Goal: Information Seeking & Learning: Learn about a topic

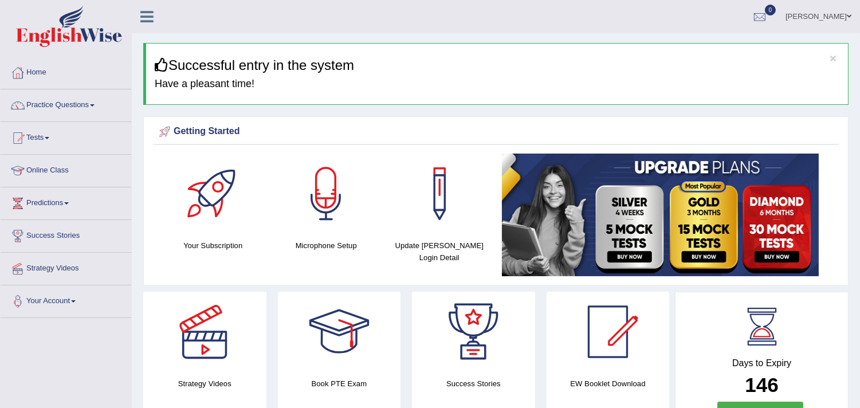
click at [93, 101] on link "Practice Questions" at bounding box center [66, 103] width 131 height 29
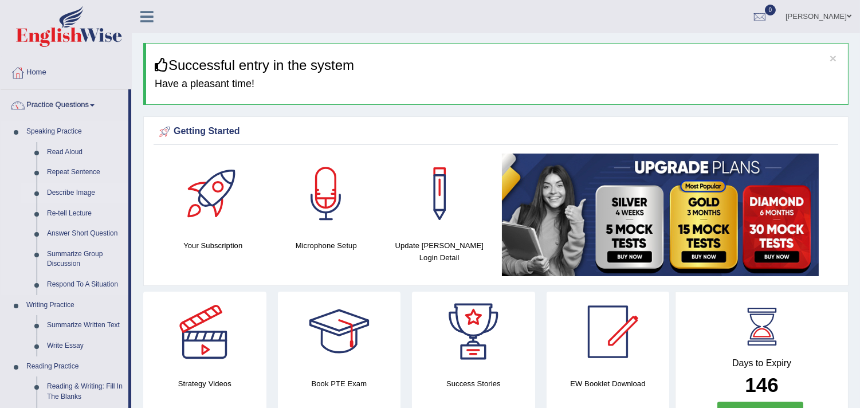
click at [62, 189] on link "Describe Image" at bounding box center [85, 193] width 87 height 21
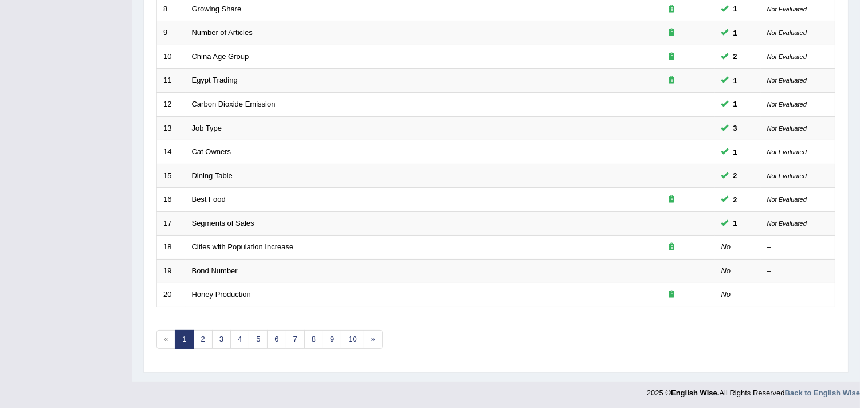
scroll to position [351, 0]
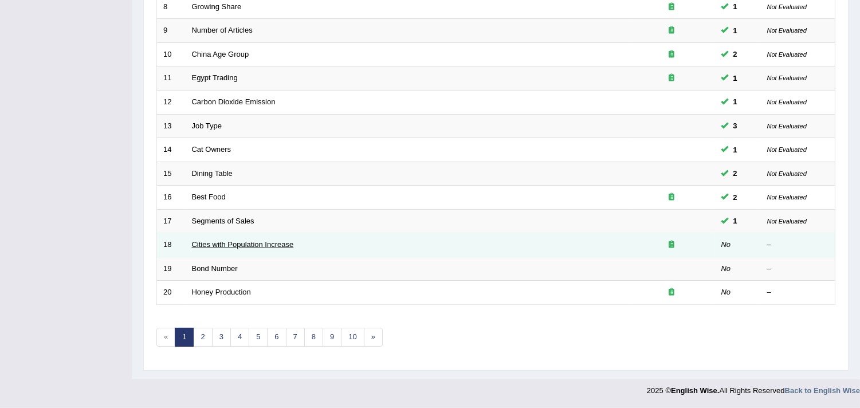
click at [204, 246] on link "Cities with Population Increase" at bounding box center [243, 244] width 102 height 9
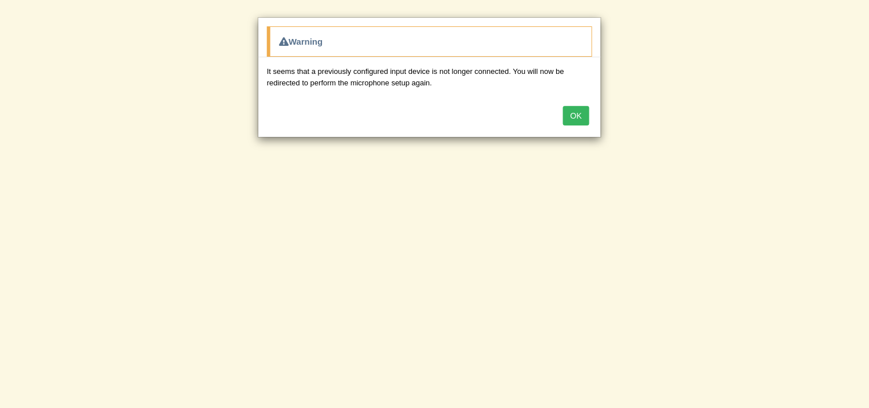
click at [578, 115] on button "OK" at bounding box center [576, 115] width 26 height 19
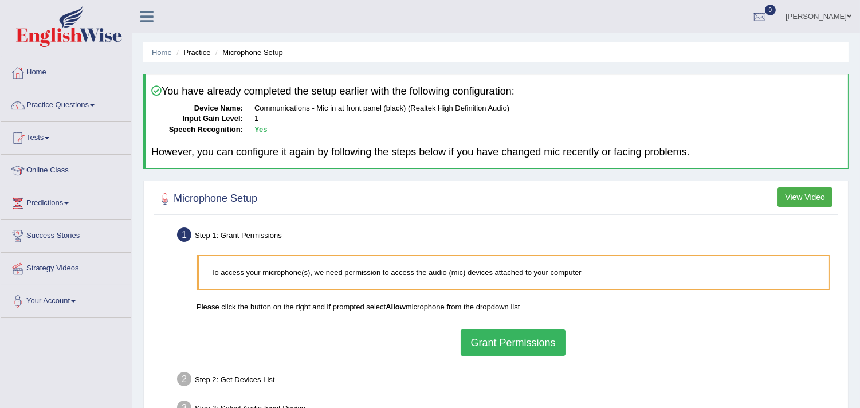
click at [84, 99] on link "Practice Questions" at bounding box center [66, 103] width 131 height 29
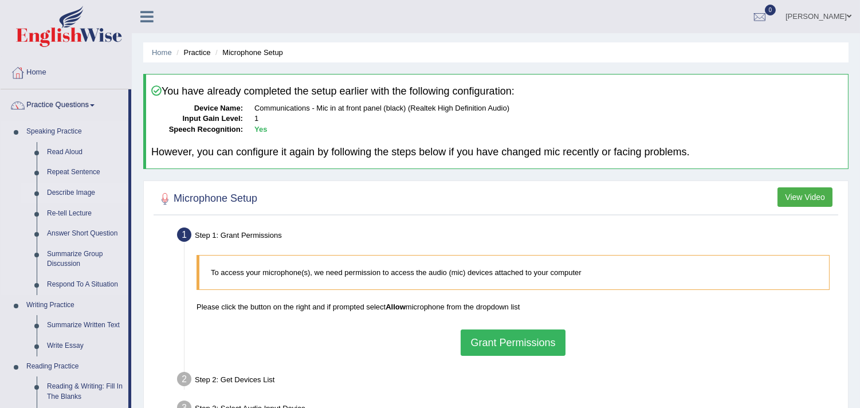
click at [70, 195] on link "Describe Image" at bounding box center [85, 193] width 87 height 21
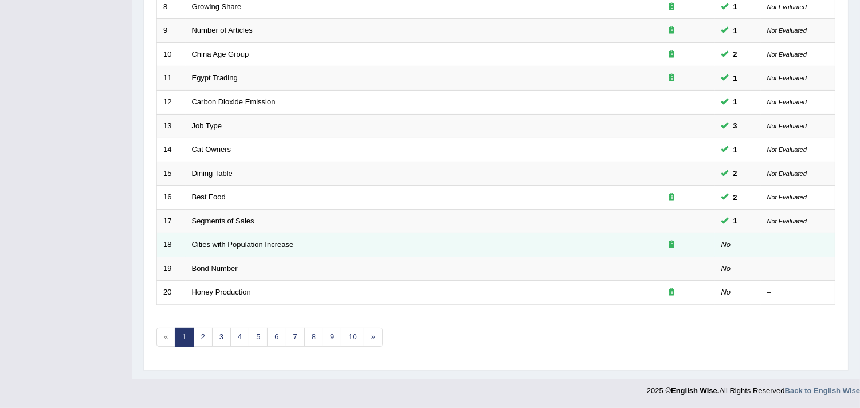
click at [228, 249] on td "Cities with Population Increase" at bounding box center [407, 245] width 443 height 24
click at [236, 244] on link "Cities with Population Increase" at bounding box center [243, 244] width 102 height 9
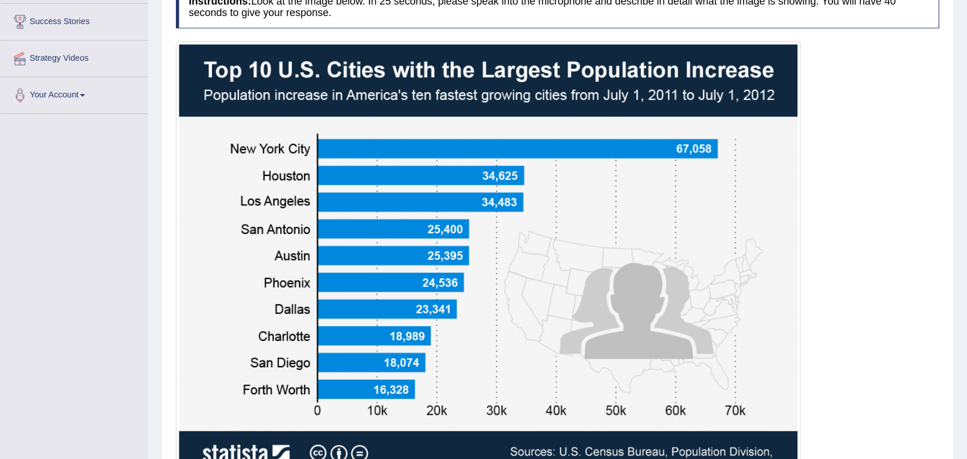
scroll to position [217, 0]
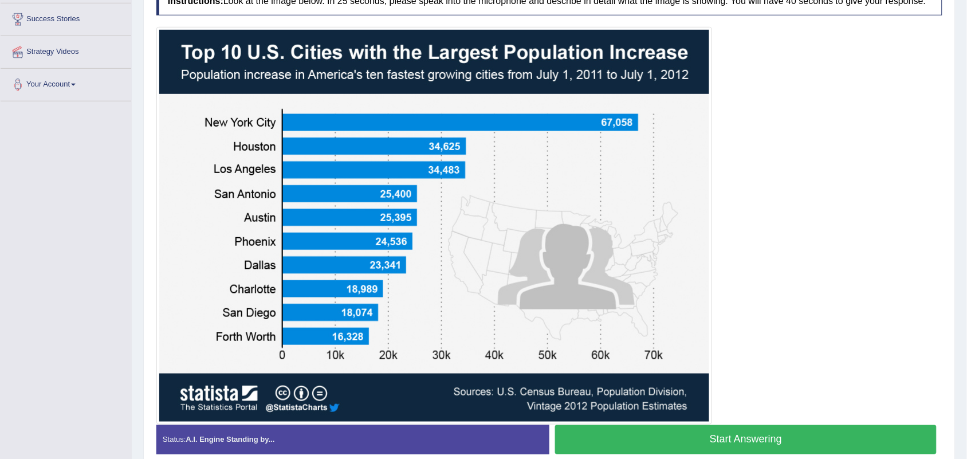
click at [835, 407] on button "Start Answering" at bounding box center [746, 439] width 382 height 29
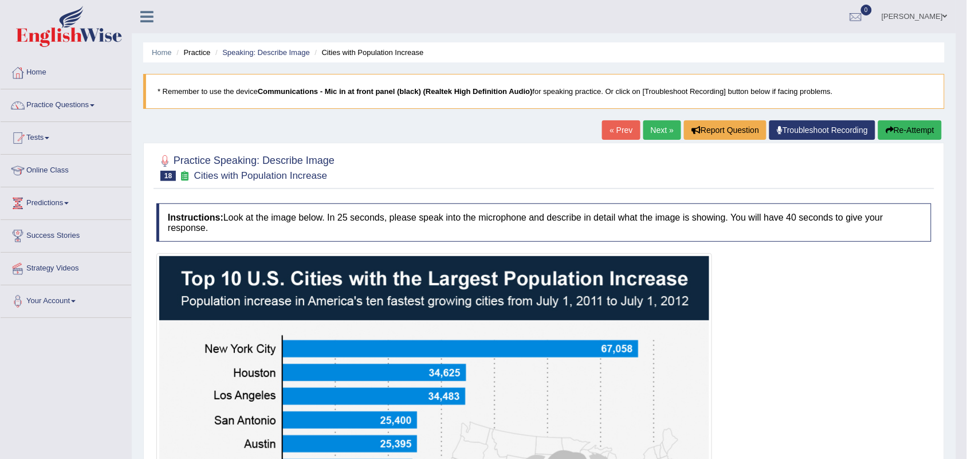
scroll to position [0, 0]
click at [654, 126] on link "Next »" at bounding box center [662, 129] width 38 height 19
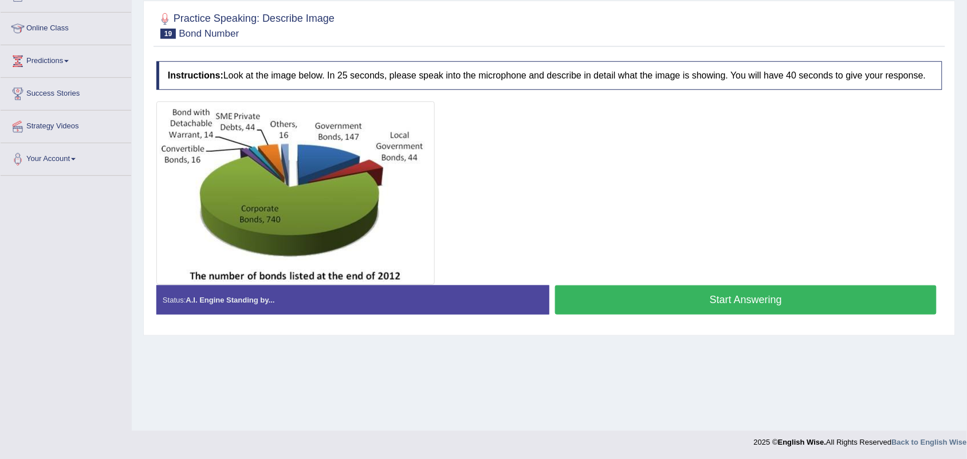
click at [579, 299] on button "Start Answering" at bounding box center [746, 299] width 382 height 29
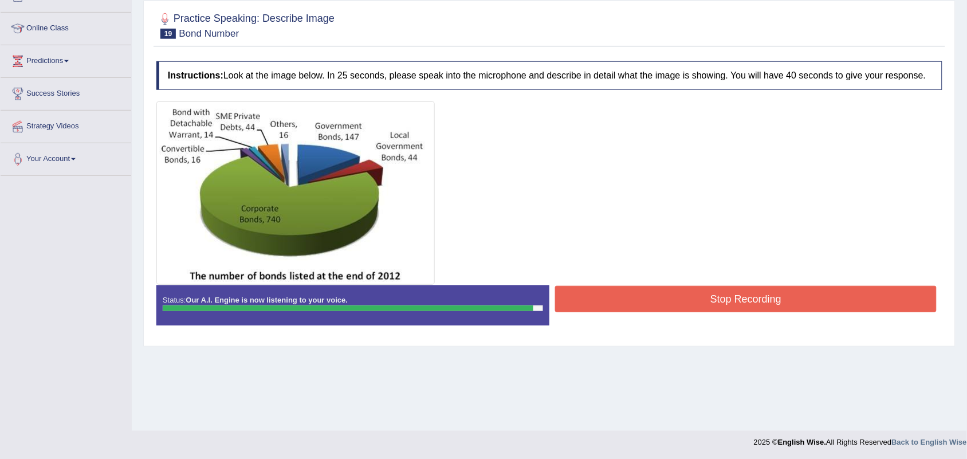
click at [579, 299] on button "Stop Recording" at bounding box center [746, 299] width 382 height 26
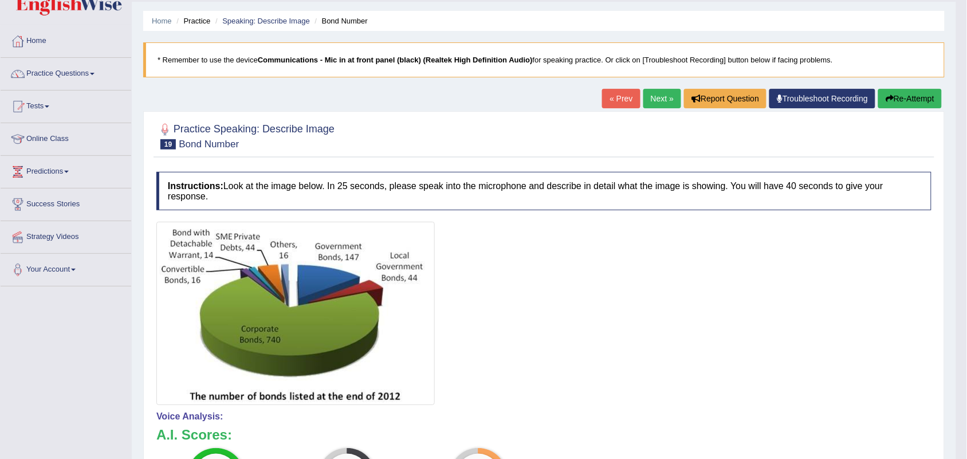
scroll to position [30, 0]
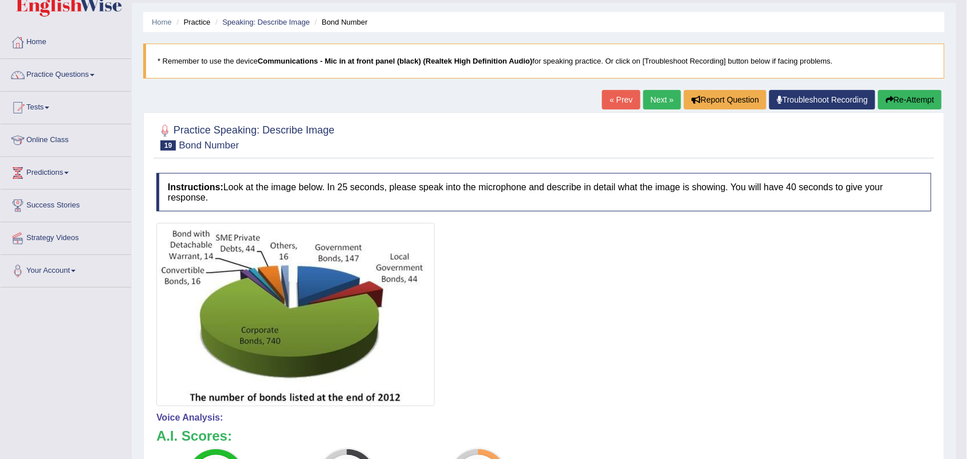
click at [656, 98] on link "Next »" at bounding box center [662, 99] width 38 height 19
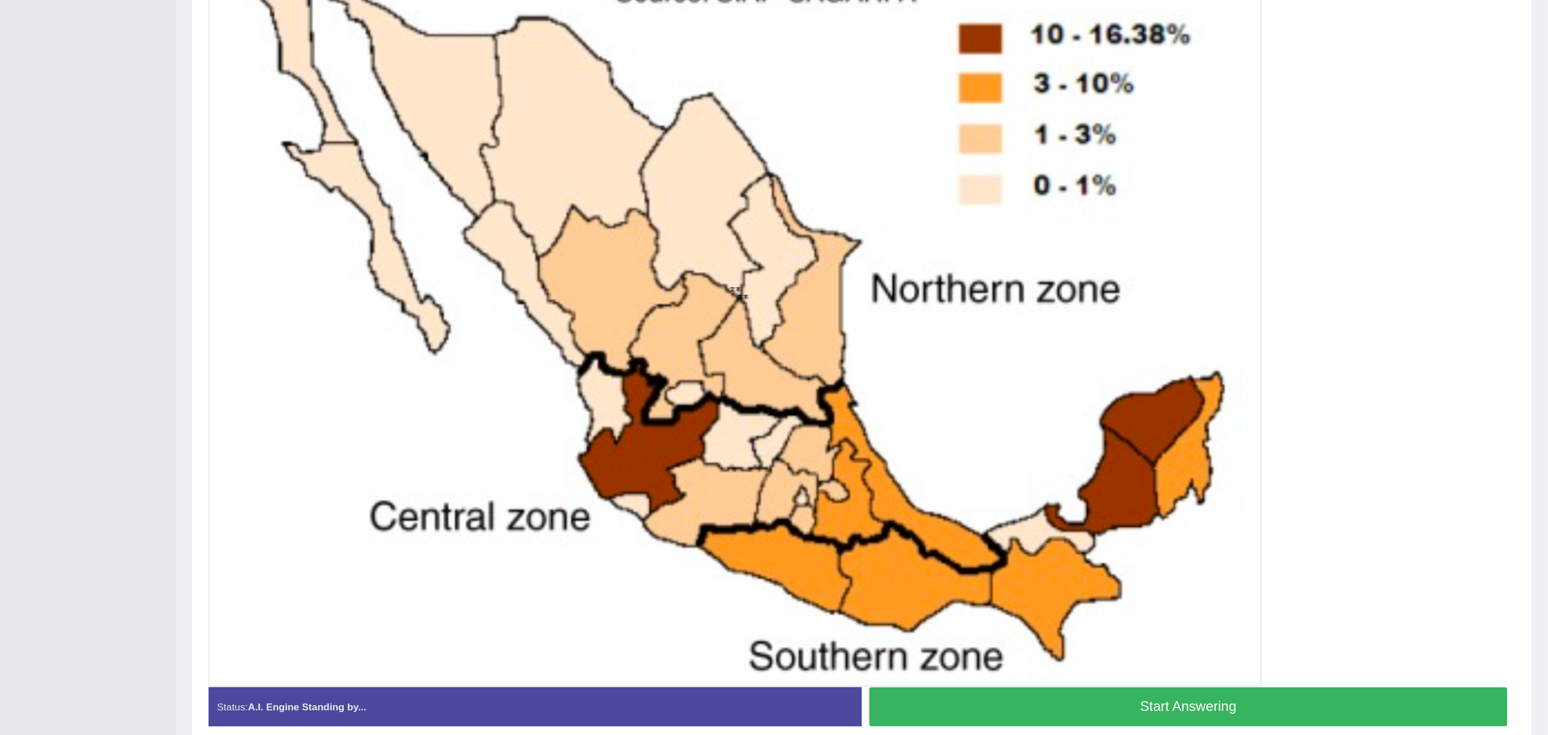
scroll to position [199, 0]
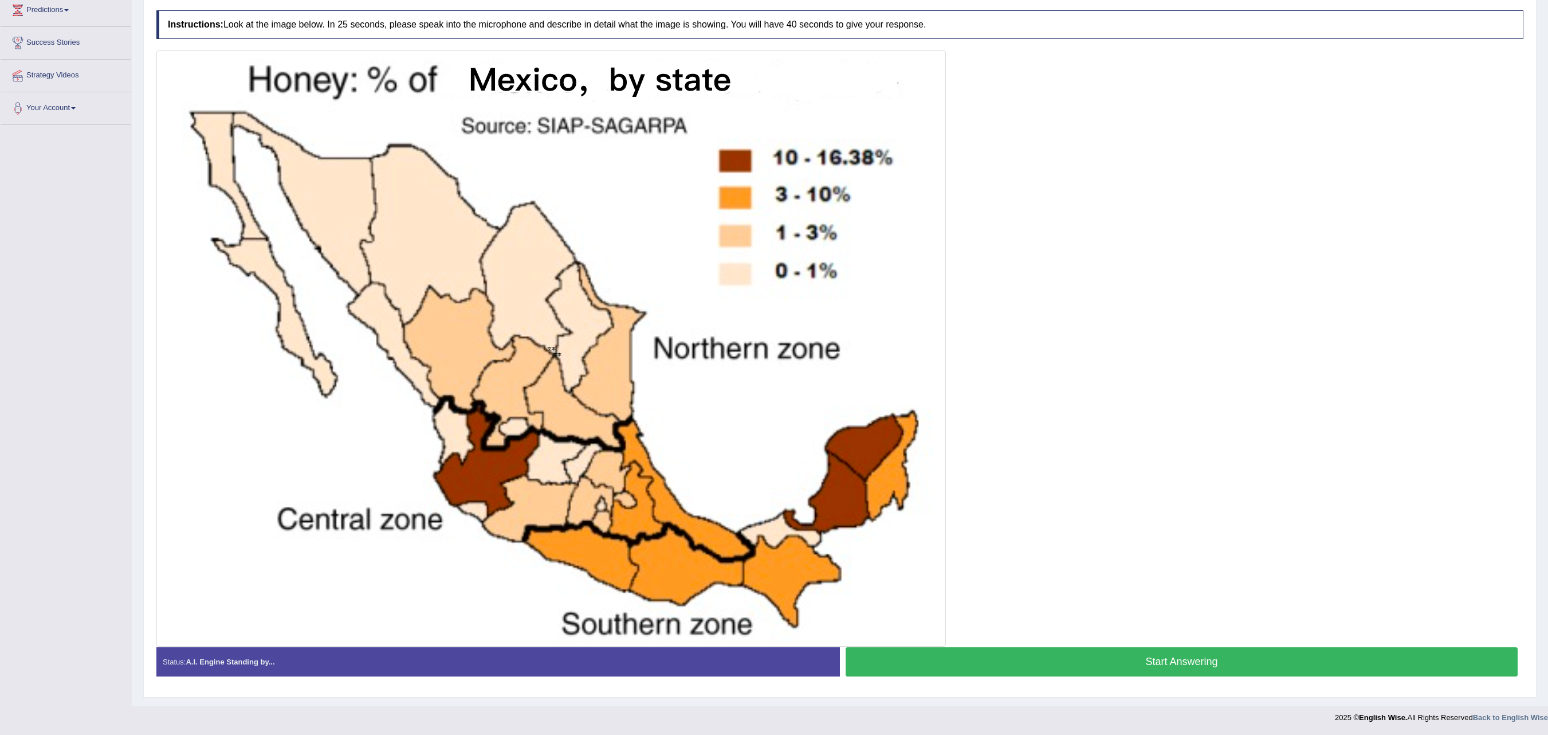
click at [967, 264] on div at bounding box center [839, 348] width 1367 height 596
click at [928, 458] on button "Start Answering" at bounding box center [1182, 661] width 672 height 29
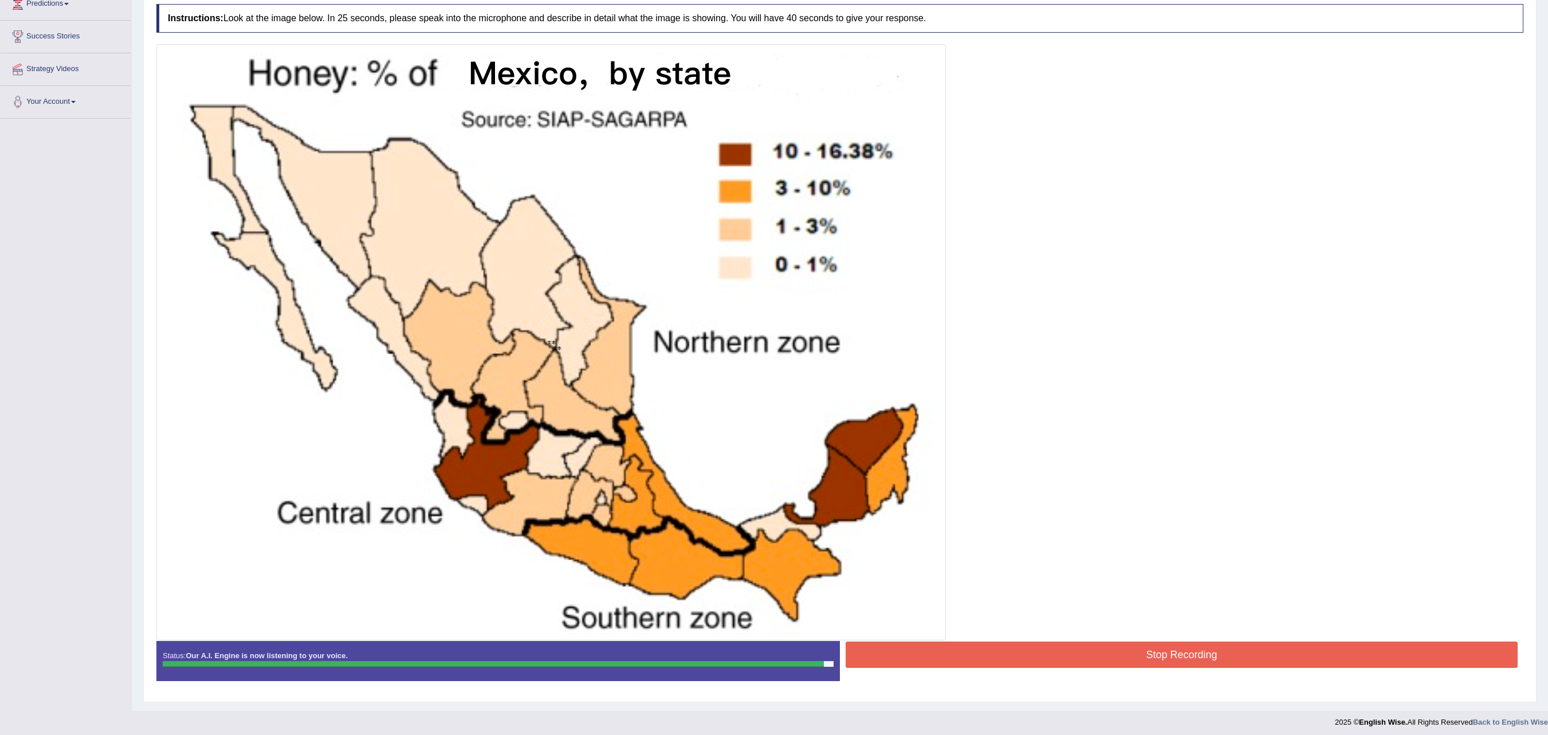
click at [928, 458] on button "Stop Recording" at bounding box center [1182, 654] width 672 height 26
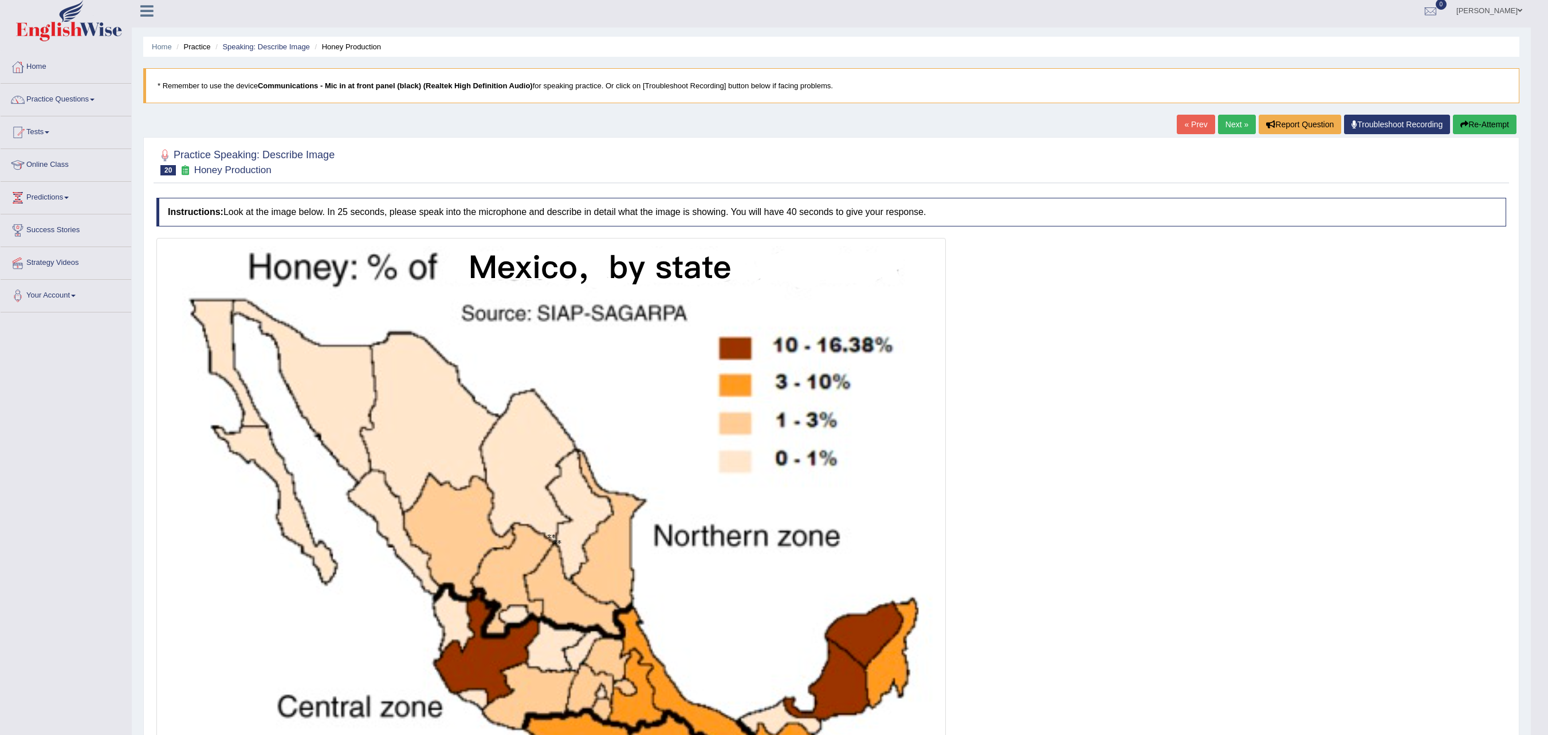
scroll to position [0, 0]
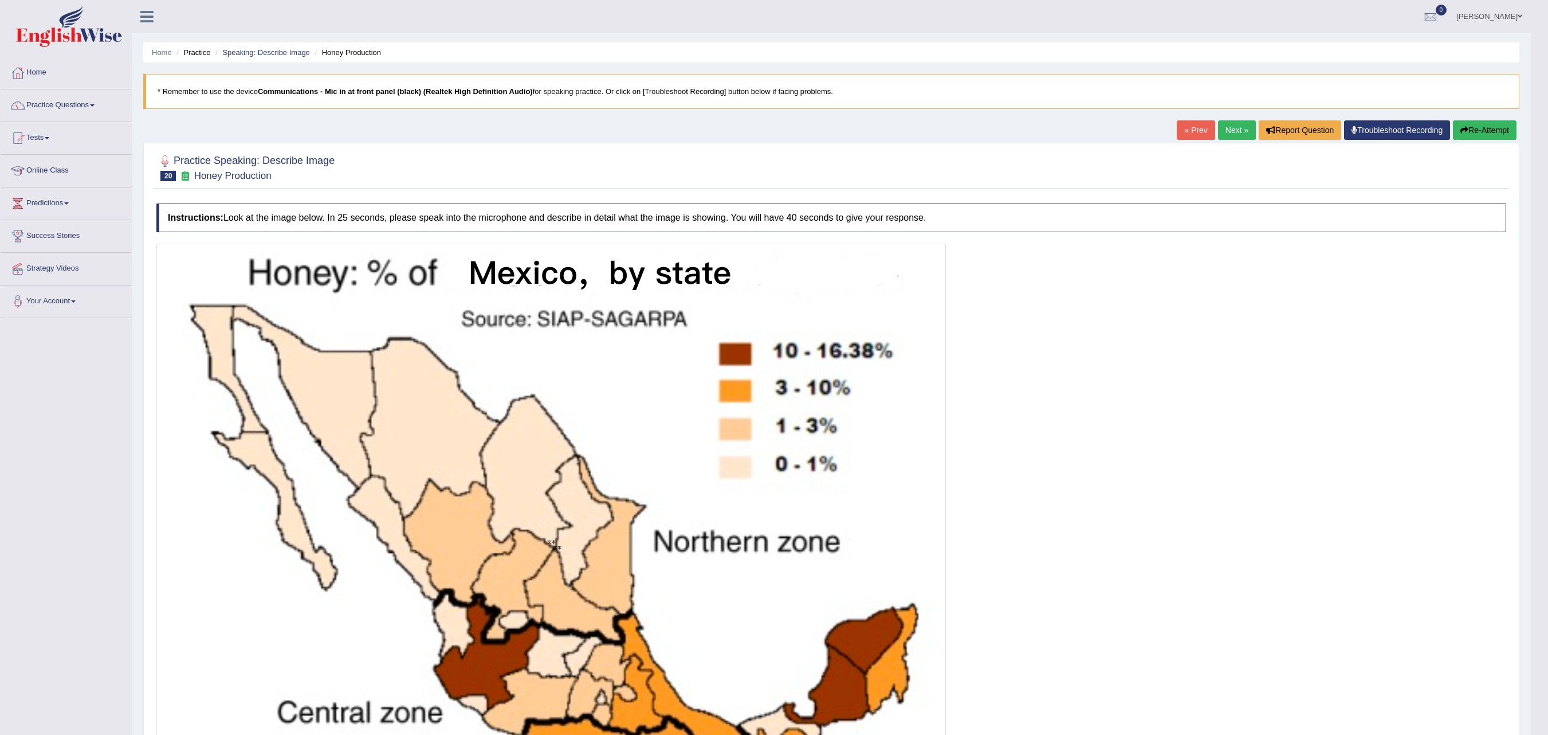
click at [967, 126] on link "Next »" at bounding box center [1237, 129] width 38 height 19
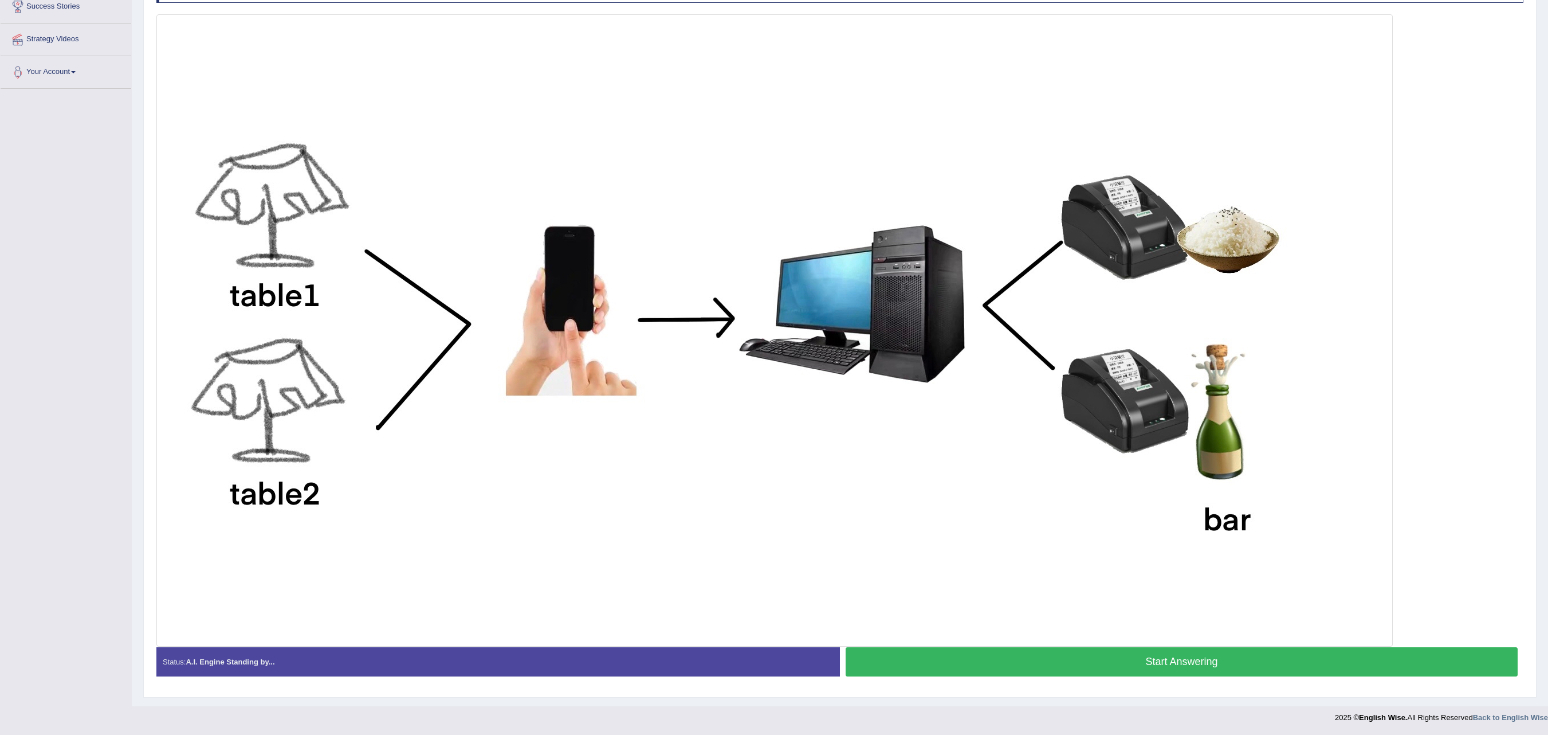
scroll to position [236, 0]
click at [943, 661] on button "Start Answering" at bounding box center [1182, 661] width 672 height 29
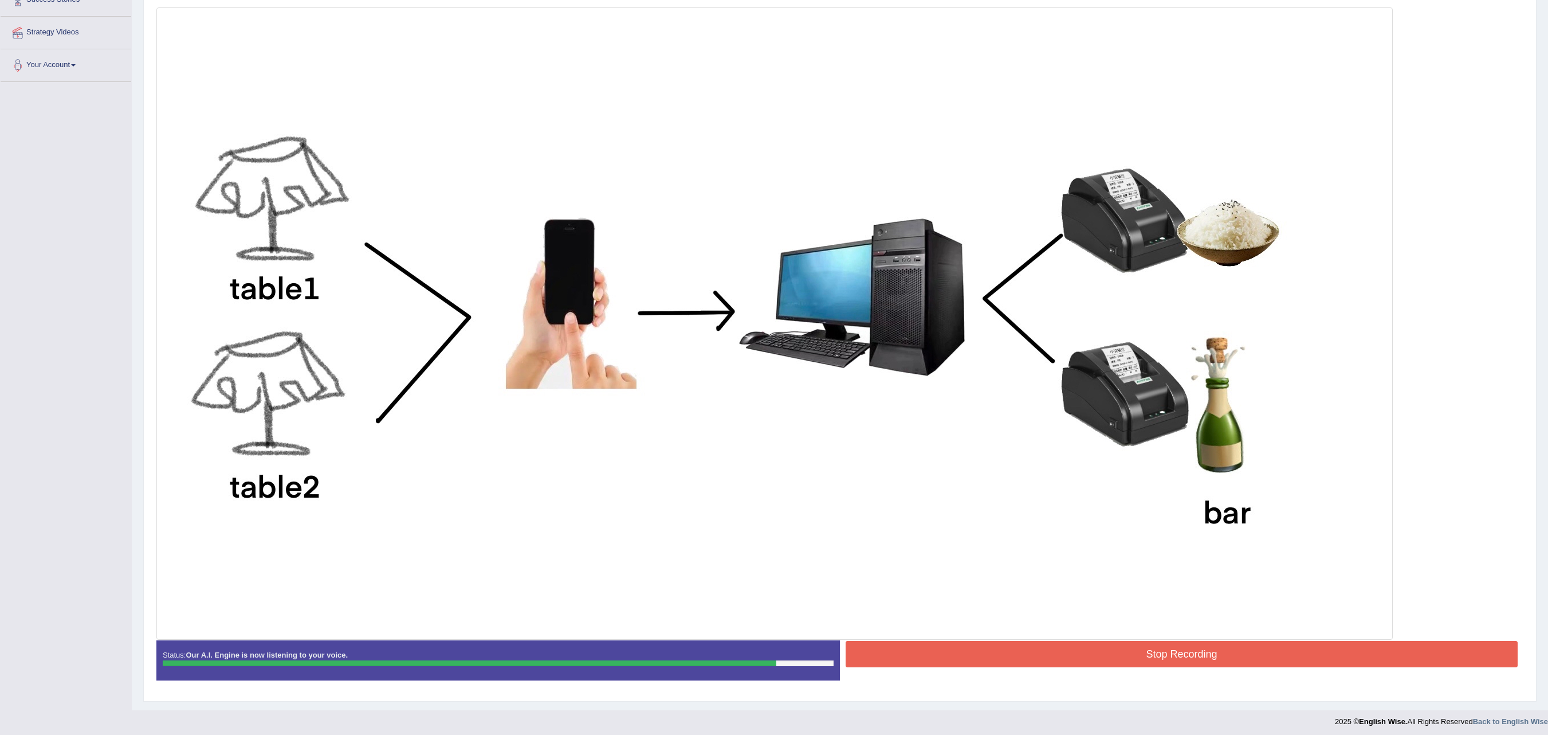
click at [943, 661] on button "Stop Recording" at bounding box center [1182, 654] width 672 height 26
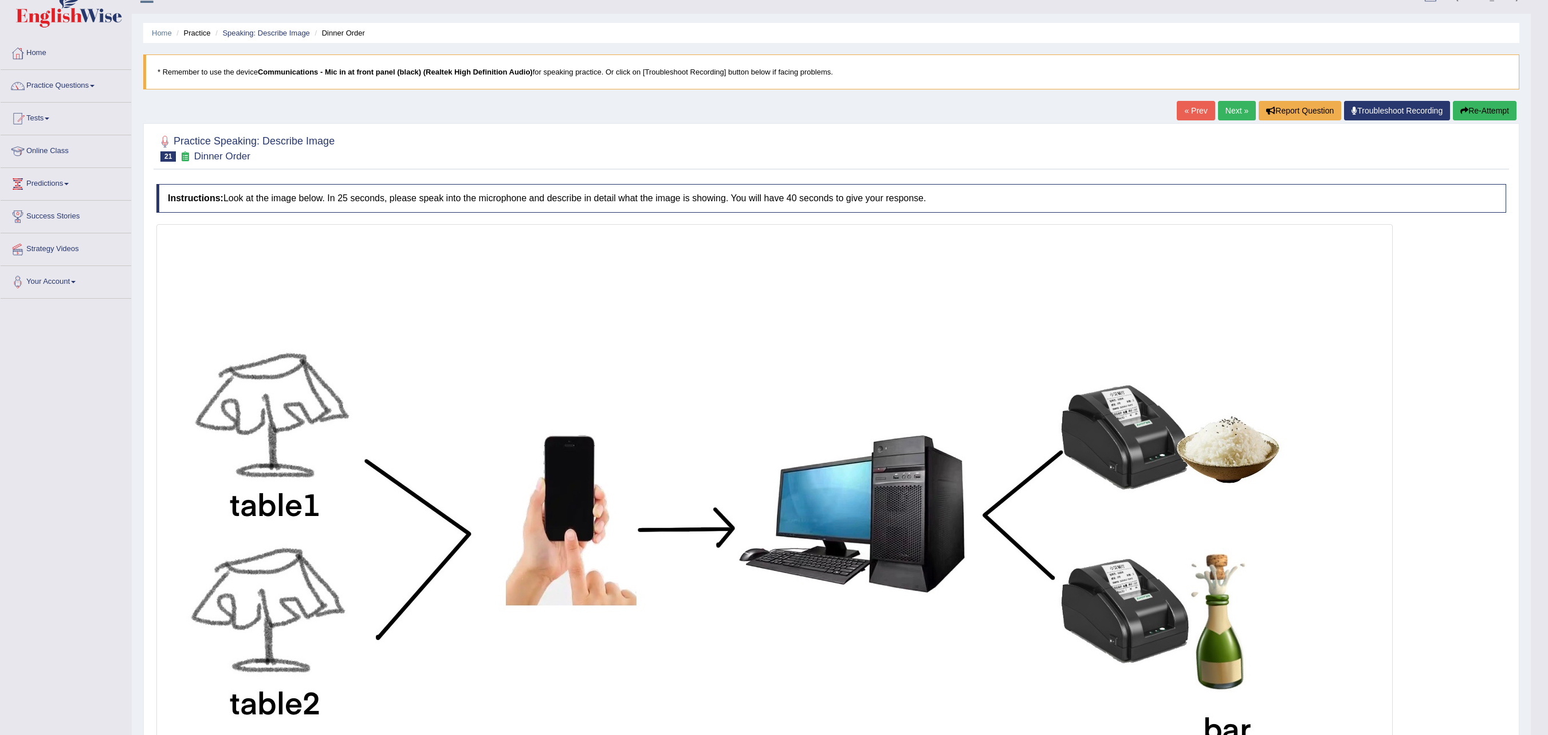
scroll to position [0, 0]
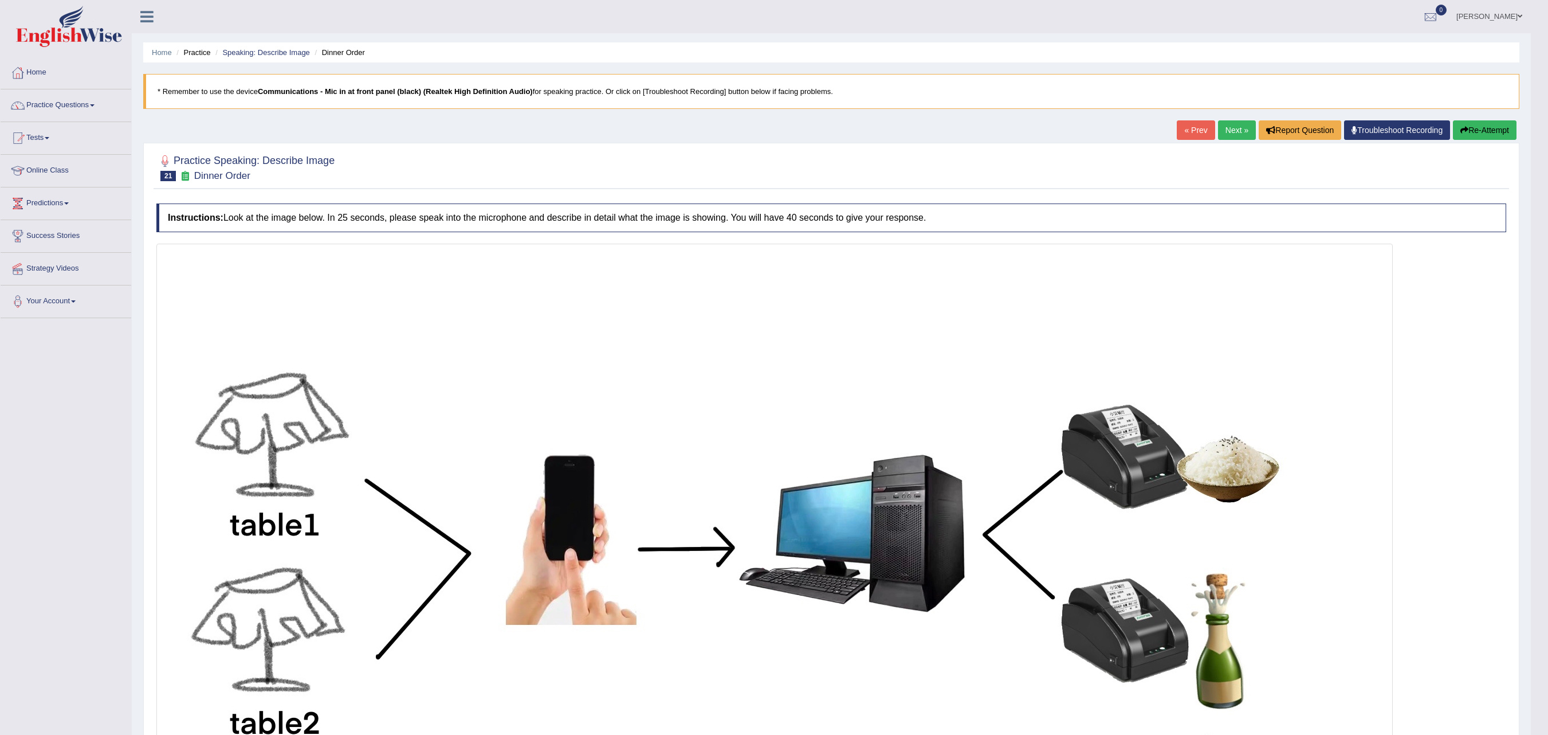
click at [1225, 127] on link "Next »" at bounding box center [1237, 129] width 38 height 19
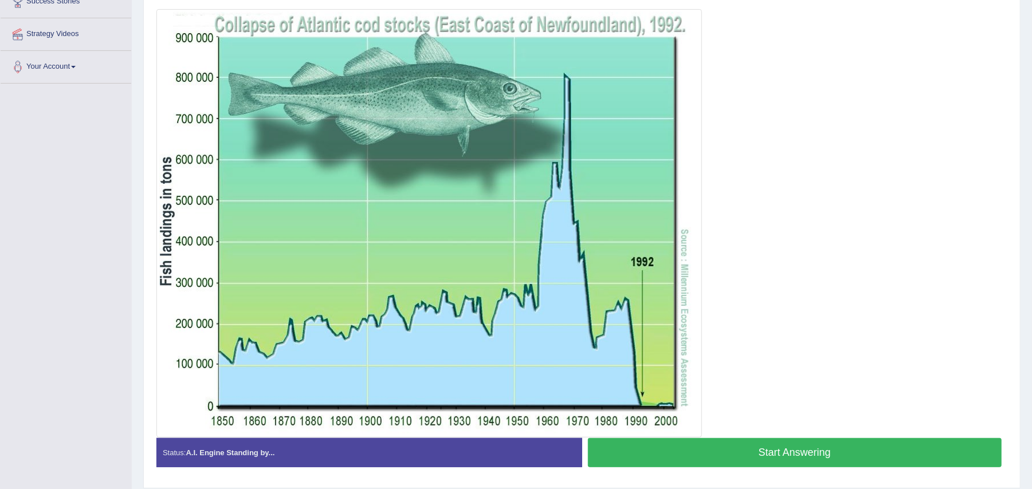
scroll to position [223, 0]
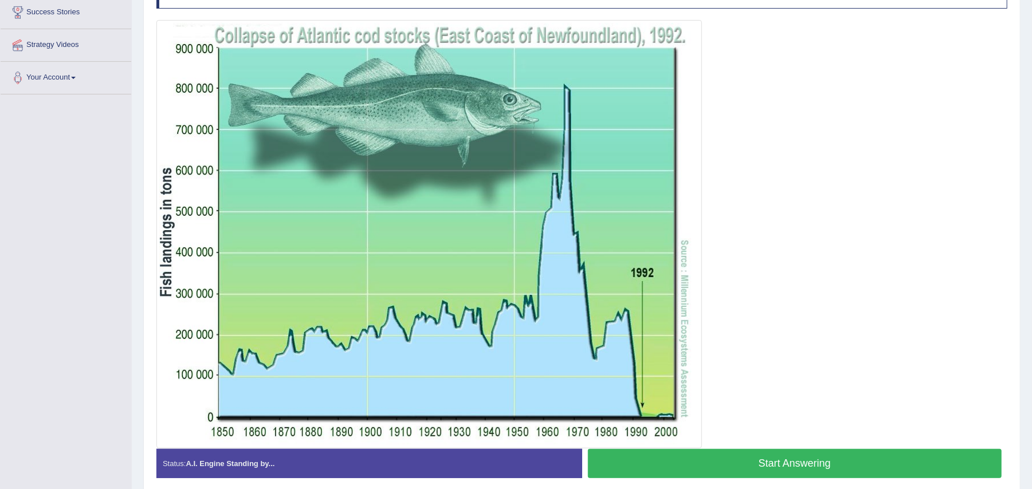
click at [671, 473] on button "Start Answering" at bounding box center [795, 463] width 414 height 29
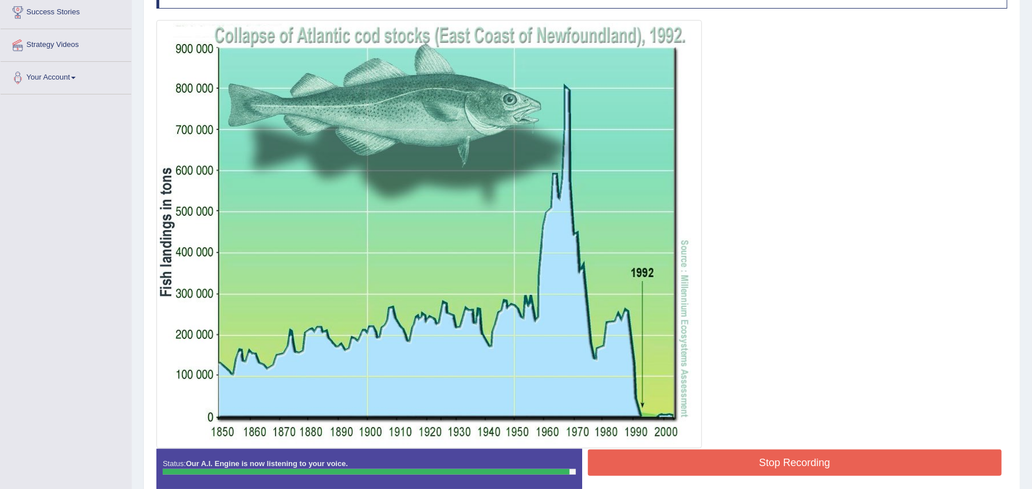
click at [671, 473] on button "Stop Recording" at bounding box center [795, 463] width 414 height 26
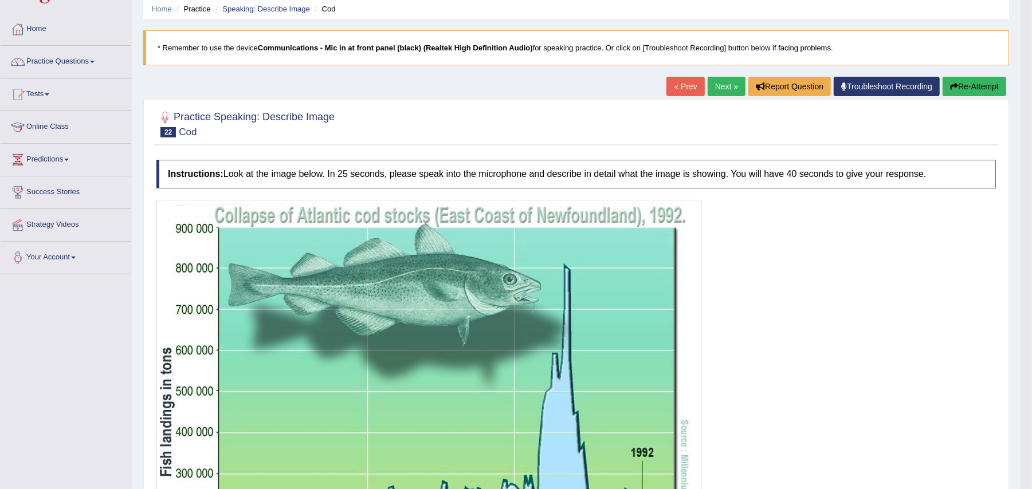
scroll to position [42, 0]
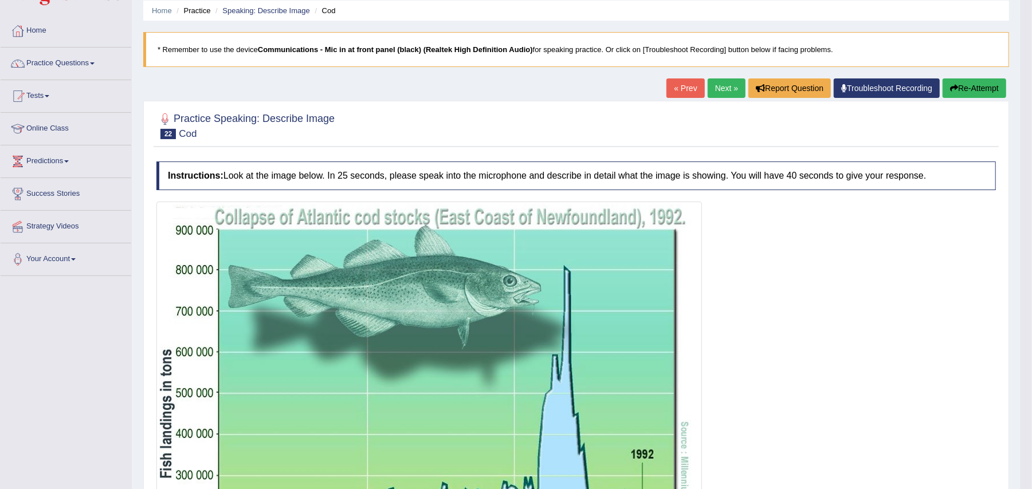
click at [716, 83] on link "Next »" at bounding box center [727, 87] width 38 height 19
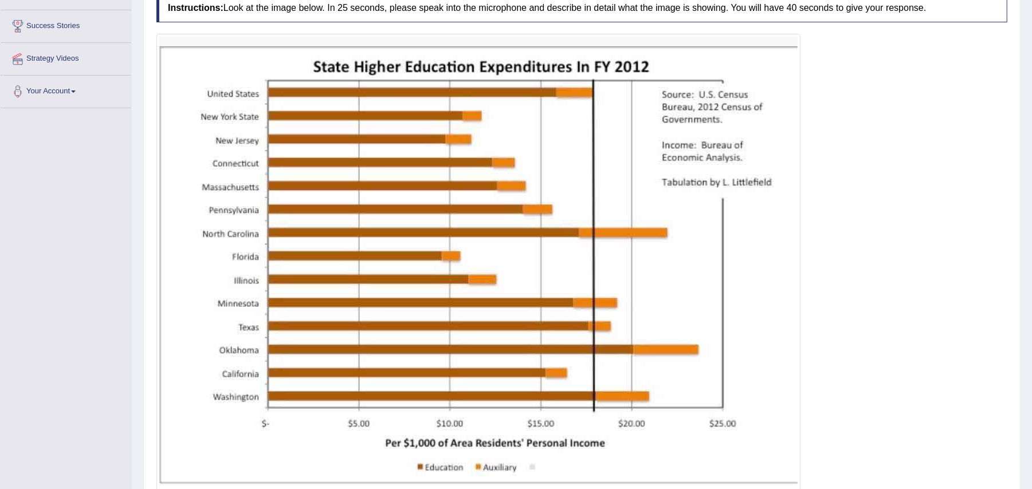
scroll to position [236, 0]
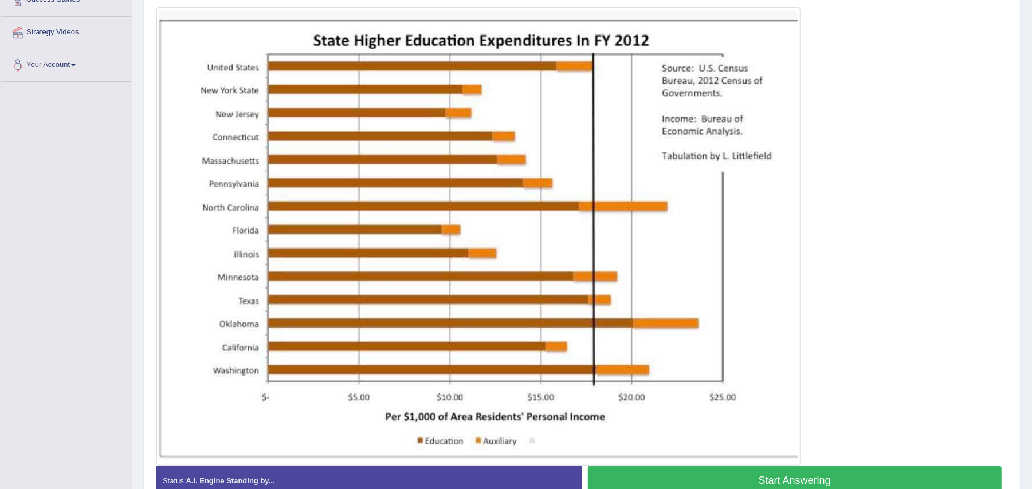
click at [633, 478] on button "Start Answering" at bounding box center [795, 480] width 414 height 29
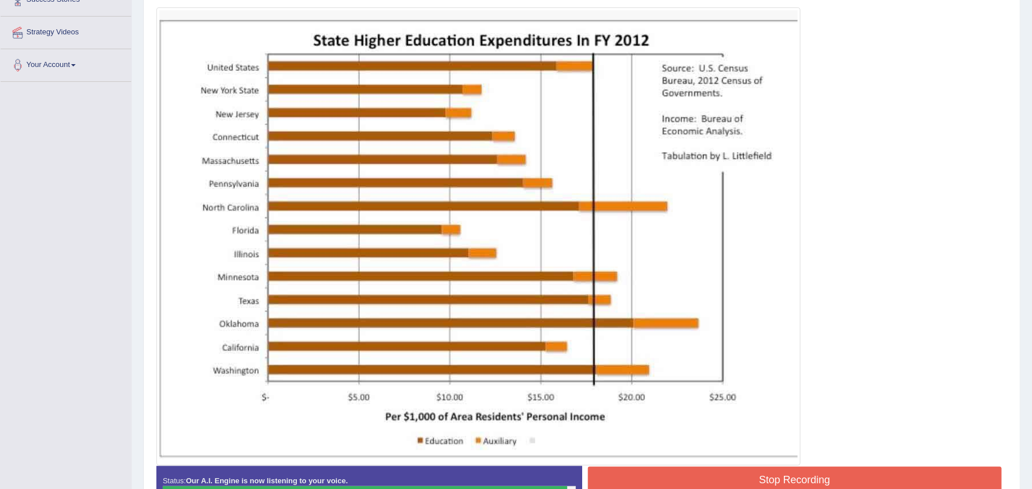
click at [633, 478] on button "Stop Recording" at bounding box center [795, 480] width 414 height 26
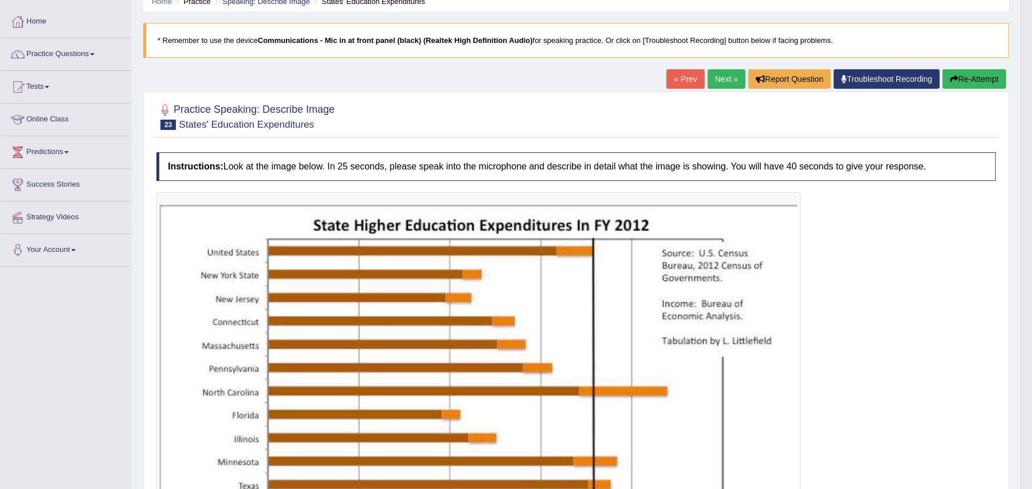
scroll to position [19, 0]
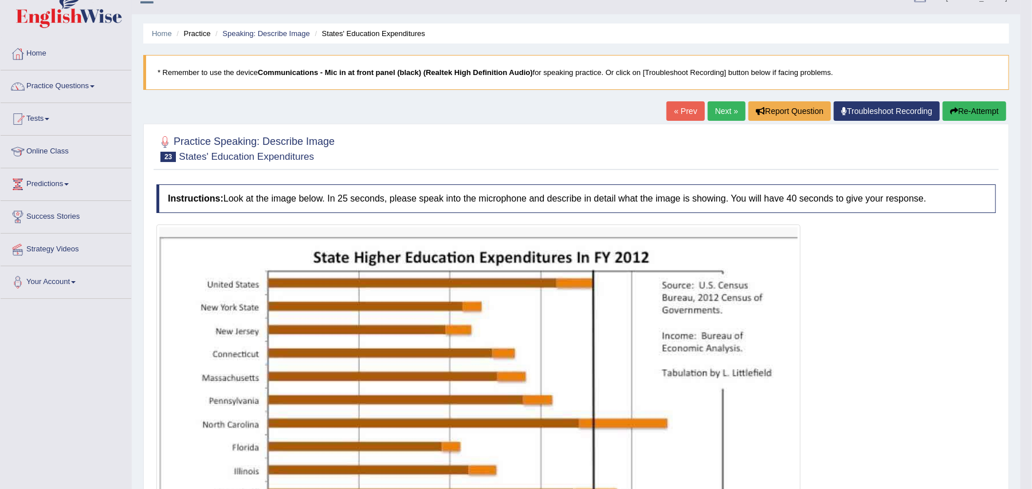
click at [716, 104] on link "Next »" at bounding box center [727, 110] width 38 height 19
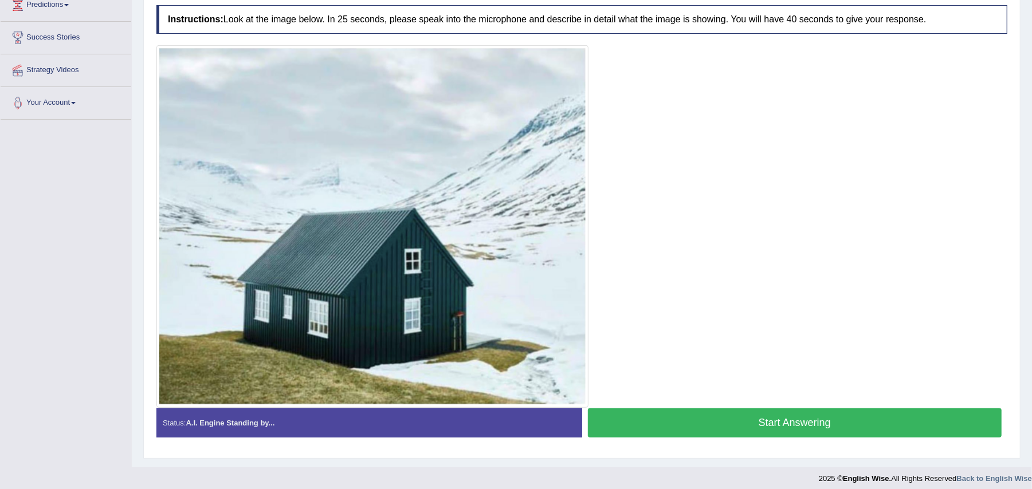
scroll to position [197, 0]
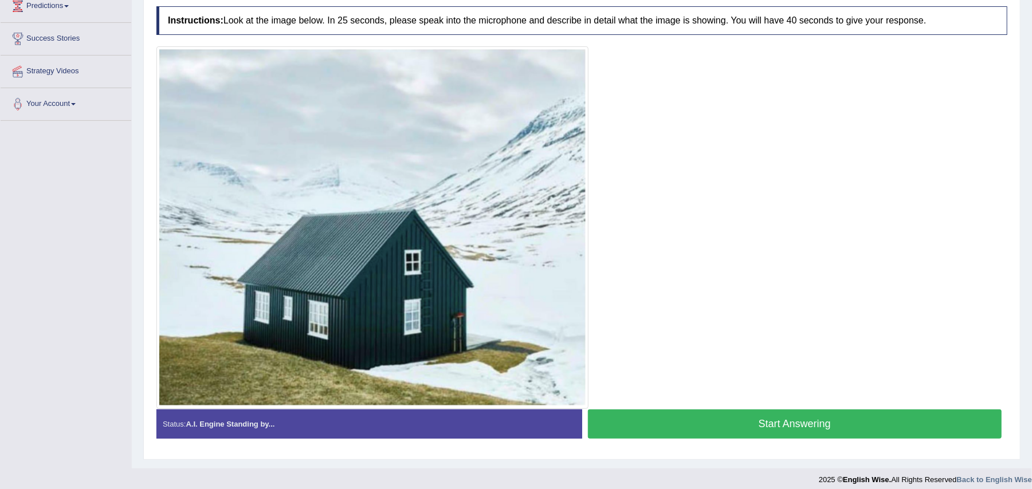
click at [606, 427] on button "Start Answering" at bounding box center [795, 424] width 414 height 29
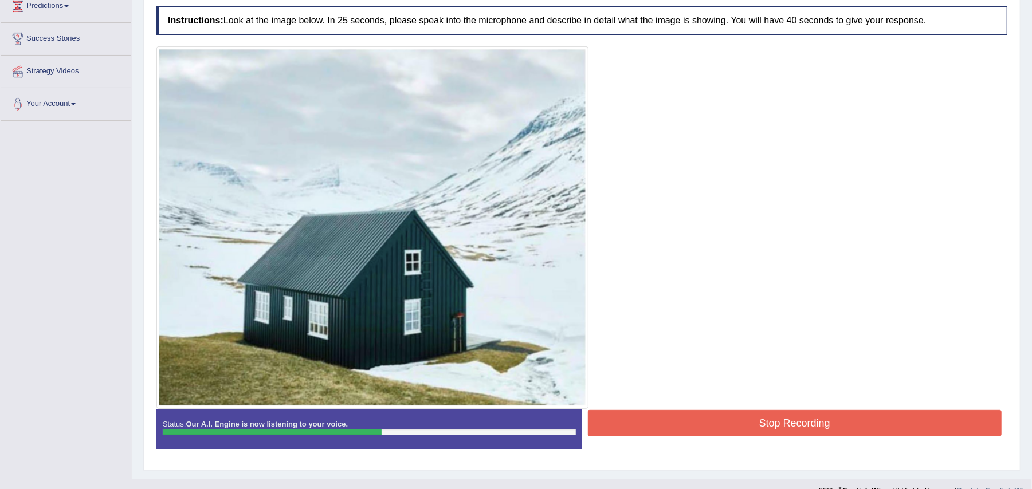
click at [606, 427] on button "Stop Recording" at bounding box center [795, 423] width 414 height 26
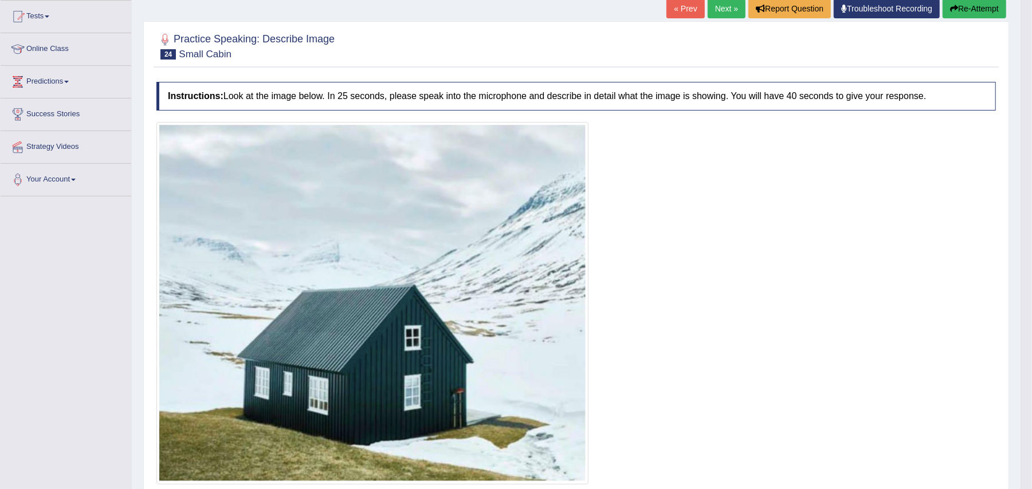
scroll to position [120, 0]
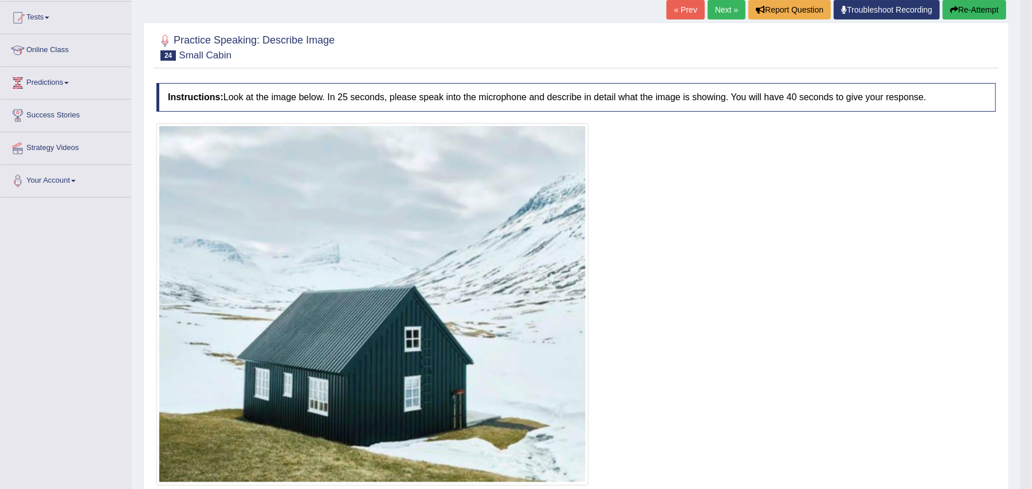
click at [981, 6] on button "Re-Attempt" at bounding box center [974, 9] width 64 height 19
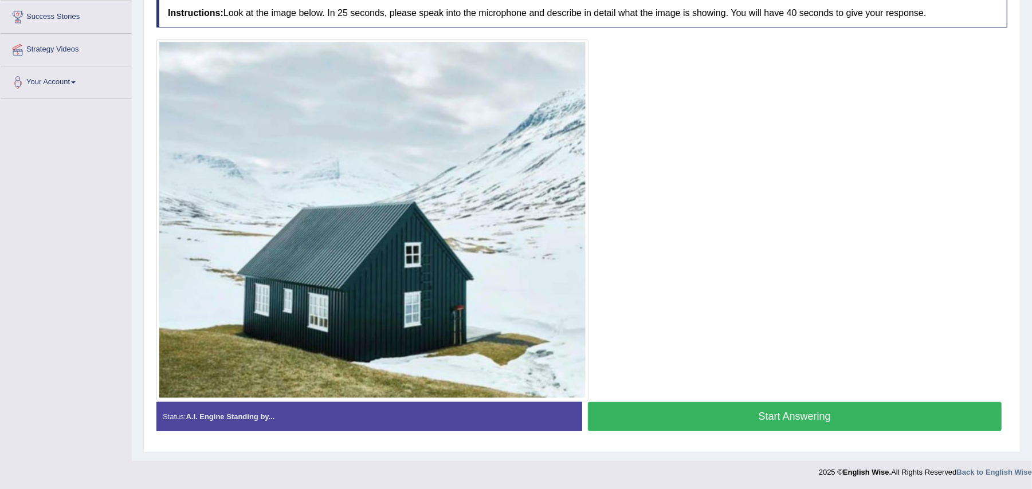
click at [642, 415] on button "Start Answering" at bounding box center [795, 416] width 414 height 29
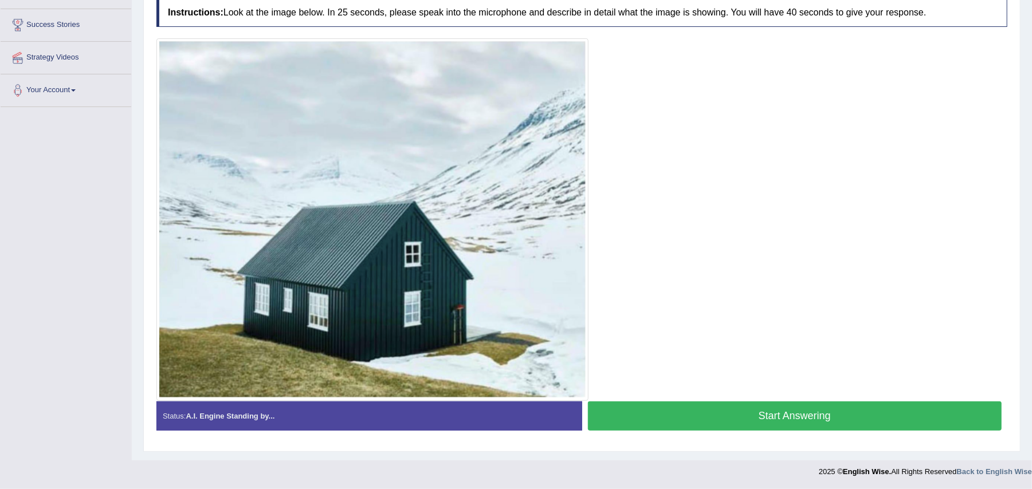
scroll to position [213, 0]
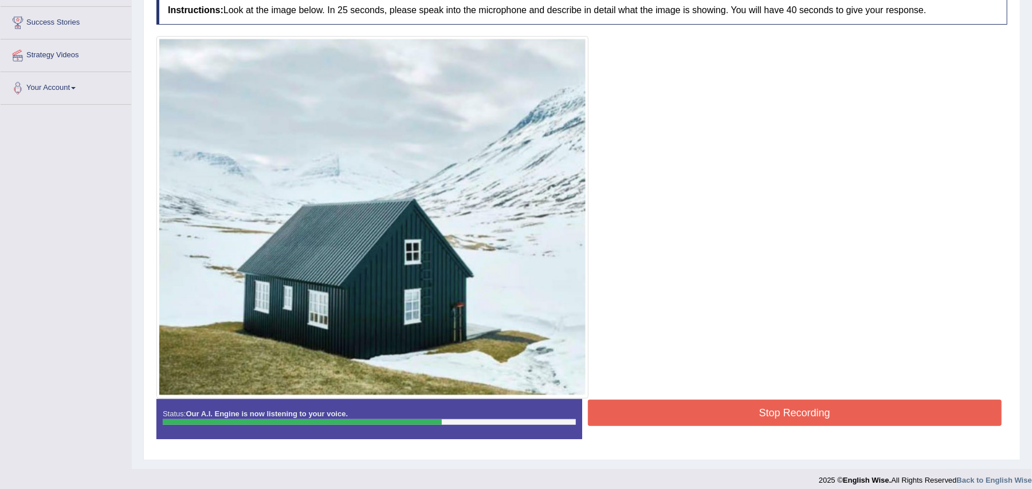
click at [642, 415] on button "Stop Recording" at bounding box center [795, 413] width 414 height 26
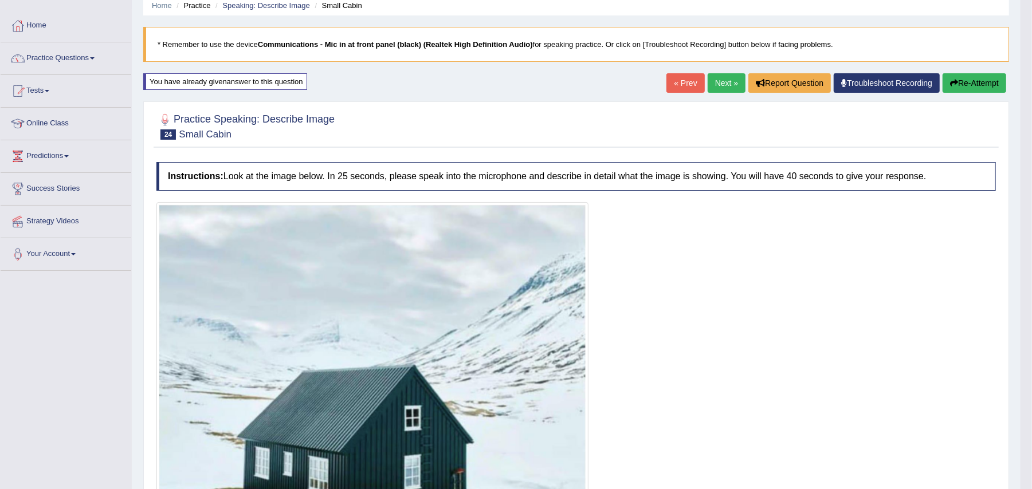
scroll to position [0, 0]
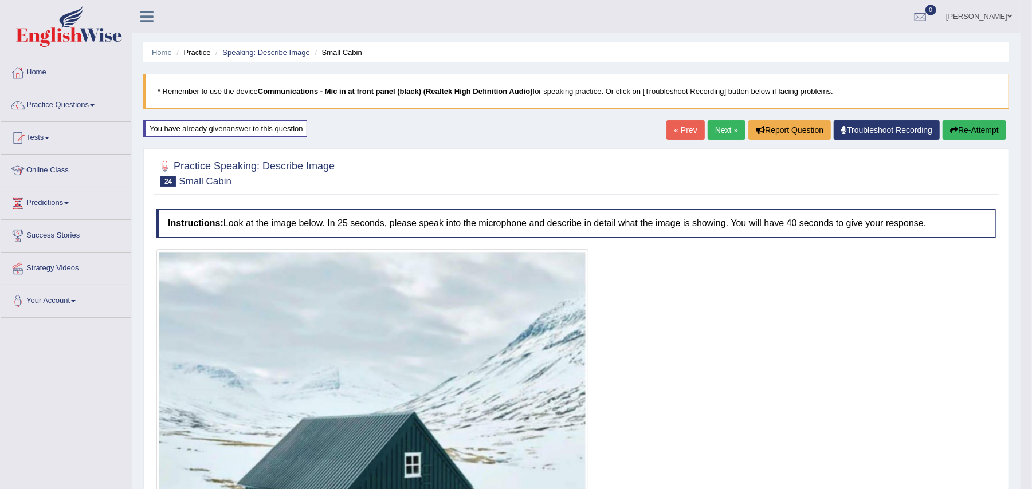
click at [708, 132] on link "Next »" at bounding box center [727, 129] width 38 height 19
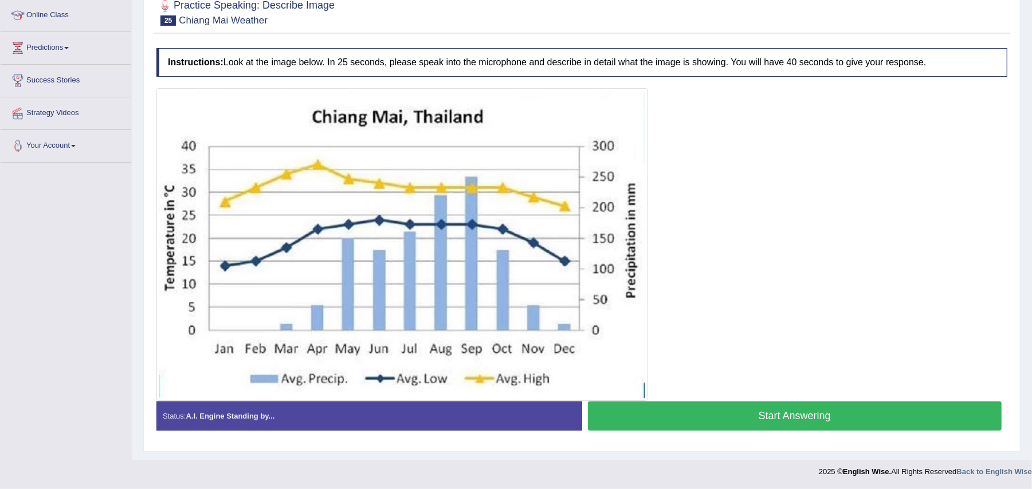
click at [626, 413] on button "Start Answering" at bounding box center [795, 416] width 414 height 29
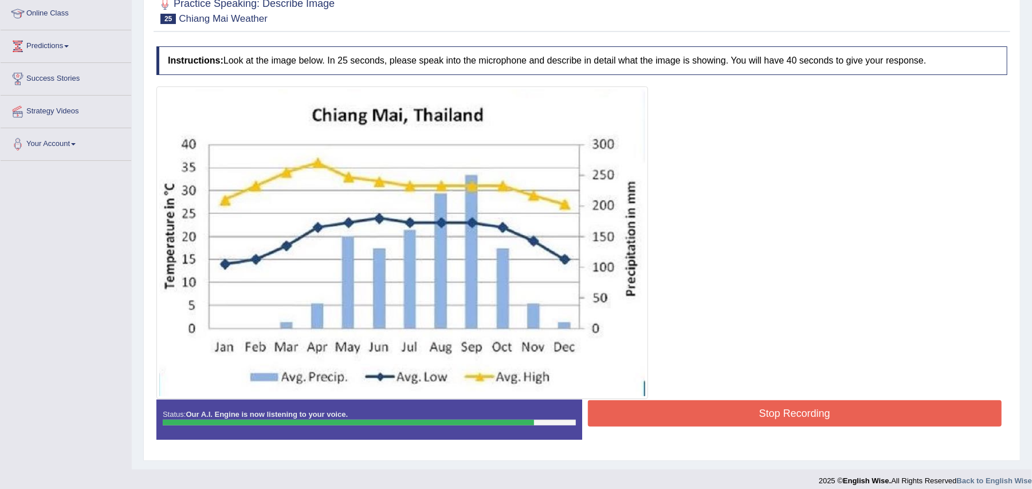
click at [626, 413] on button "Stop Recording" at bounding box center [795, 413] width 414 height 26
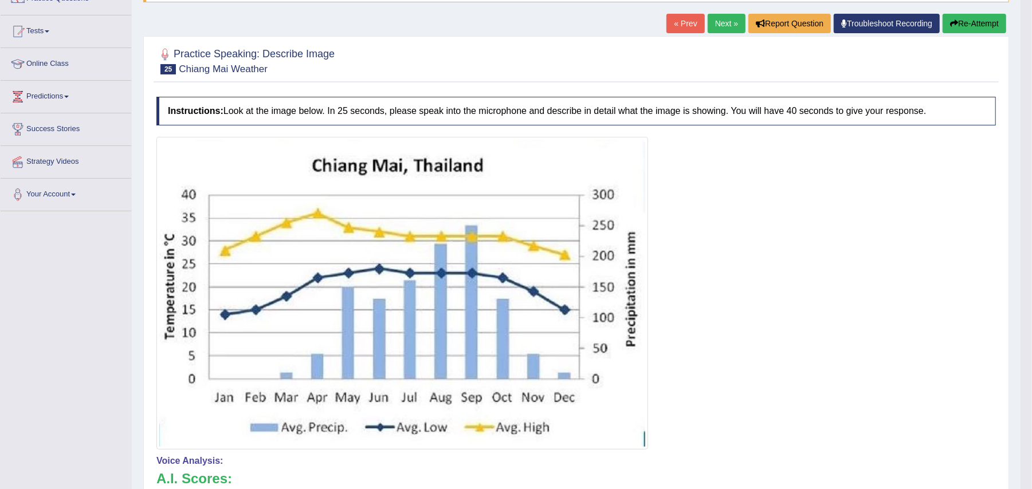
scroll to position [106, 0]
click at [961, 28] on button "Re-Attempt" at bounding box center [974, 23] width 64 height 19
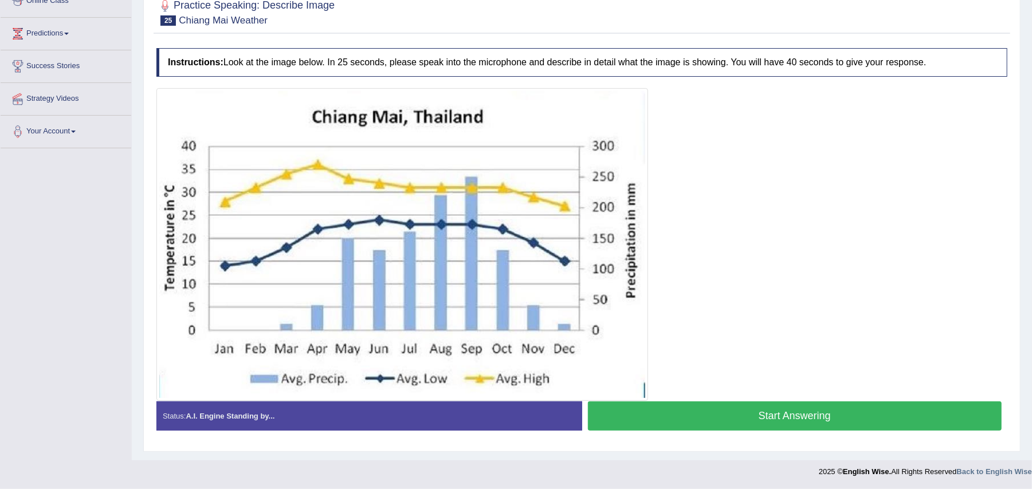
click at [610, 410] on button "Start Answering" at bounding box center [795, 416] width 414 height 29
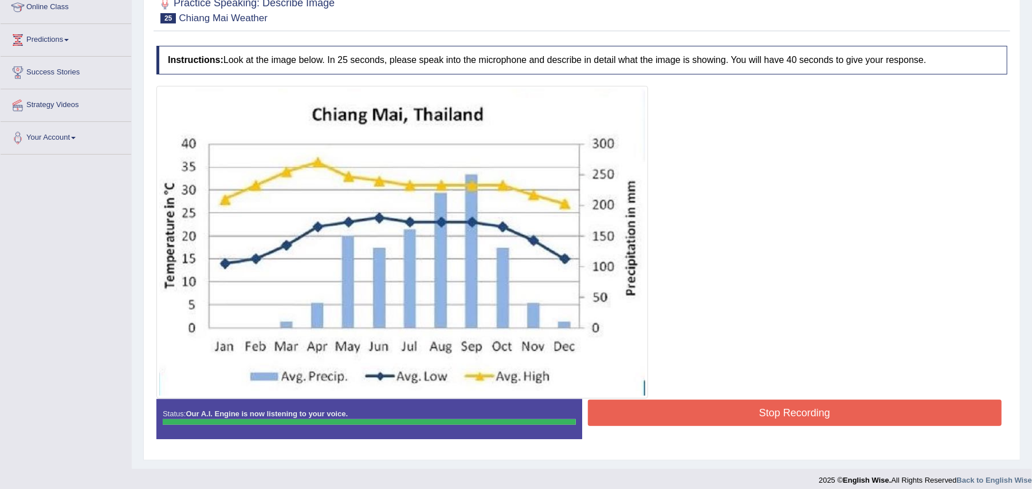
click at [610, 410] on div "Instructions: Look at the image below. In 25 seconds, please speak into the mic…" at bounding box center [582, 247] width 857 height 414
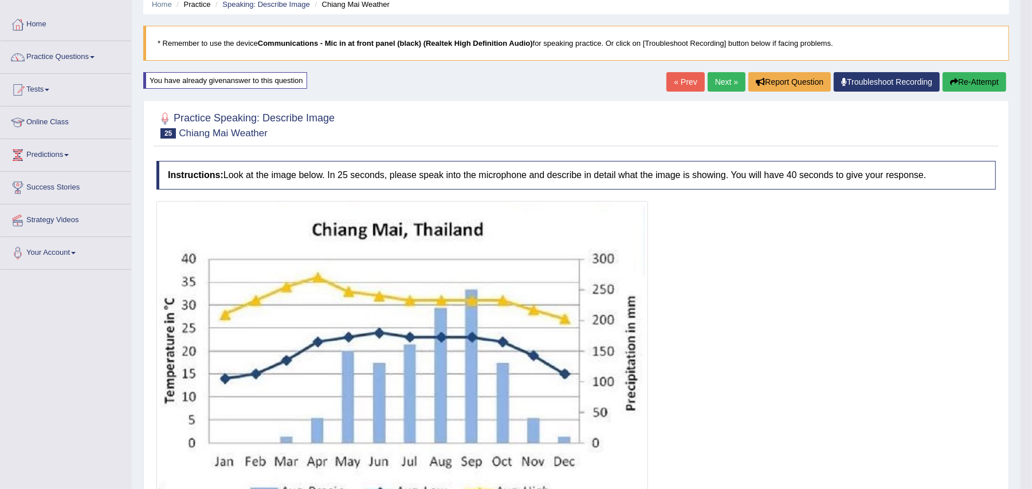
scroll to position [40, 0]
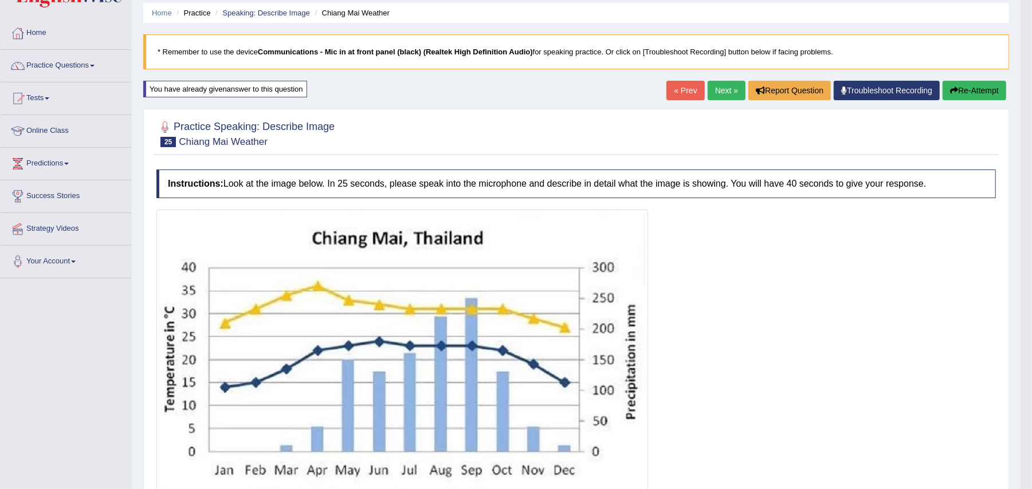
click at [715, 100] on link "Next »" at bounding box center [727, 90] width 38 height 19
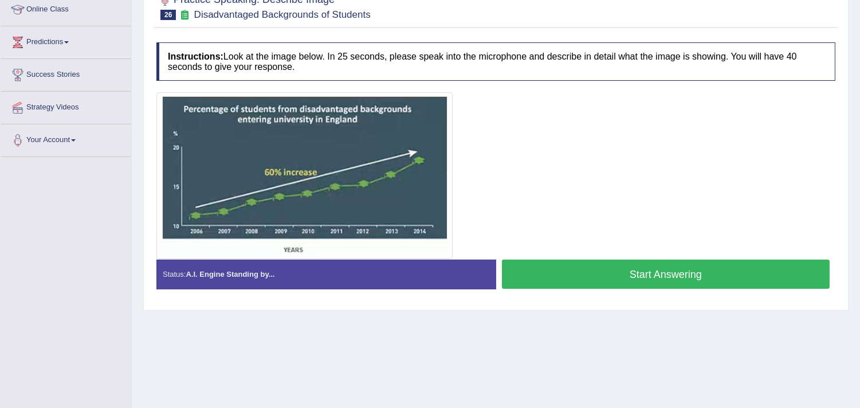
scroll to position [162, 0]
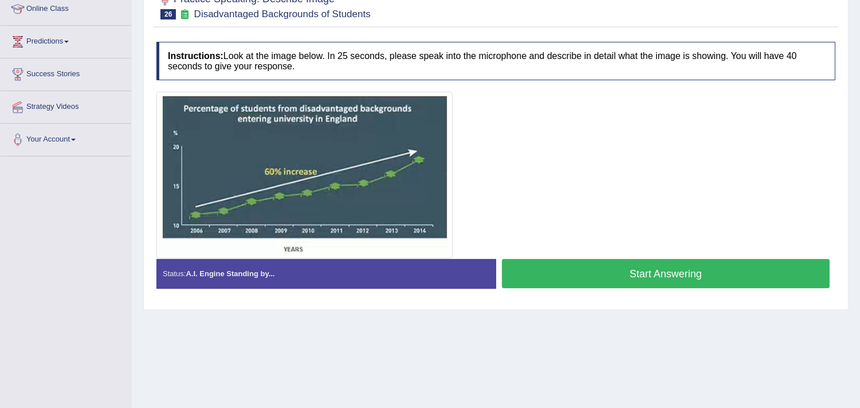
click at [554, 278] on button "Start Answering" at bounding box center [666, 273] width 328 height 29
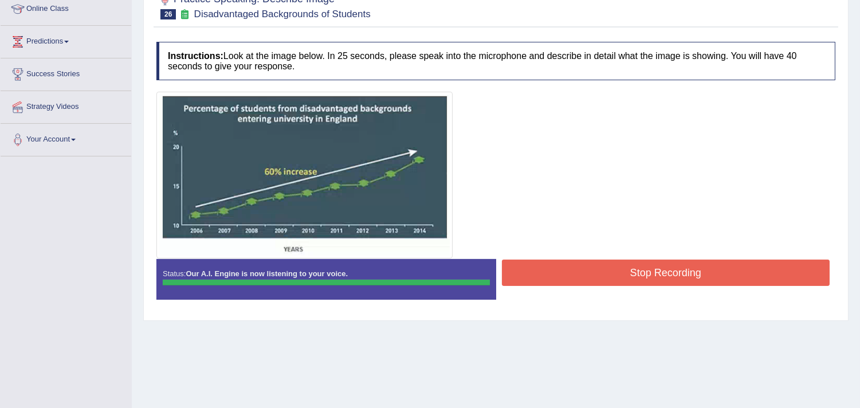
click at [554, 278] on button "Stop Recording" at bounding box center [666, 273] width 328 height 26
click at [554, 278] on div "Status: Our A.I. Engine is now listening to your voice. Start Answering Stop Re…" at bounding box center [495, 285] width 679 height 52
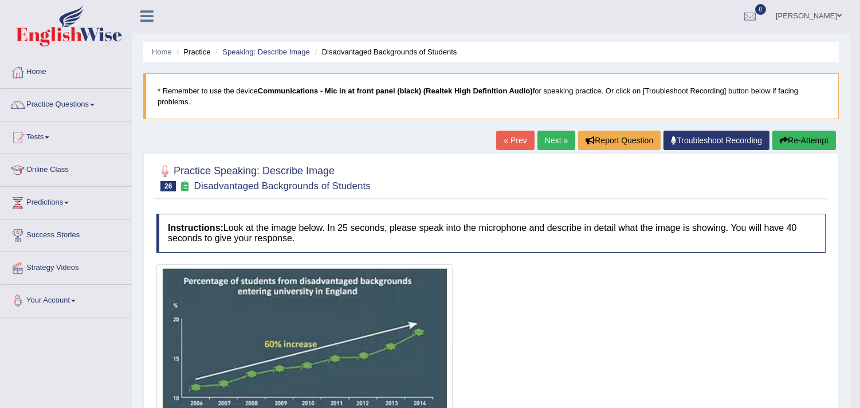
scroll to position [0, 0]
click at [547, 147] on link "Next »" at bounding box center [556, 140] width 38 height 19
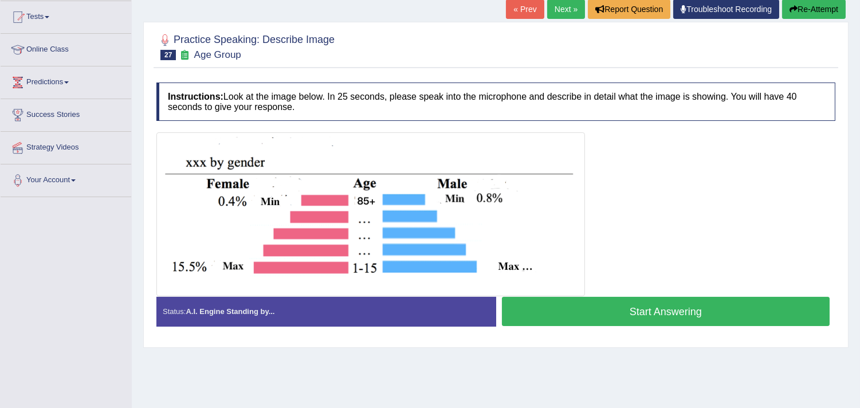
scroll to position [121, 0]
click at [591, 319] on button "Start Answering" at bounding box center [666, 311] width 328 height 29
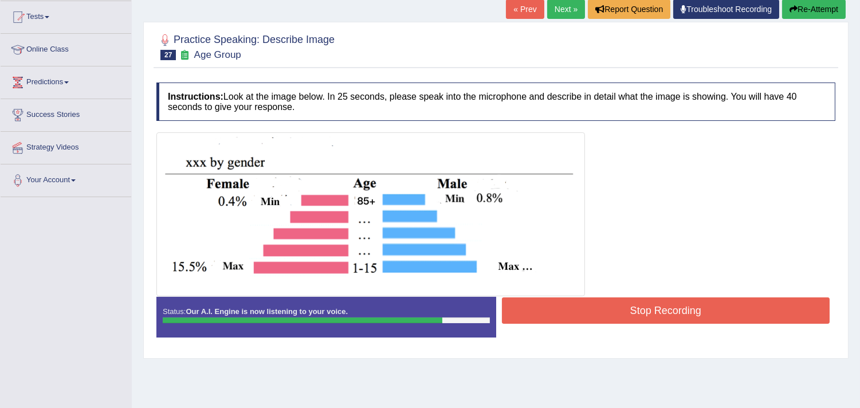
click at [591, 319] on button "Stop Recording" at bounding box center [666, 310] width 328 height 26
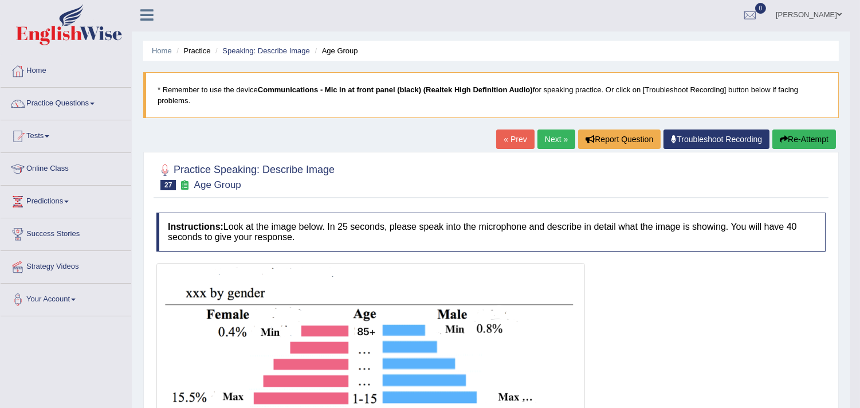
scroll to position [0, 0]
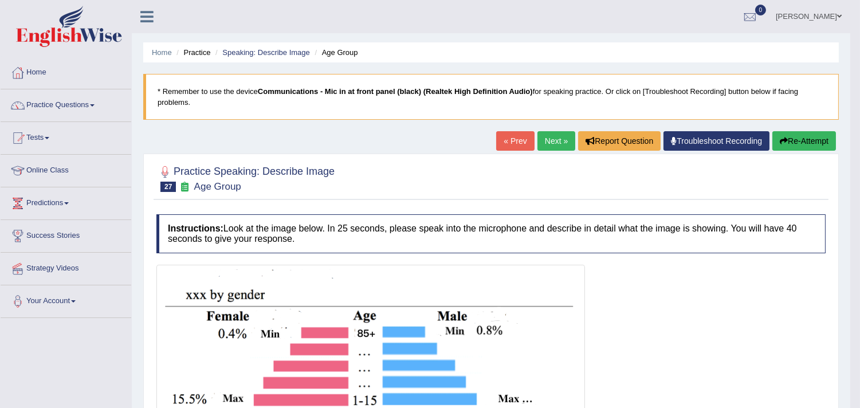
click at [547, 145] on link "Next »" at bounding box center [556, 140] width 38 height 19
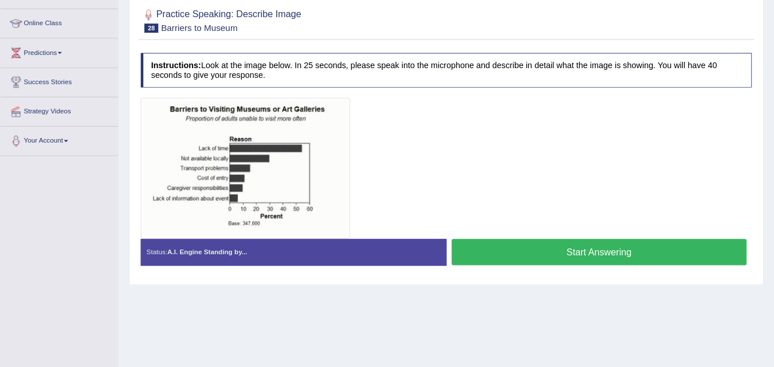
scroll to position [144, 0]
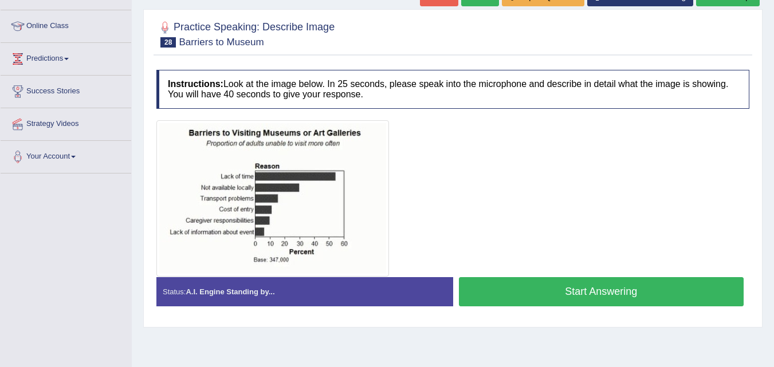
click at [487, 294] on button "Start Answering" at bounding box center [601, 291] width 285 height 29
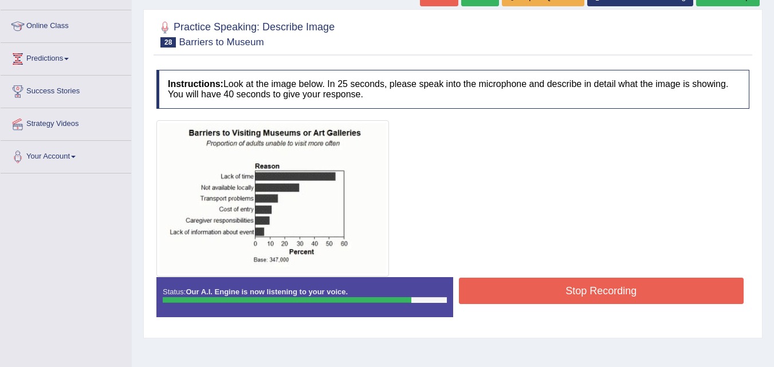
click at [487, 294] on button "Stop Recording" at bounding box center [601, 291] width 285 height 26
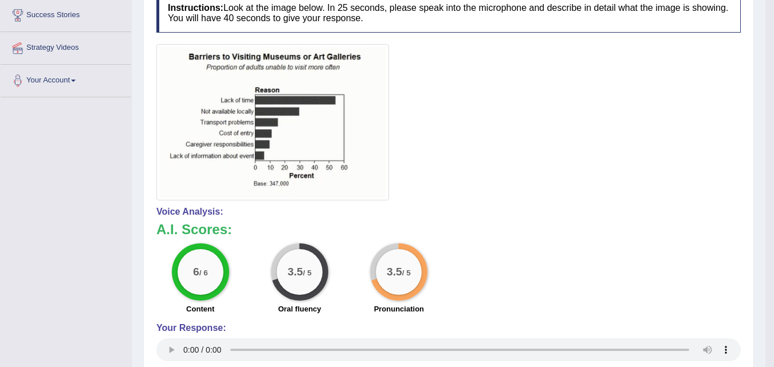
scroll to position [103, 0]
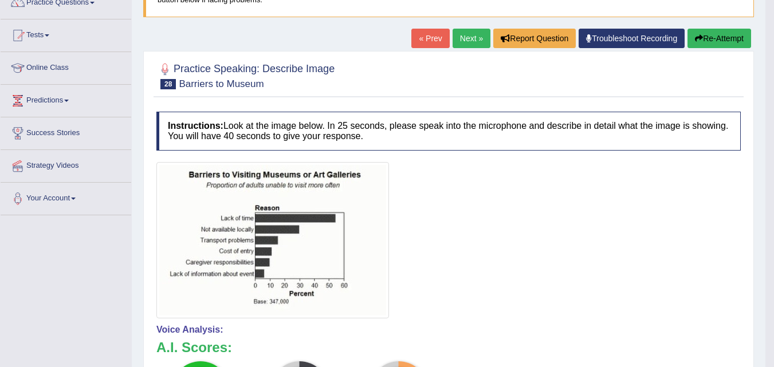
click at [458, 46] on link "Next »" at bounding box center [472, 38] width 38 height 19
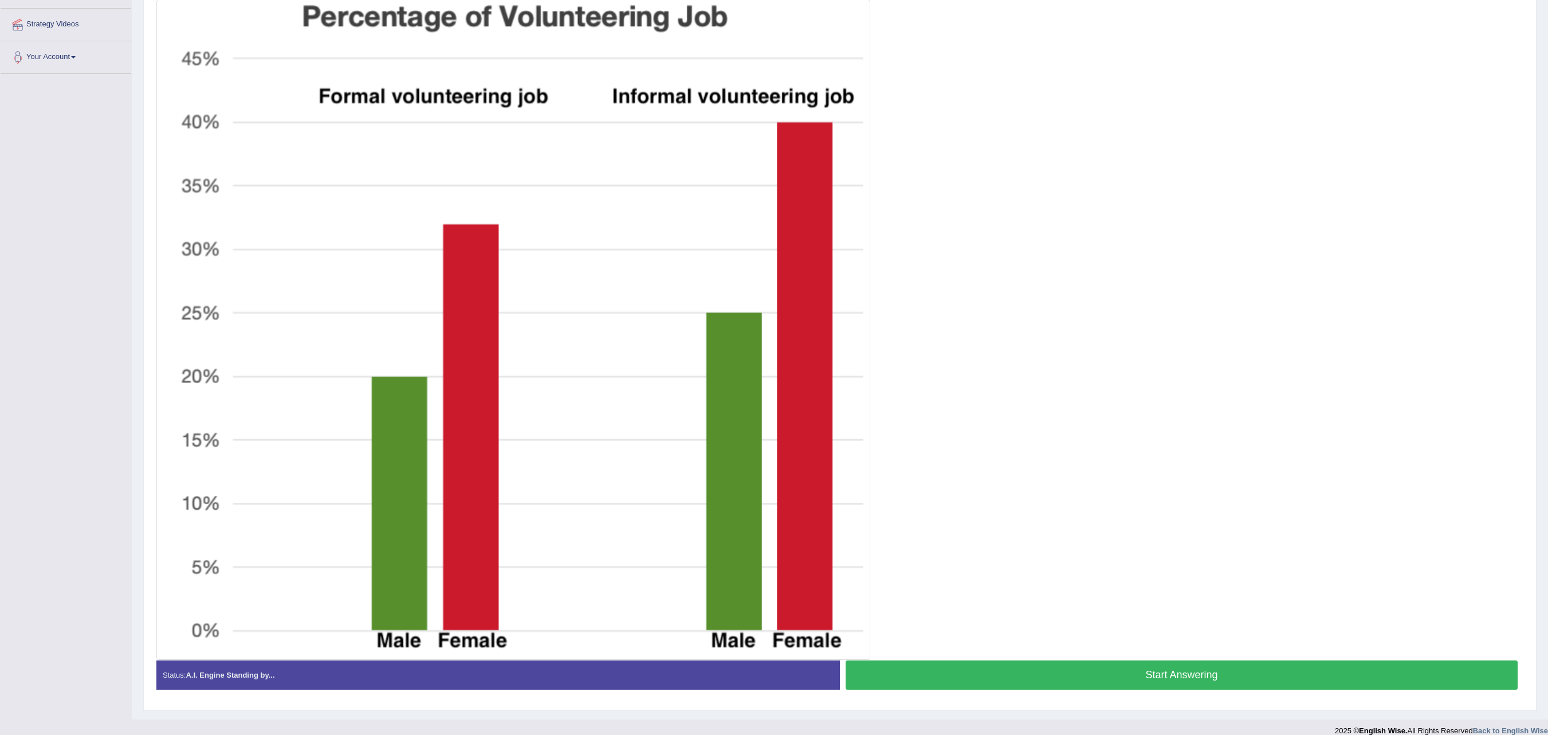
scroll to position [243, 0]
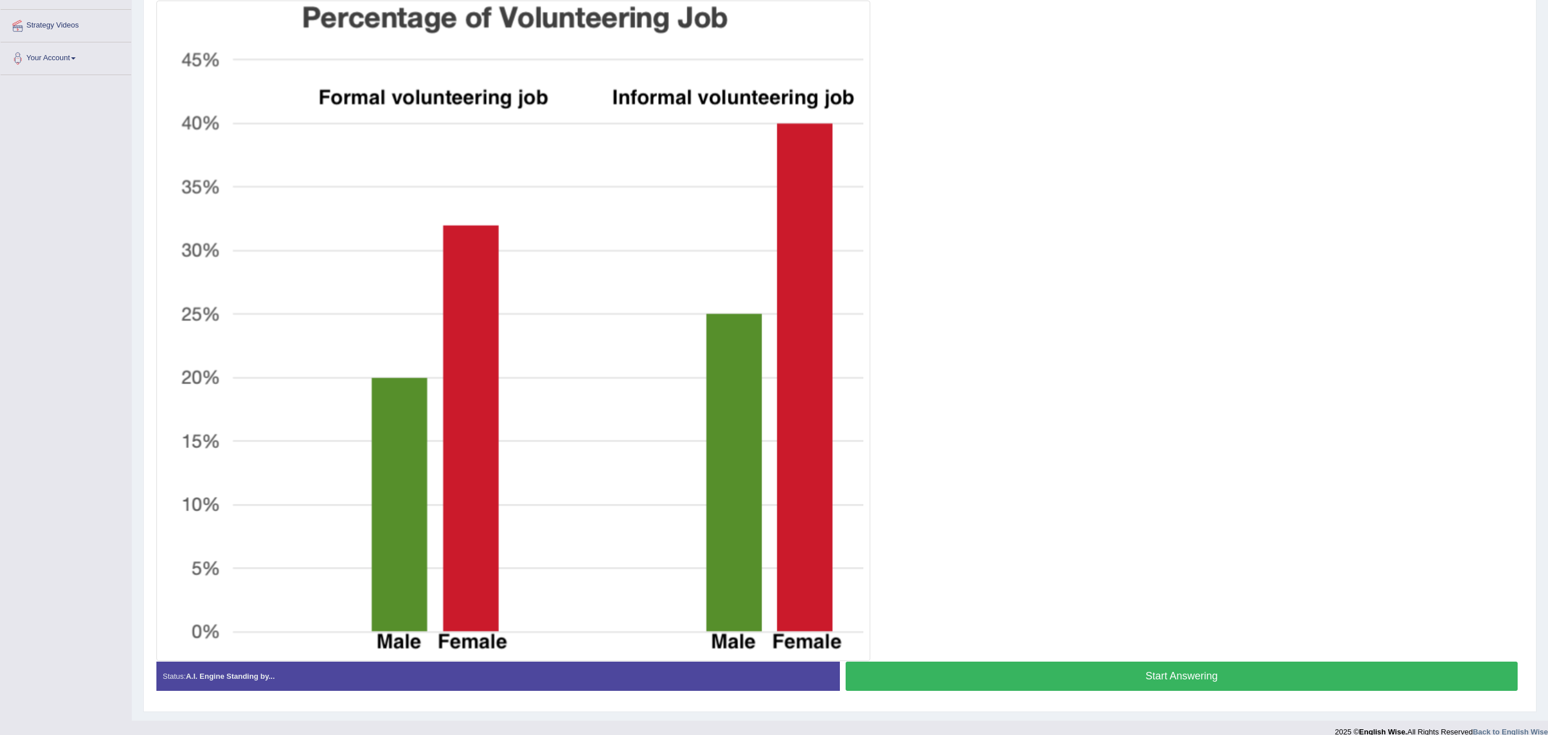
click at [773, 367] on button "Start Answering" at bounding box center [1182, 675] width 672 height 29
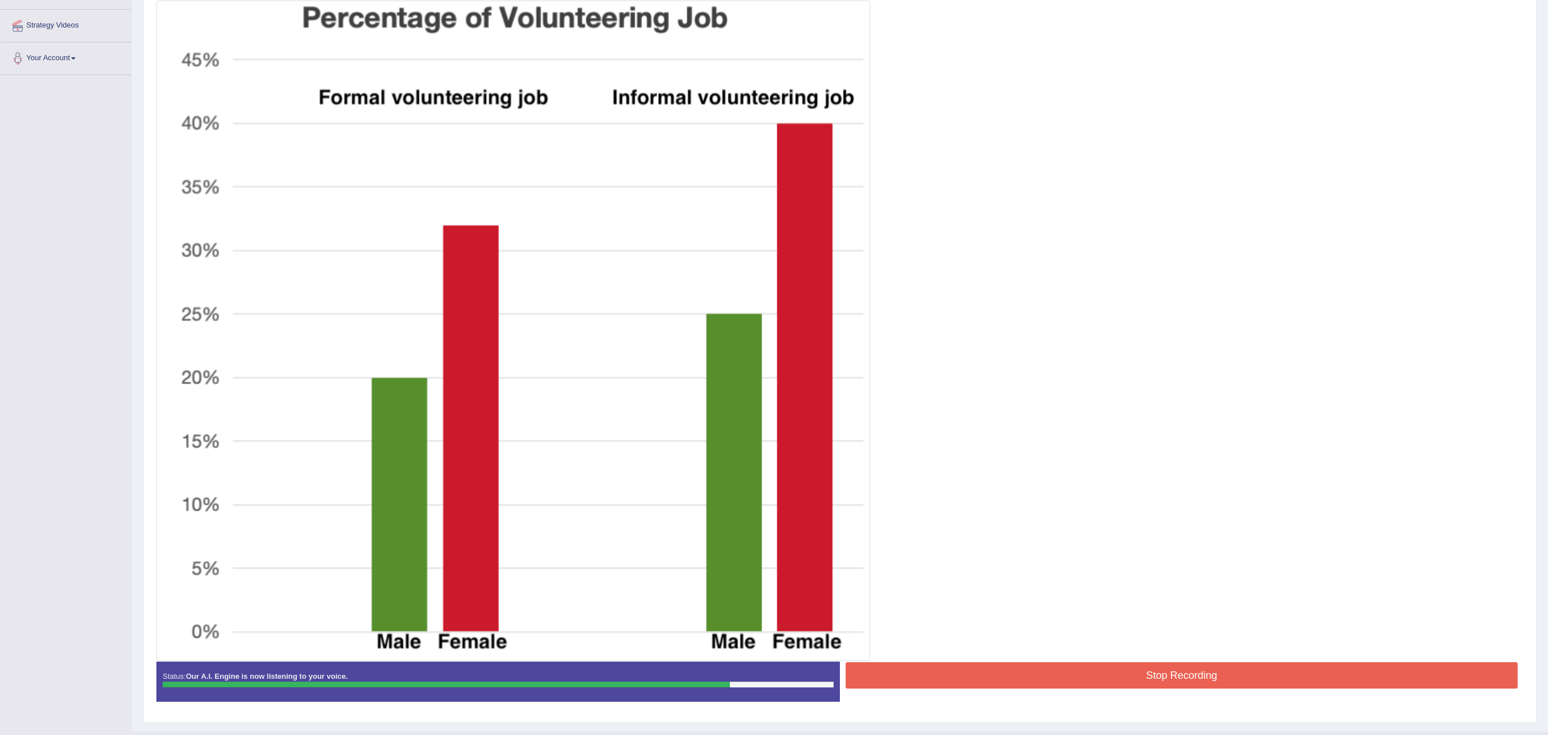
click at [773, 367] on button "Stop Recording" at bounding box center [1182, 675] width 672 height 26
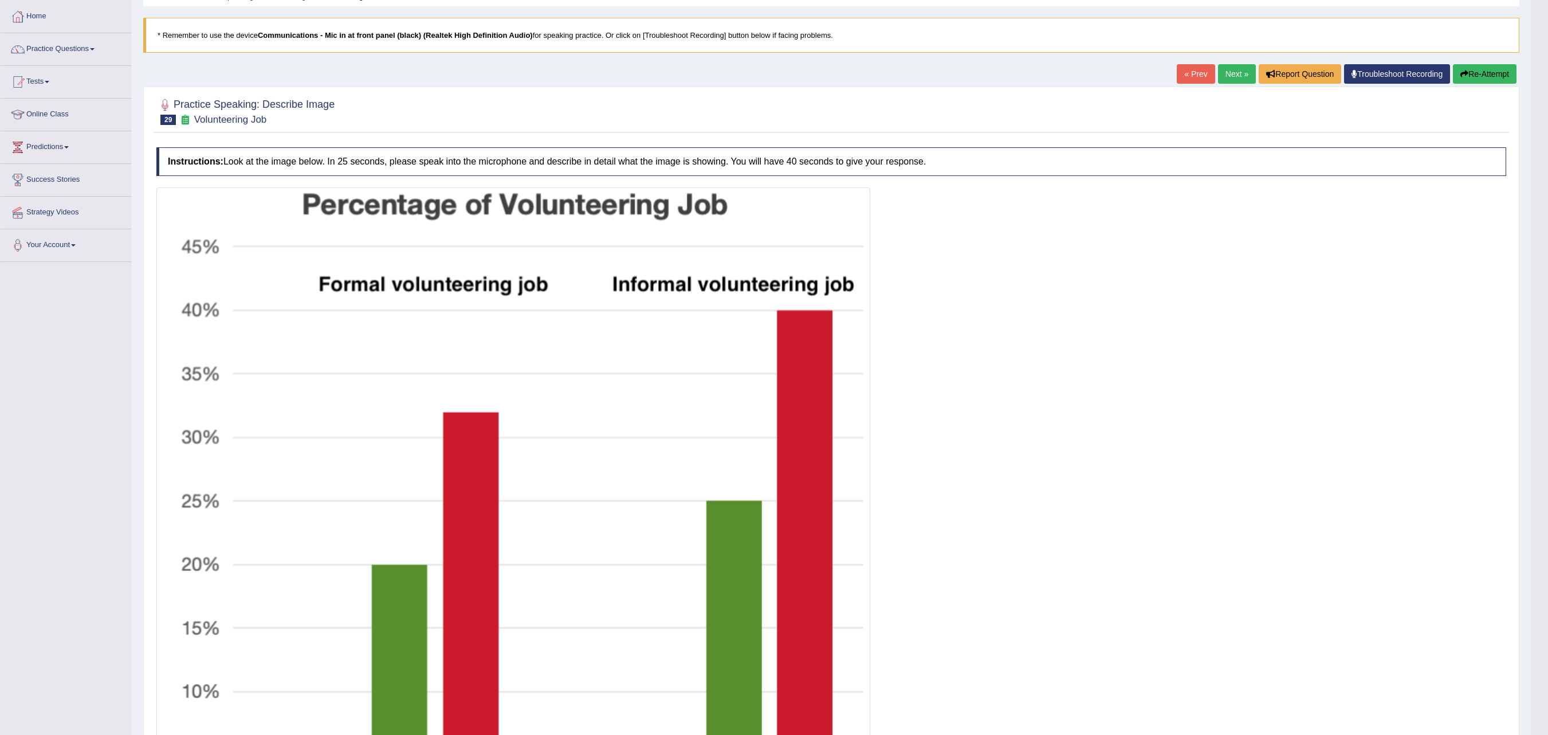
scroll to position [0, 0]
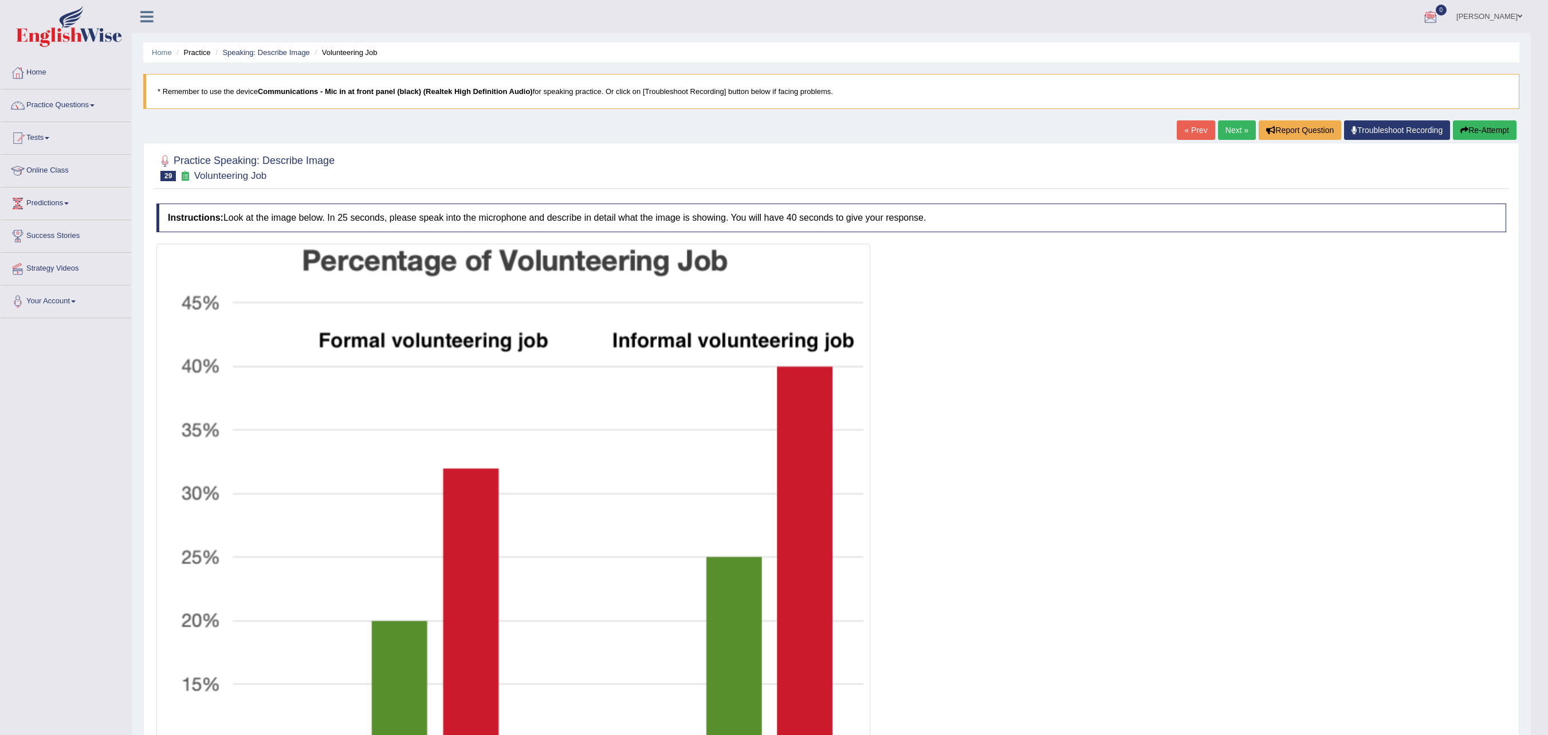
click at [773, 127] on button "Re-Attempt" at bounding box center [1485, 129] width 64 height 19
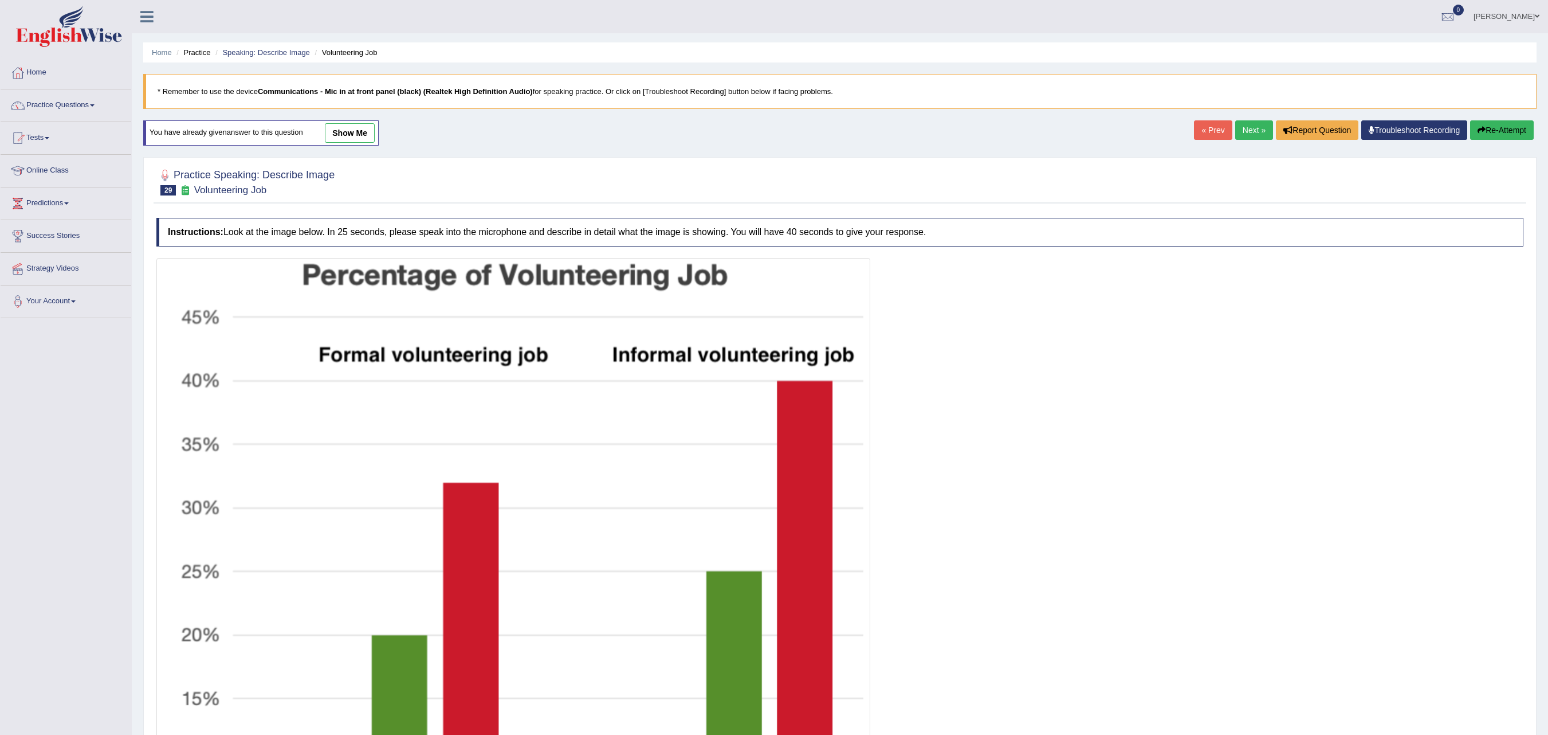
click at [1241, 124] on link "Next »" at bounding box center [1254, 129] width 38 height 19
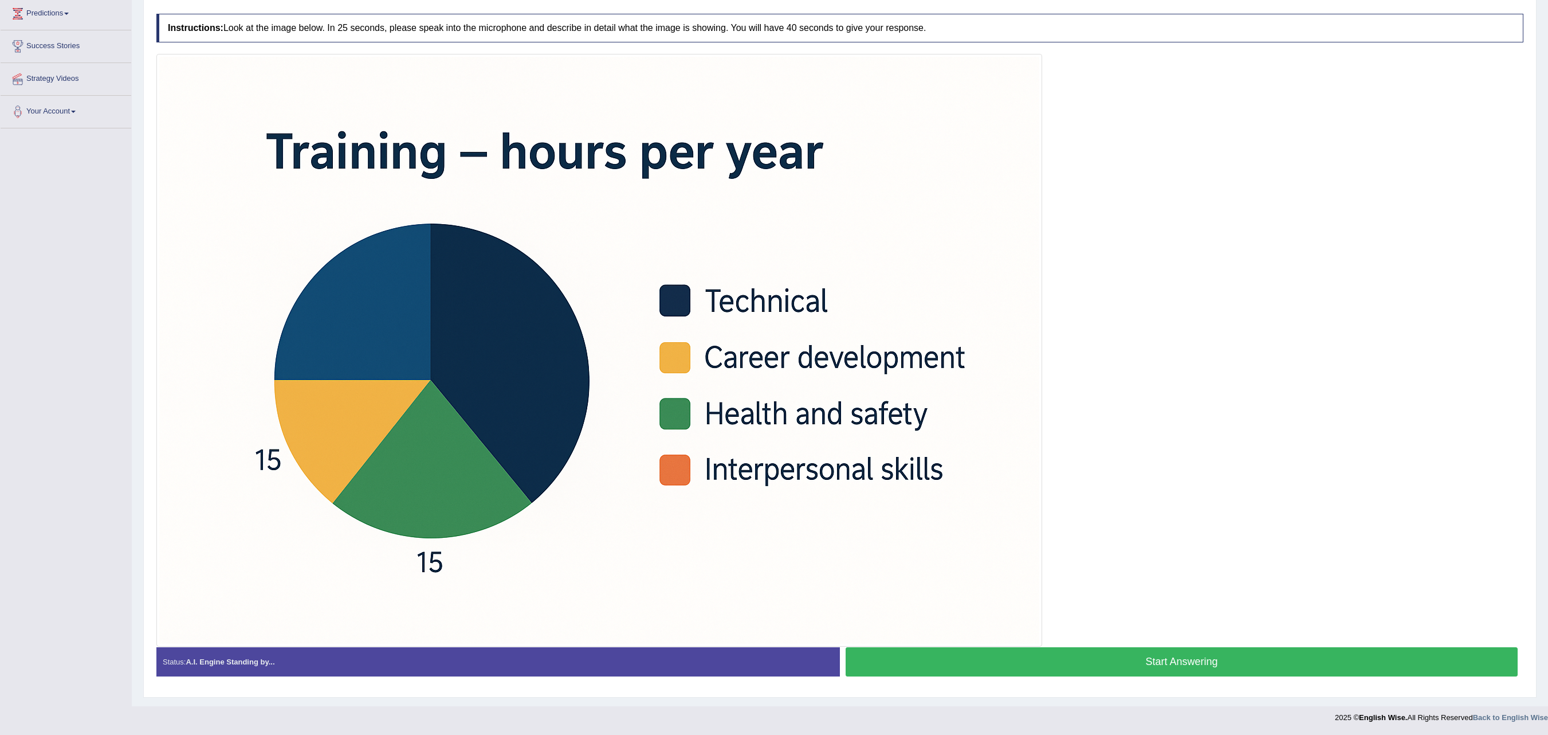
click at [861, 658] on button "Start Answering" at bounding box center [1182, 661] width 672 height 29
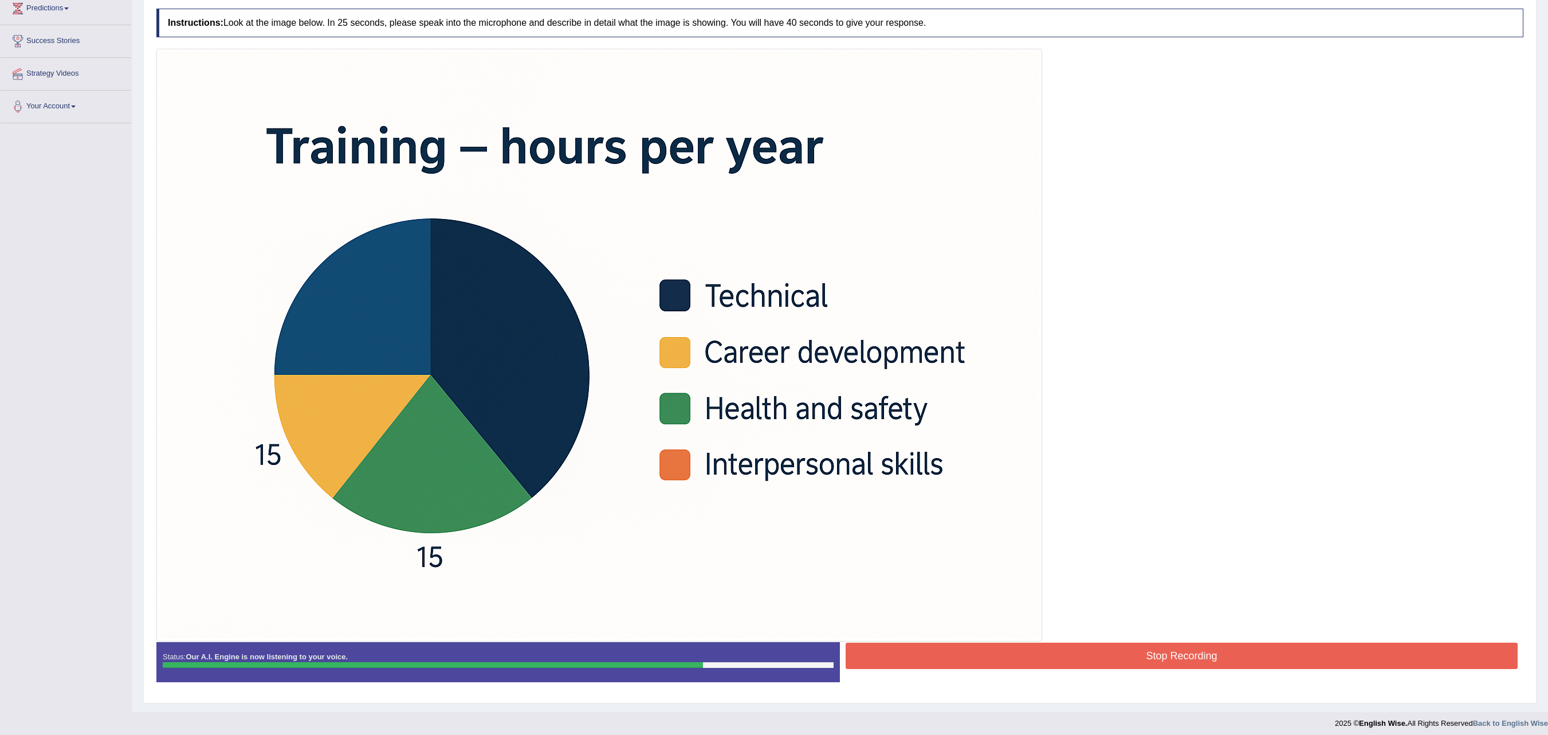
click at [861, 658] on button "Stop Recording" at bounding box center [1182, 655] width 672 height 26
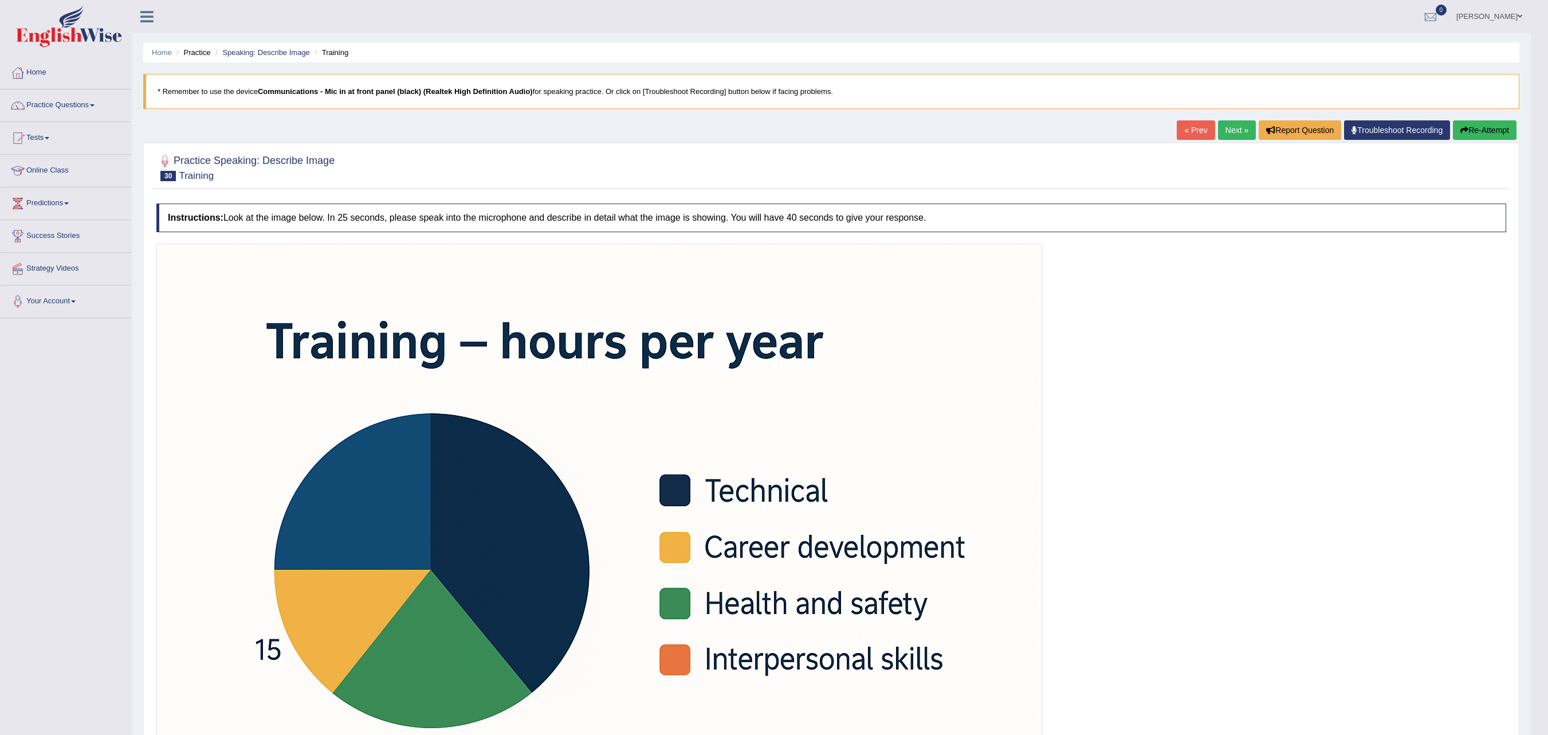
click at [1218, 133] on link "Next »" at bounding box center [1237, 129] width 38 height 19
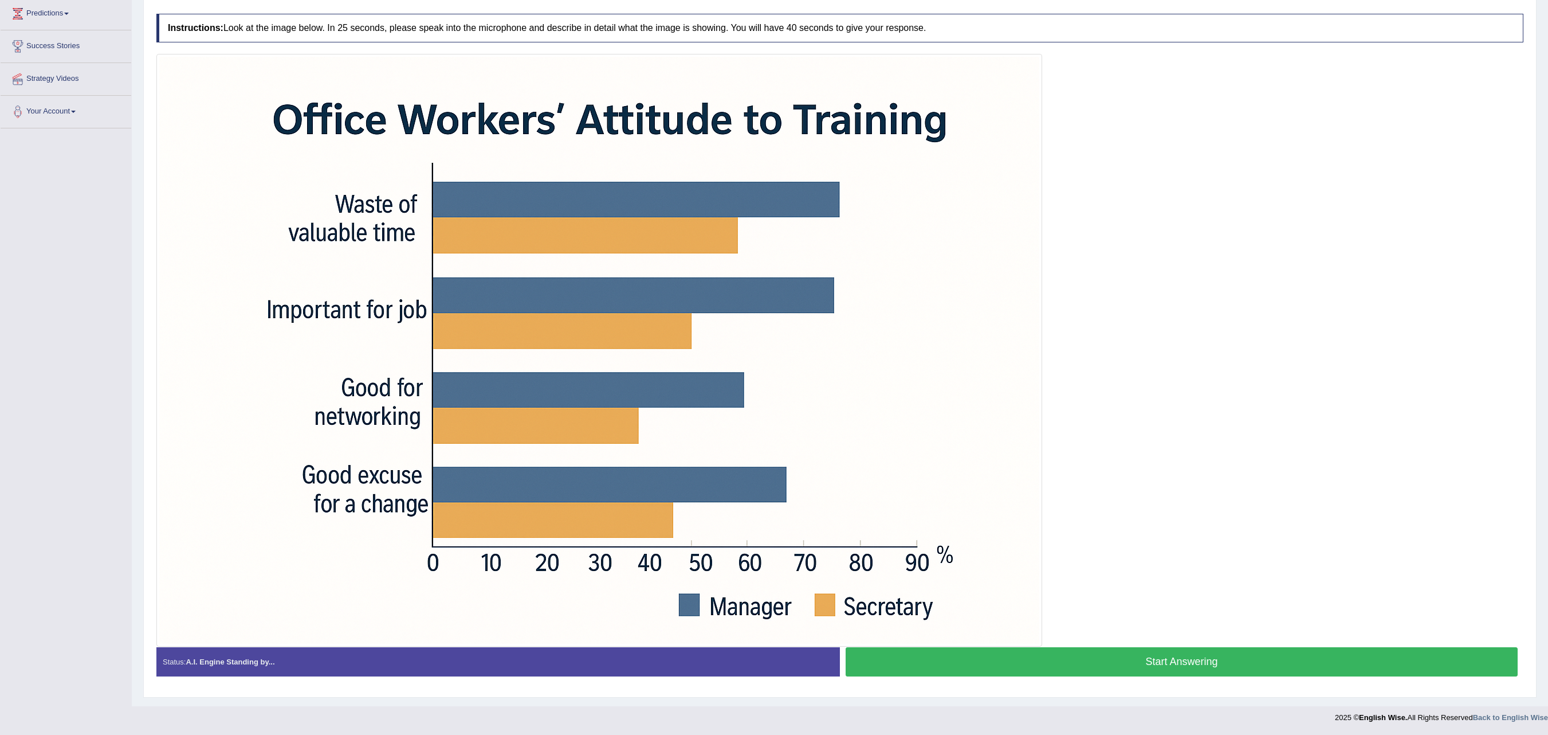
click at [922, 657] on button "Start Answering" at bounding box center [1182, 661] width 672 height 29
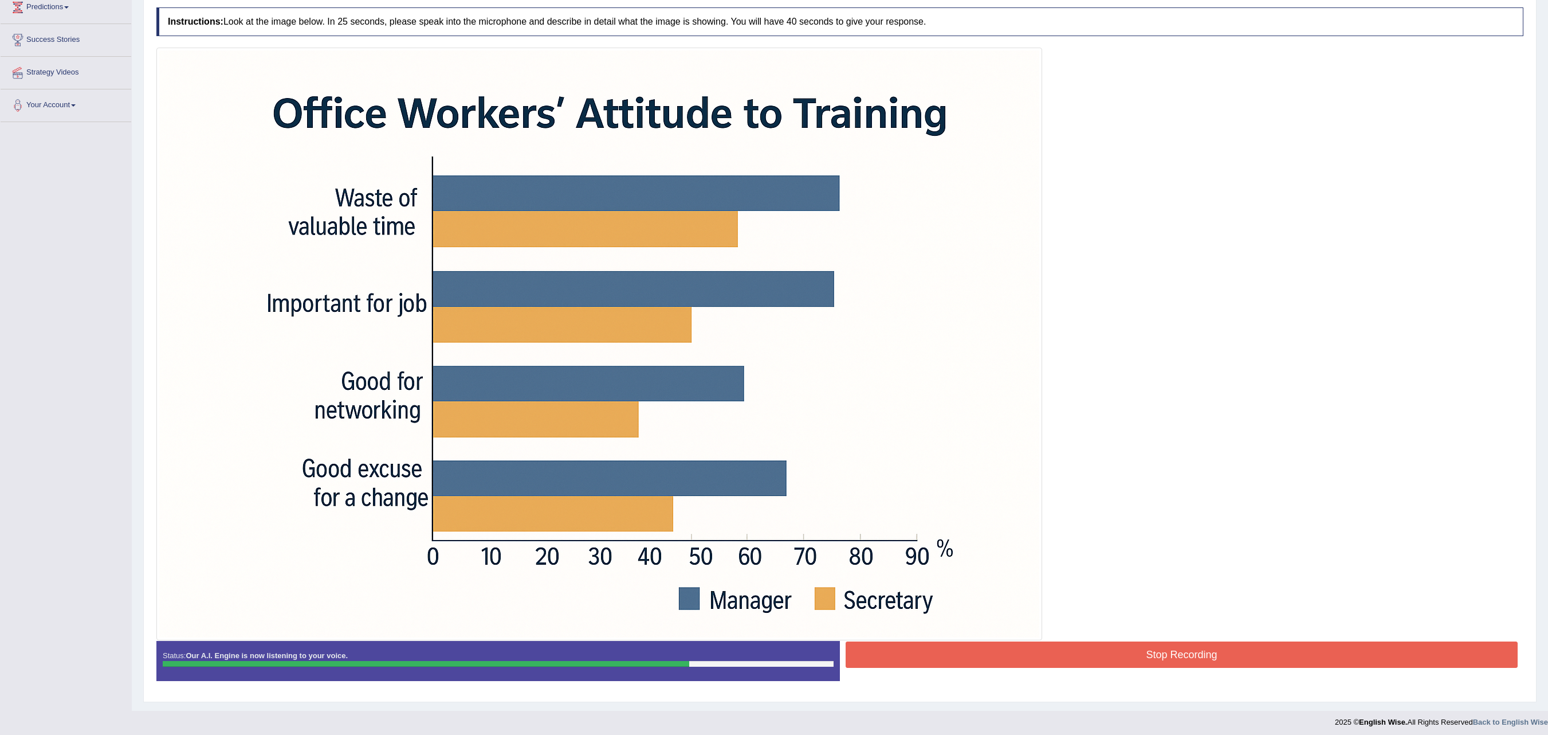
click at [922, 657] on button "Stop Recording" at bounding box center [1182, 654] width 672 height 26
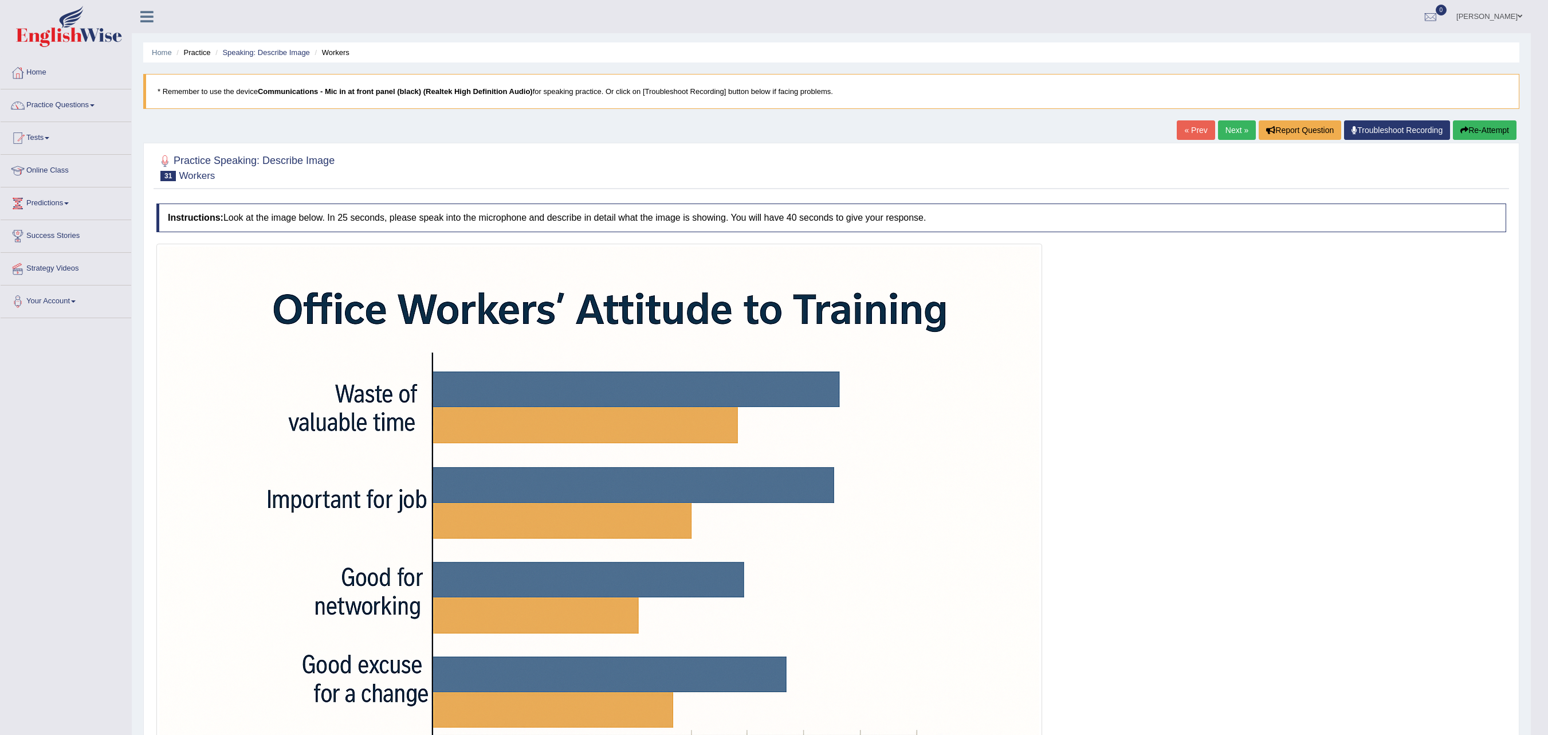
click at [1218, 136] on link "Next »" at bounding box center [1237, 129] width 38 height 19
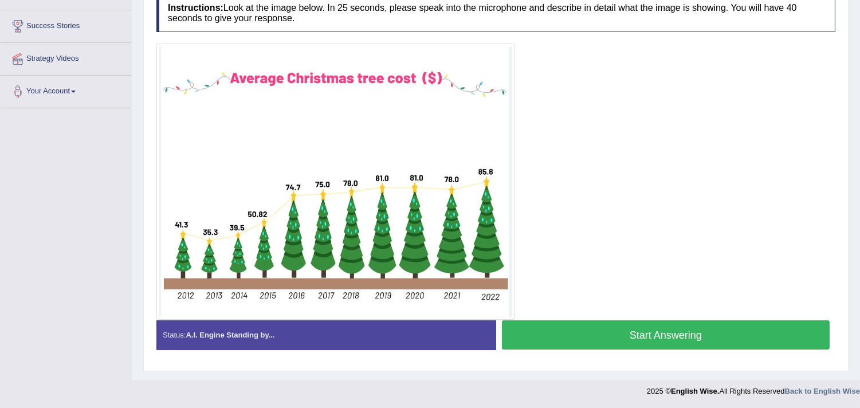
scroll to position [221, 0]
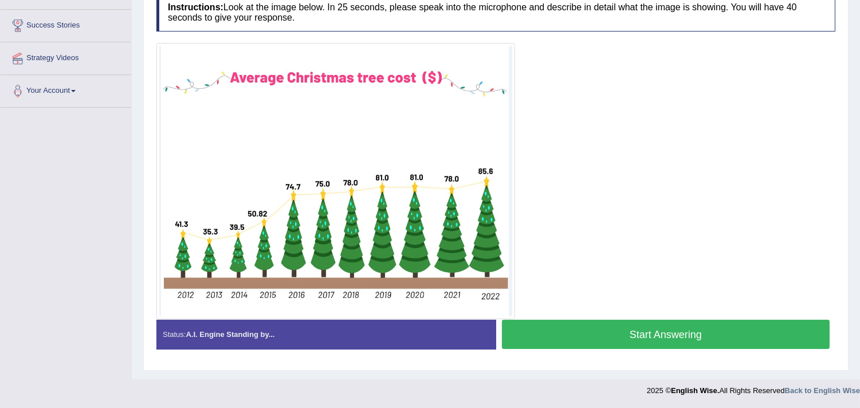
click at [568, 331] on button "Start Answering" at bounding box center [666, 334] width 328 height 29
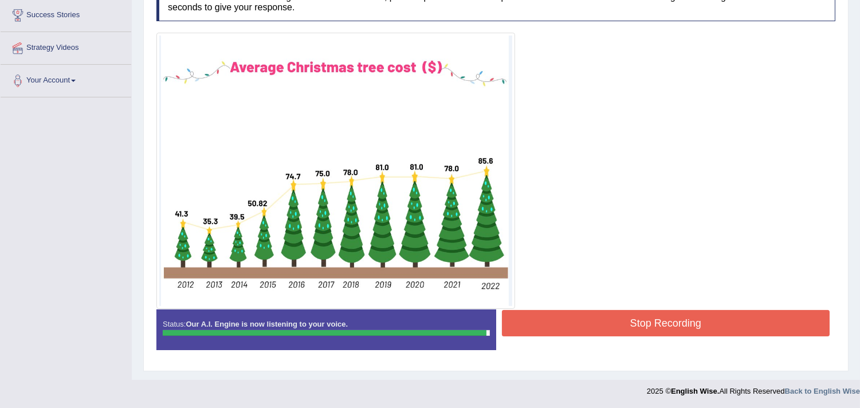
click at [568, 331] on button "Stop Recording" at bounding box center [666, 323] width 328 height 26
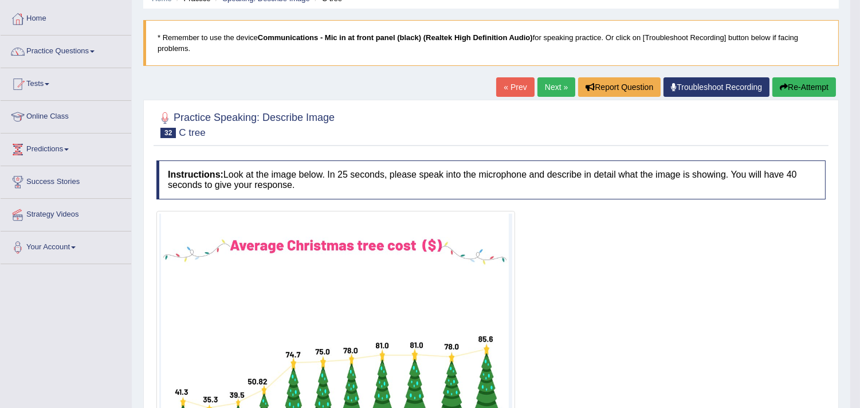
scroll to position [22, 0]
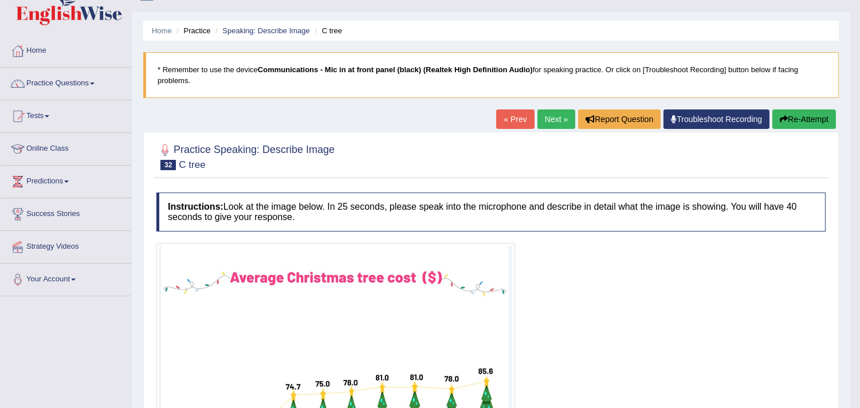
click at [548, 113] on link "Next »" at bounding box center [556, 118] width 38 height 19
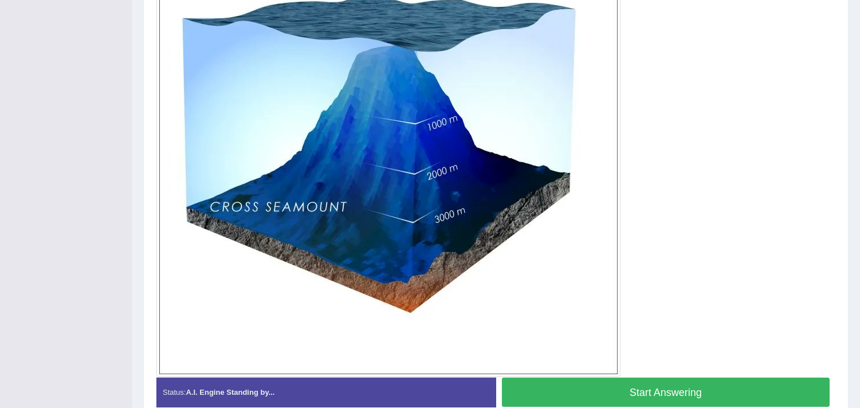
scroll to position [340, 0]
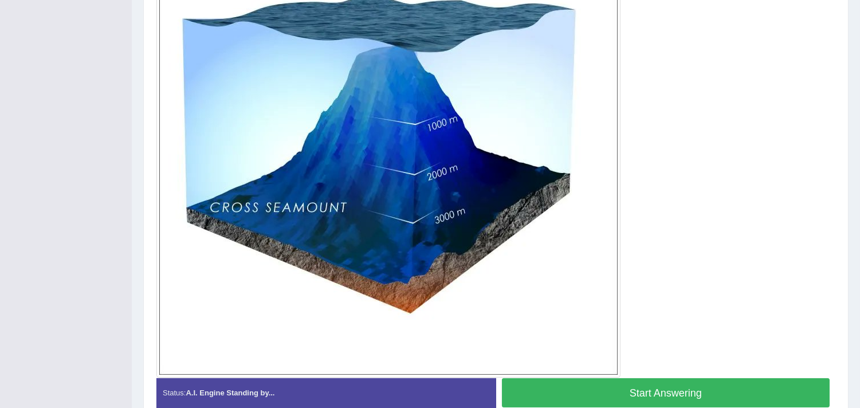
click at [539, 398] on button "Start Answering" at bounding box center [666, 392] width 328 height 29
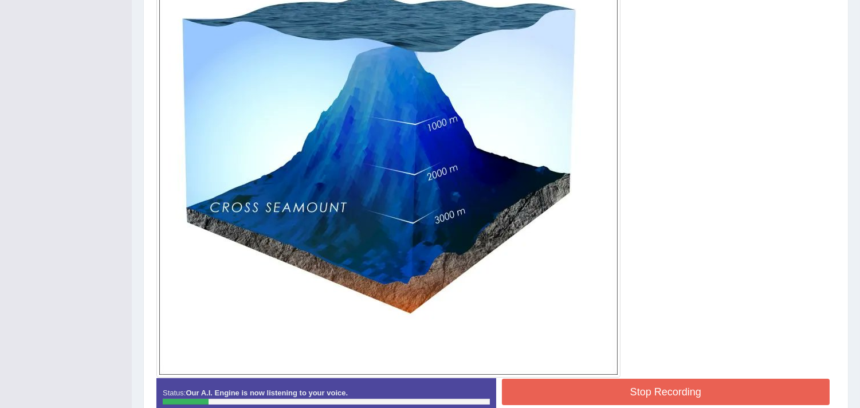
click at [539, 398] on button "Stop Recording" at bounding box center [666, 392] width 328 height 26
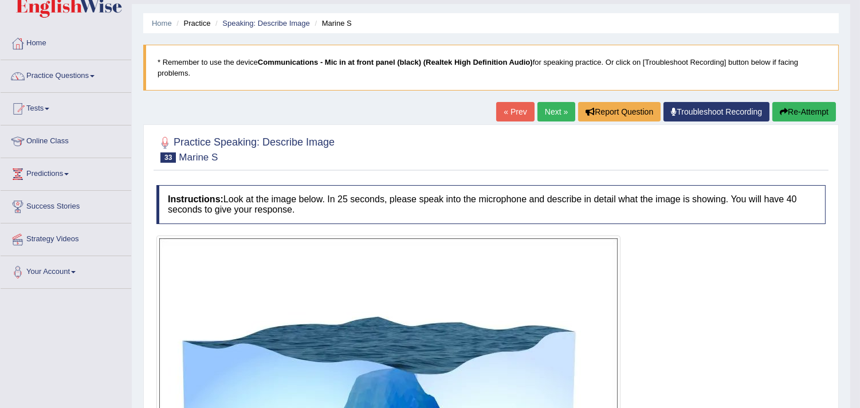
scroll to position [0, 0]
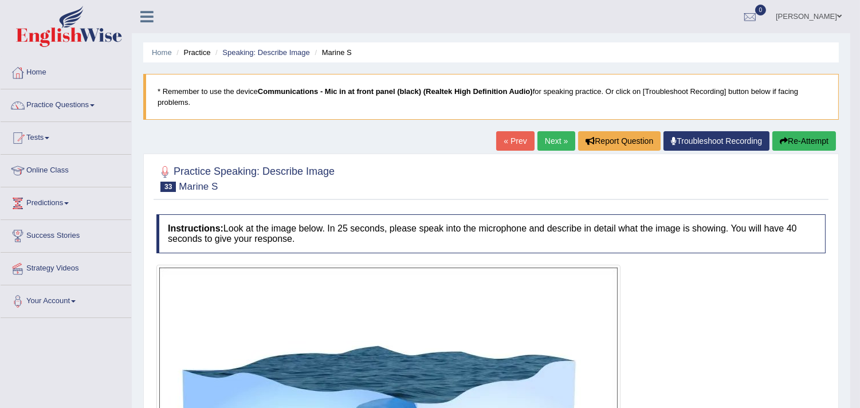
click at [791, 139] on button "Re-Attempt" at bounding box center [804, 140] width 64 height 19
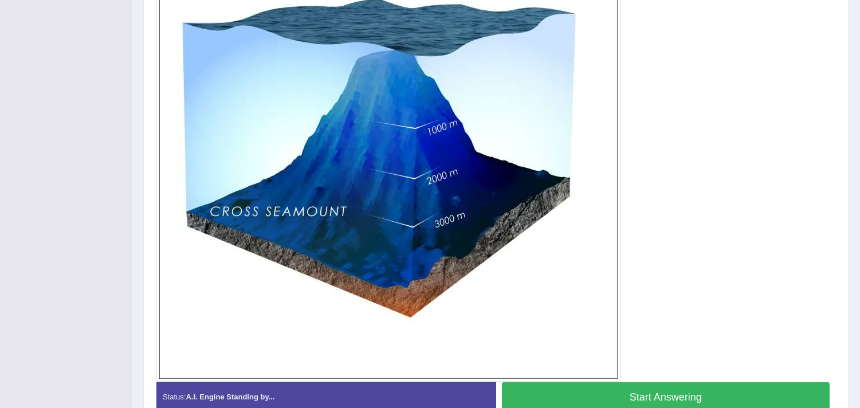
scroll to position [374, 0]
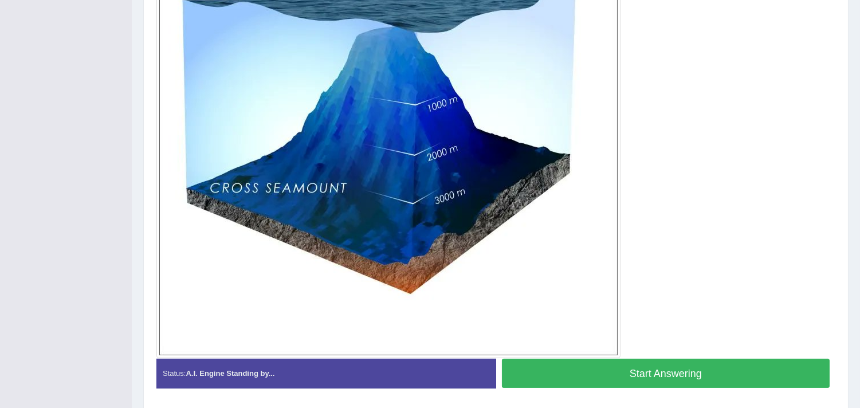
click at [629, 381] on button "Start Answering" at bounding box center [666, 373] width 328 height 29
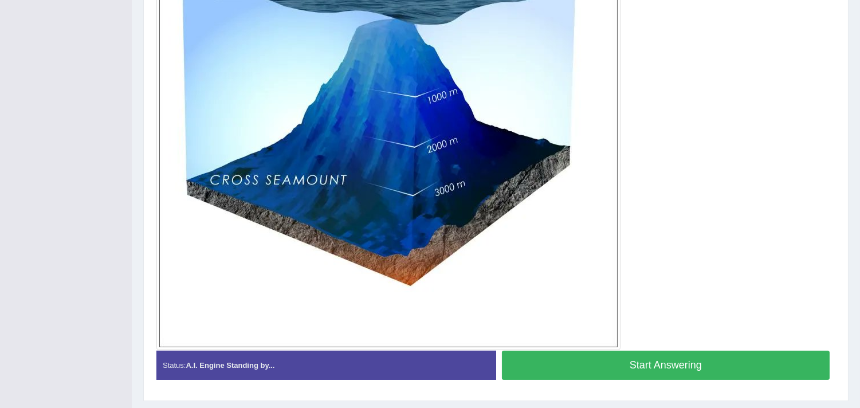
scroll to position [364, 0]
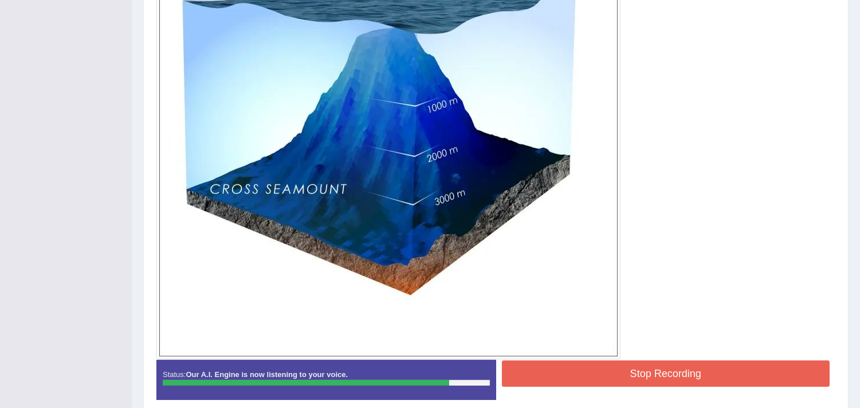
click at [629, 381] on button "Stop Recording" at bounding box center [666, 373] width 328 height 26
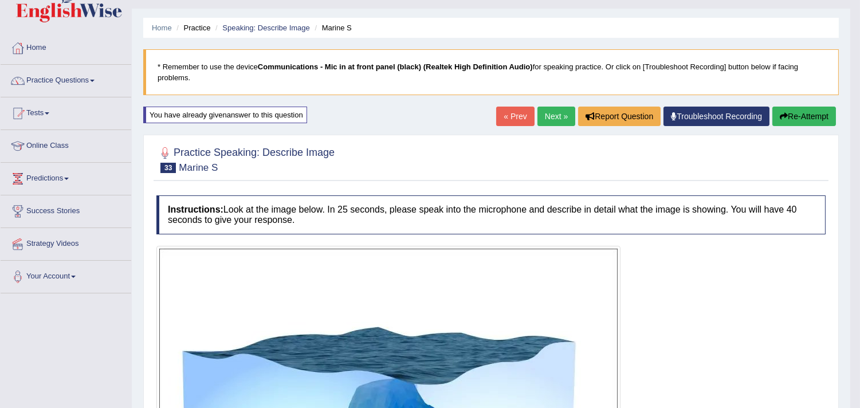
scroll to position [18, 0]
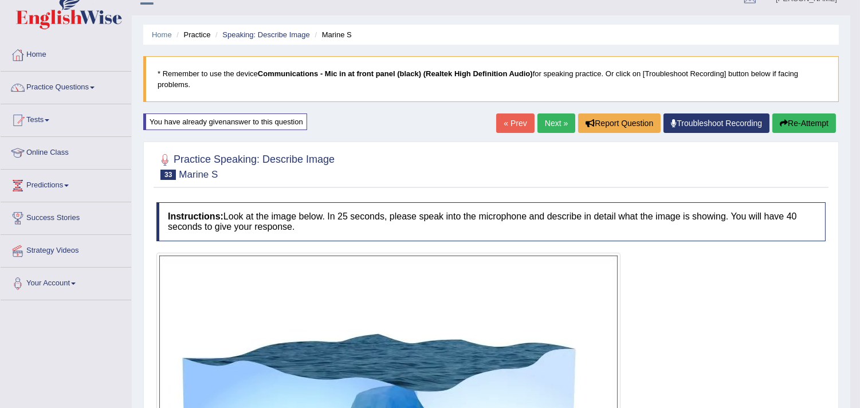
click at [552, 125] on link "Next »" at bounding box center [556, 122] width 38 height 19
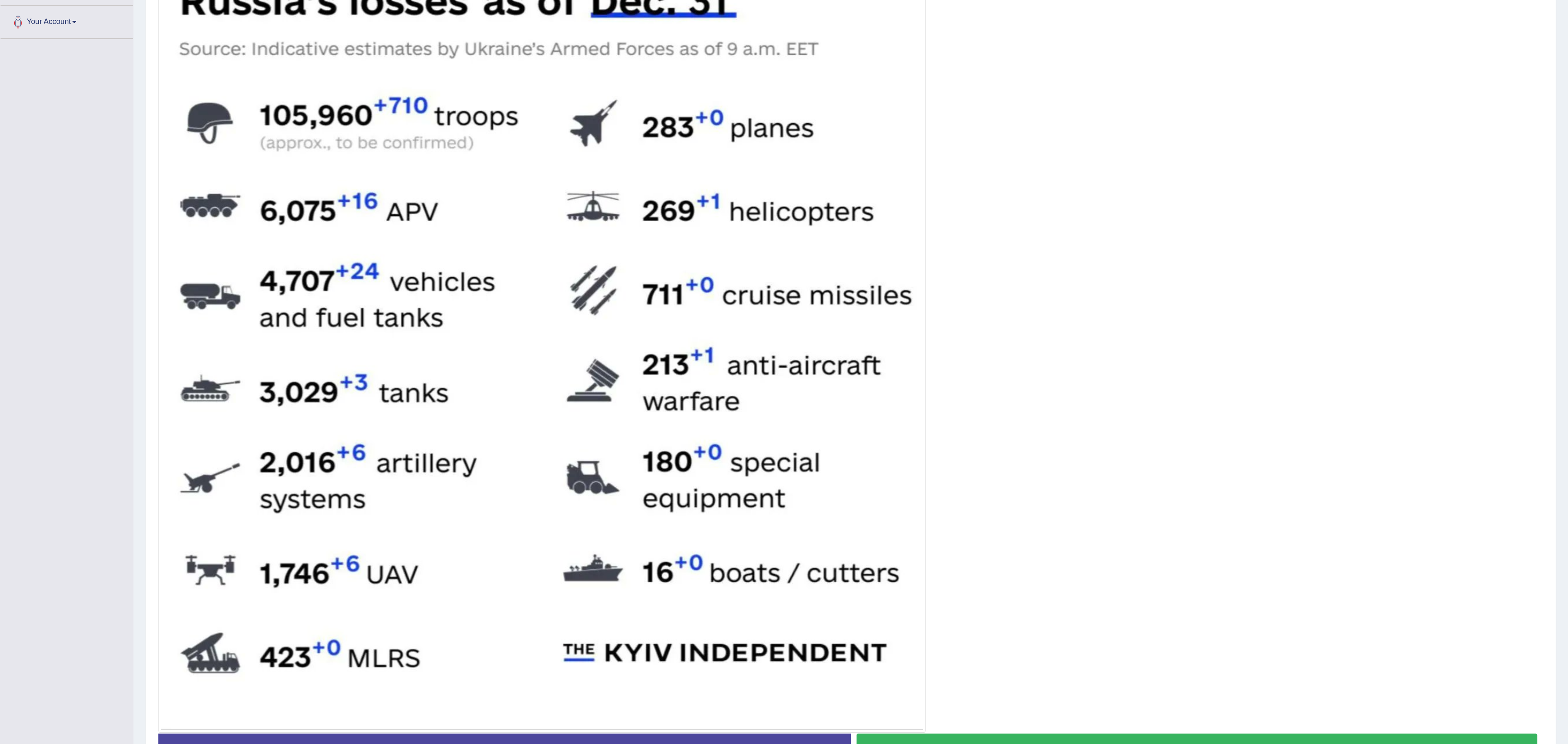
scroll to position [3, 0]
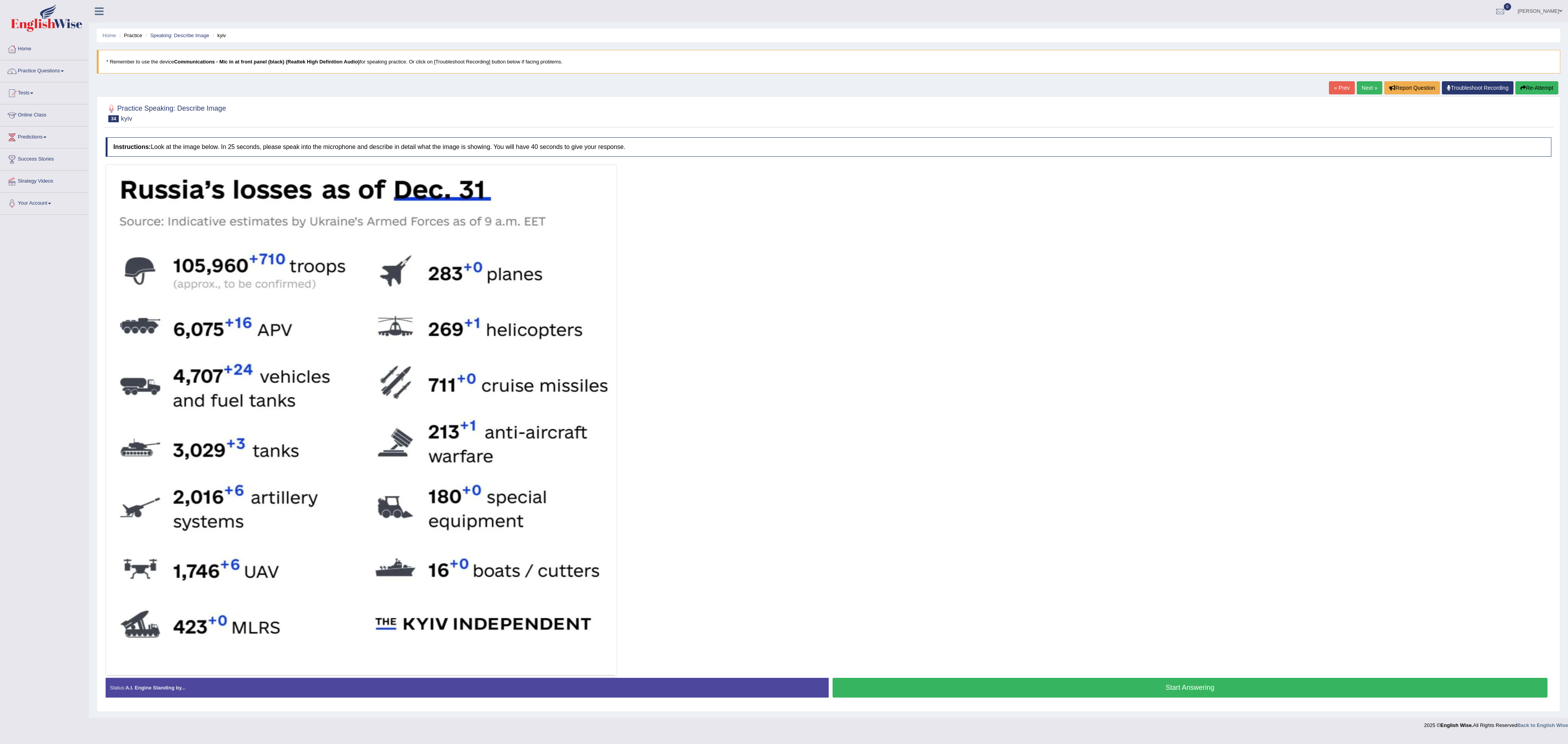
click at [580, 275] on button "Start Answering" at bounding box center [1190, 687] width 715 height 20
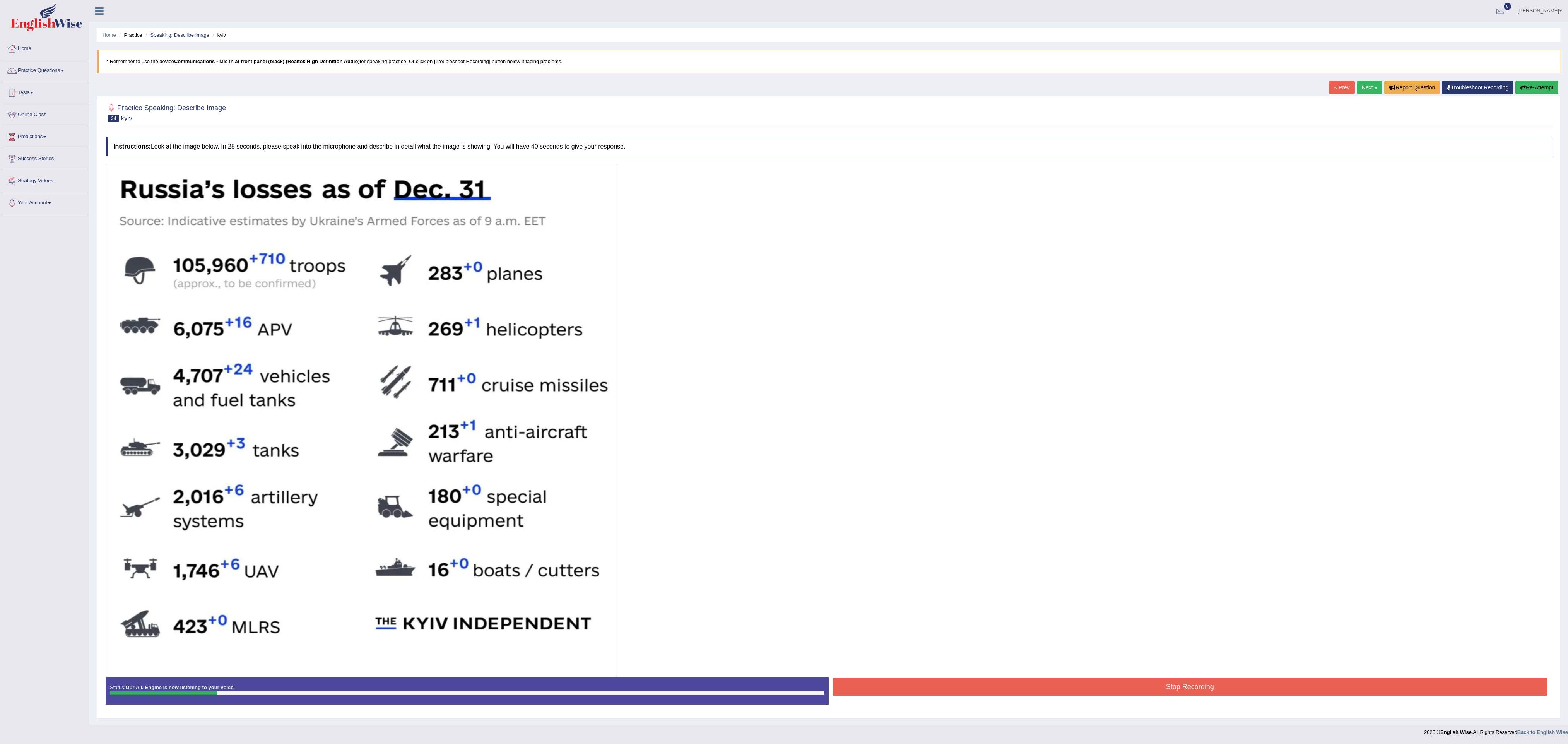
click at [580, 275] on button "Stop Recording" at bounding box center [1190, 687] width 715 height 18
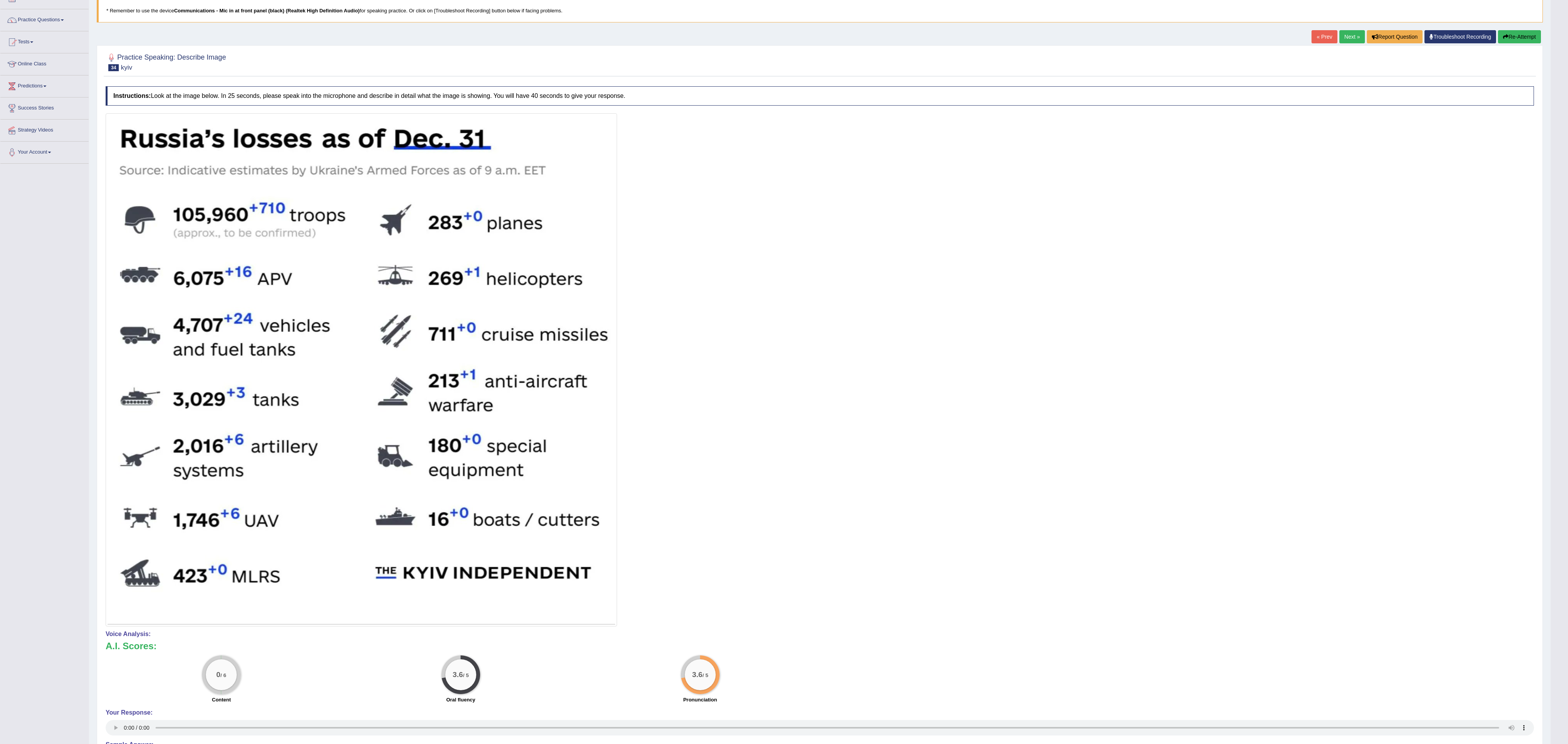
scroll to position [0, 0]
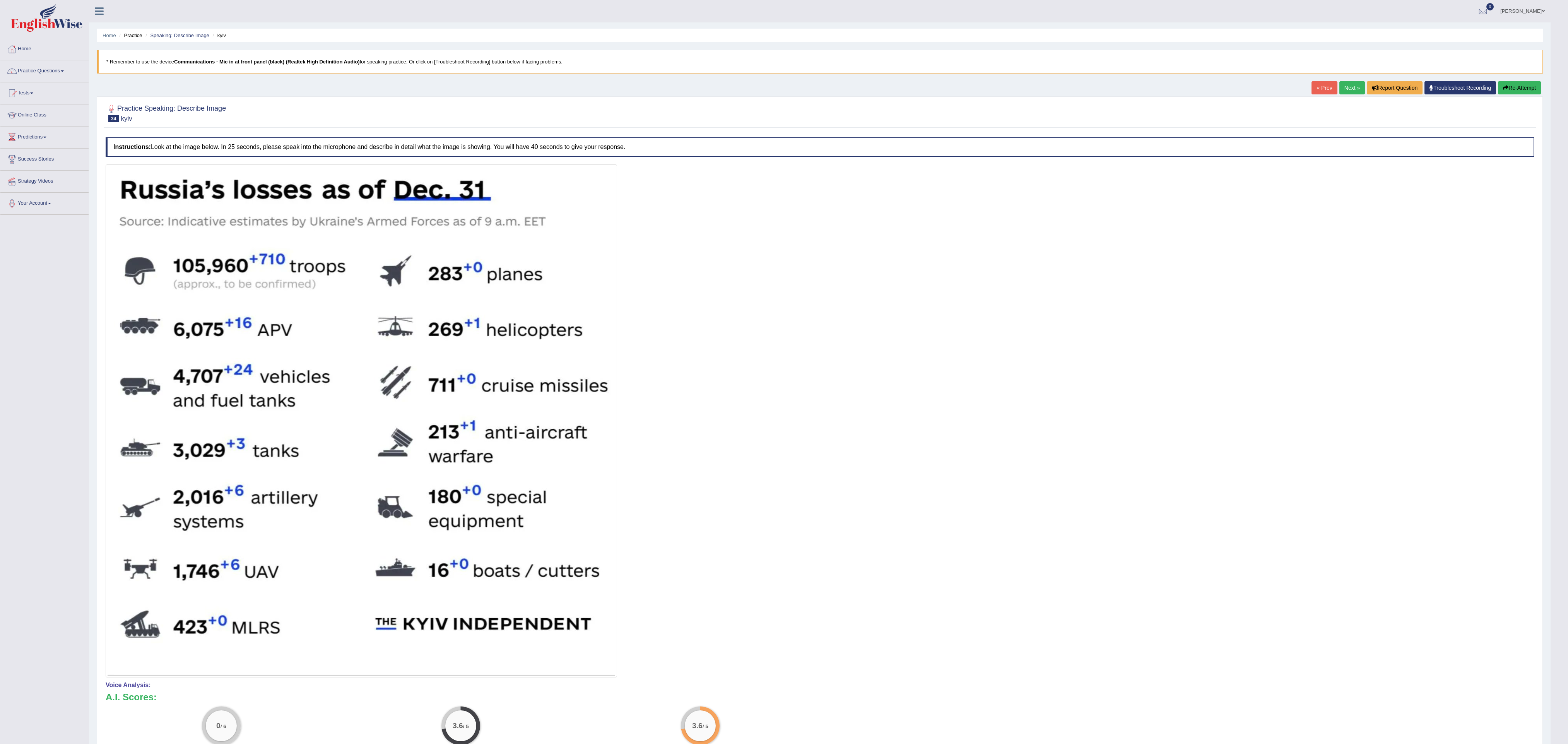
click at [580, 84] on button "Re-Attempt" at bounding box center [1519, 87] width 43 height 13
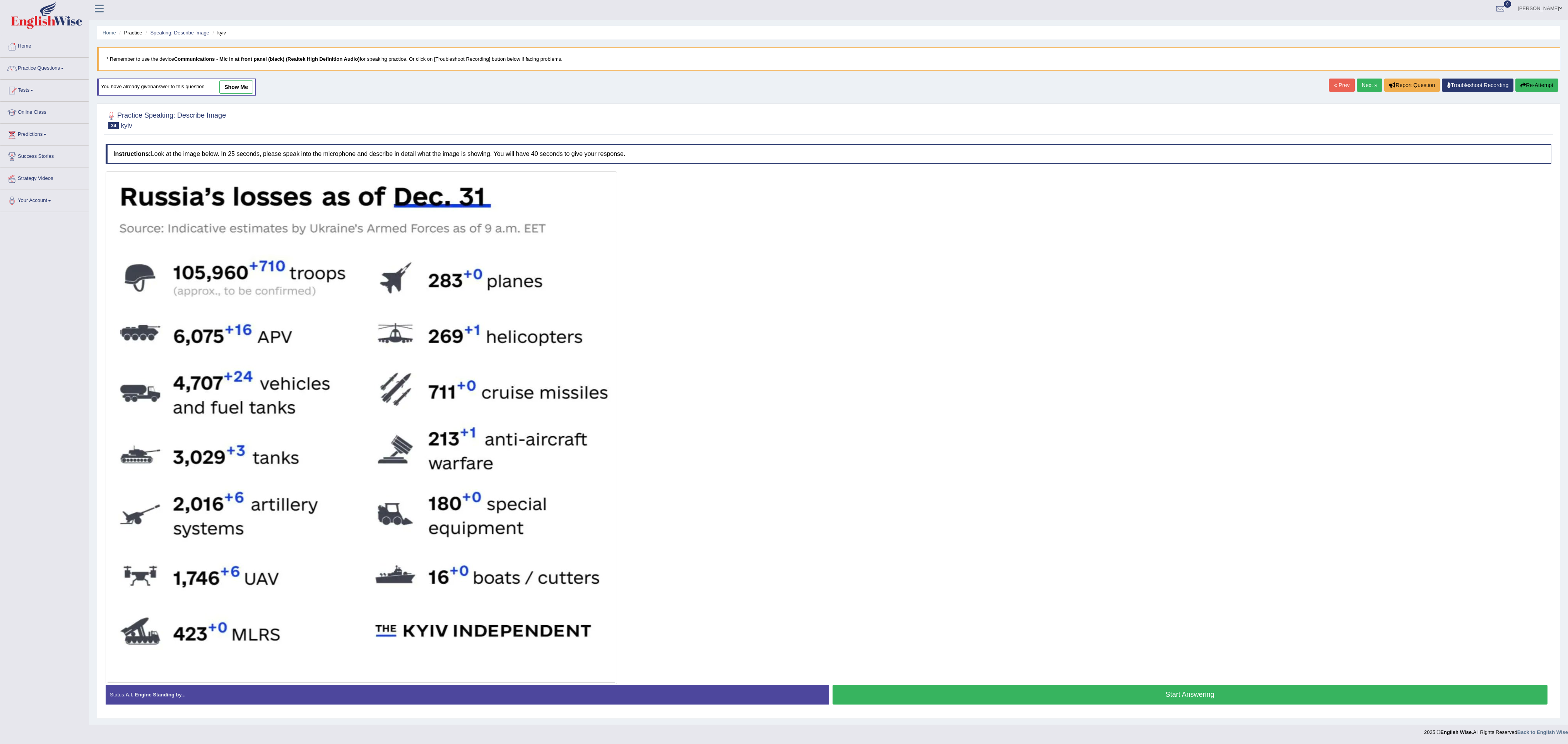
scroll to position [10, 0]
click at [914, 691] on button "Start Answering" at bounding box center [1190, 694] width 715 height 20
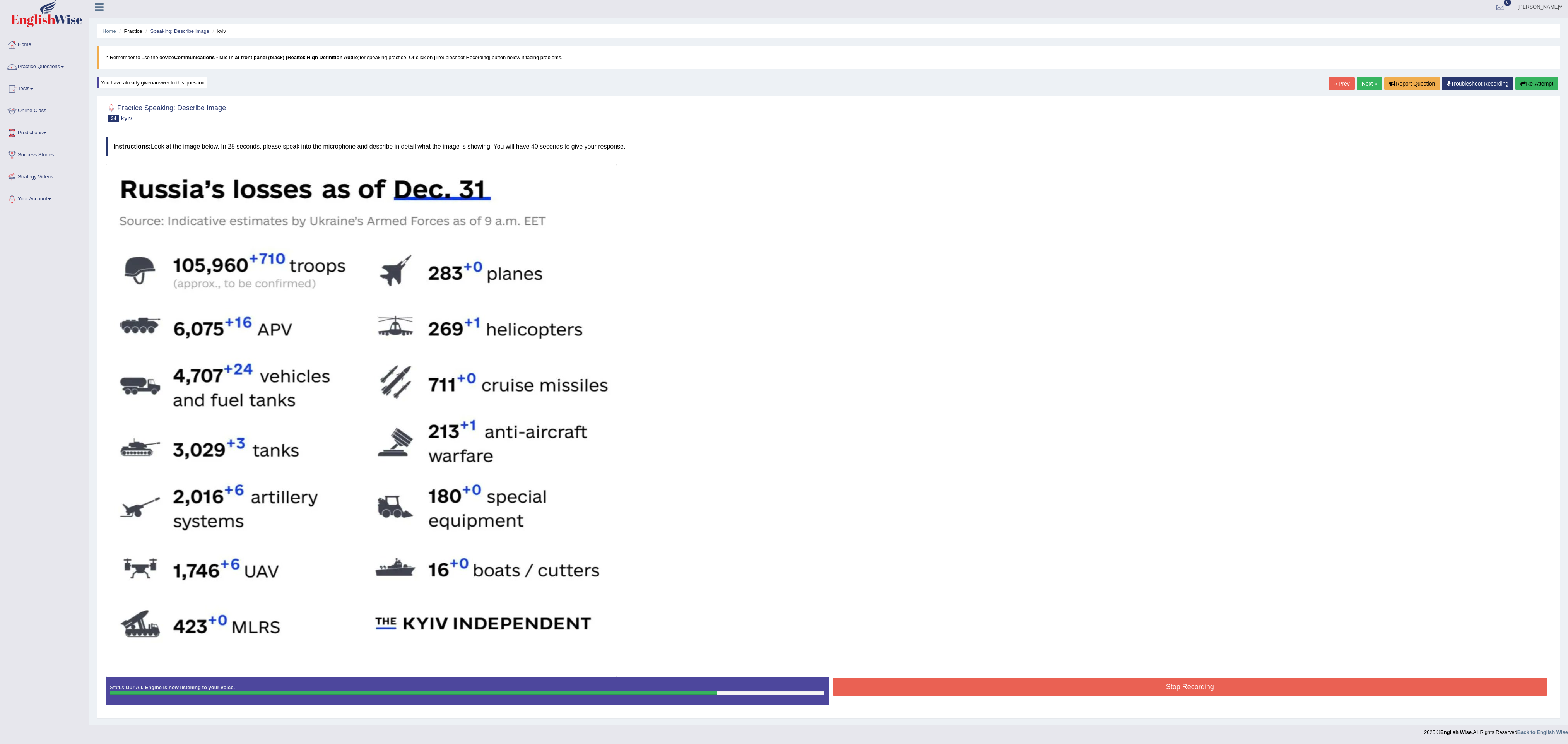
click at [914, 691] on button "Stop Recording" at bounding box center [1190, 687] width 715 height 18
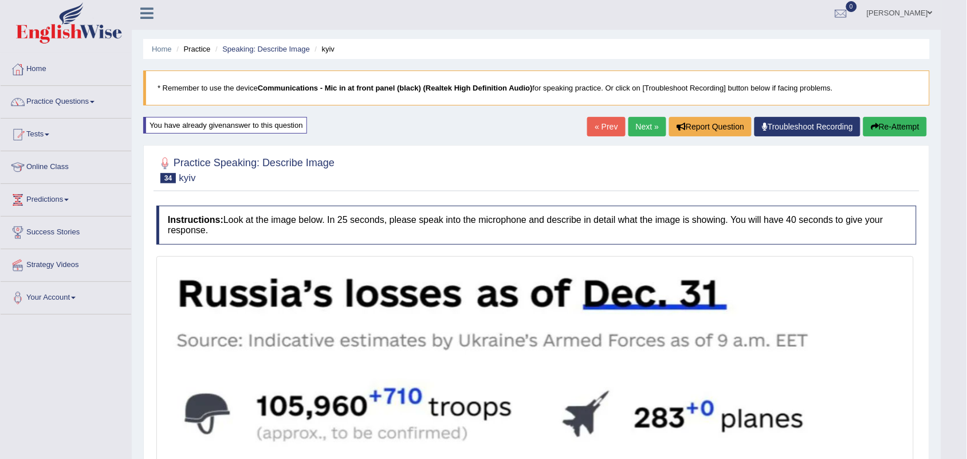
scroll to position [0, 0]
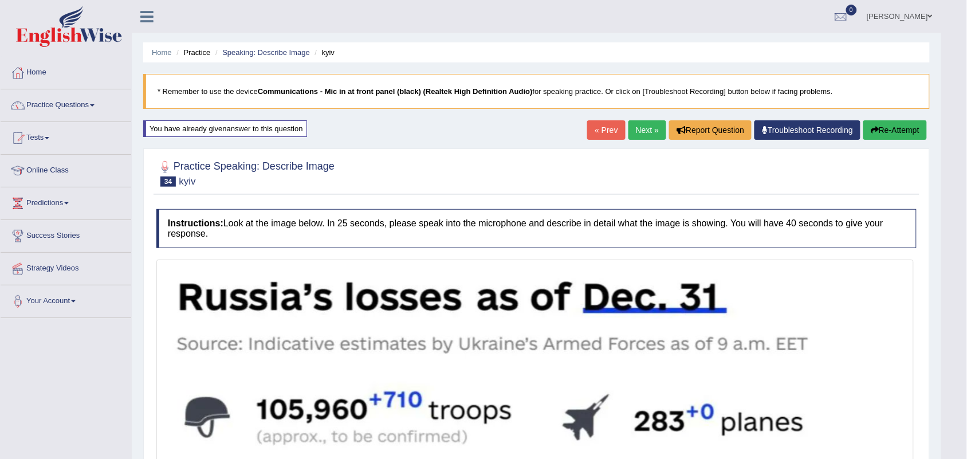
click at [650, 132] on link "Next »" at bounding box center [648, 129] width 38 height 19
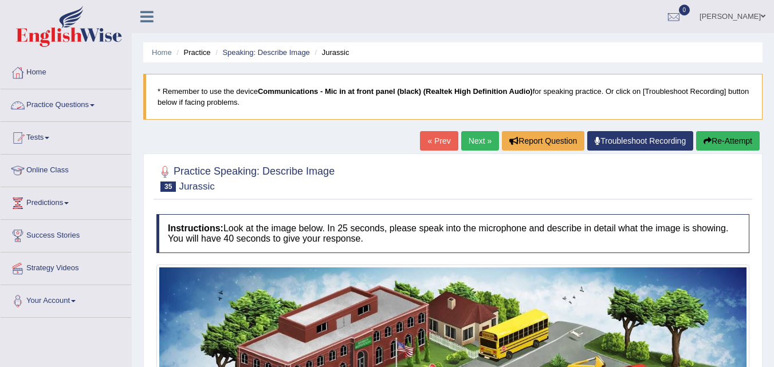
click at [88, 112] on link "Practice Questions" at bounding box center [66, 103] width 131 height 29
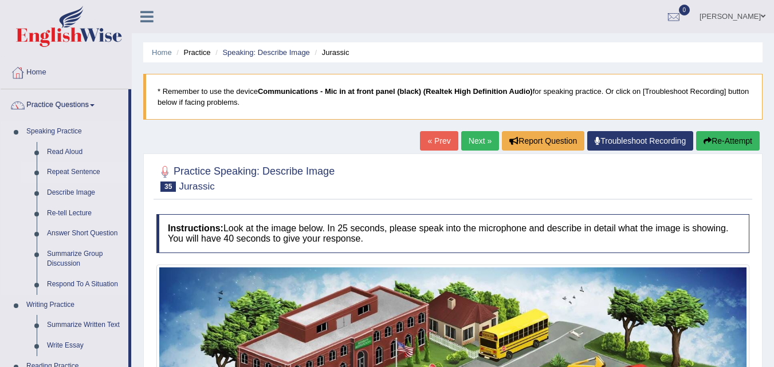
click at [82, 168] on link "Repeat Sentence" at bounding box center [85, 172] width 87 height 21
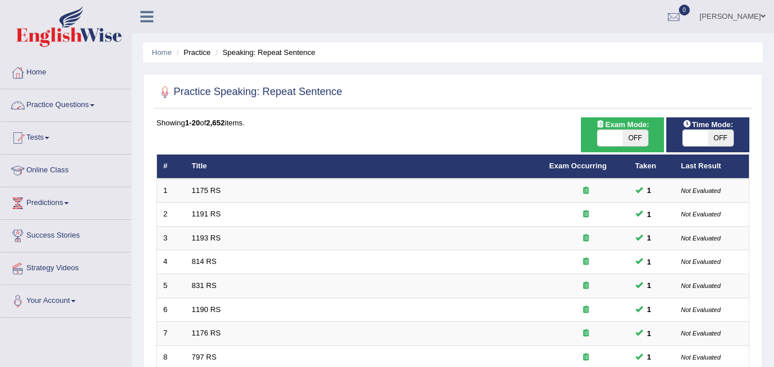
click at [78, 101] on link "Practice Questions" at bounding box center [66, 103] width 131 height 29
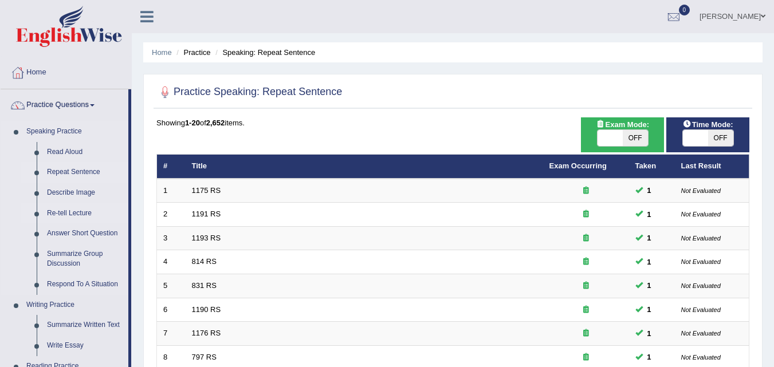
click at [66, 210] on link "Re-tell Lecture" at bounding box center [85, 213] width 87 height 21
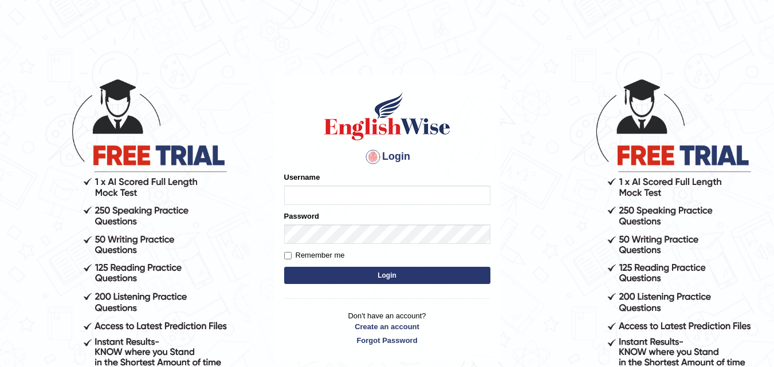
type input "h_123"
click at [396, 270] on button "Login" at bounding box center [387, 275] width 206 height 17
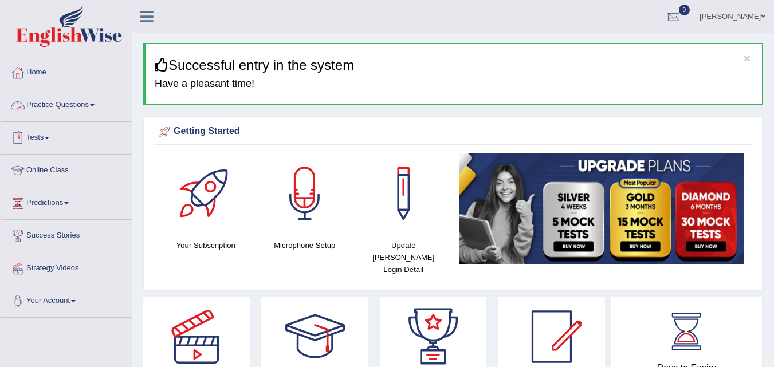
click at [96, 108] on link "Practice Questions" at bounding box center [66, 103] width 131 height 29
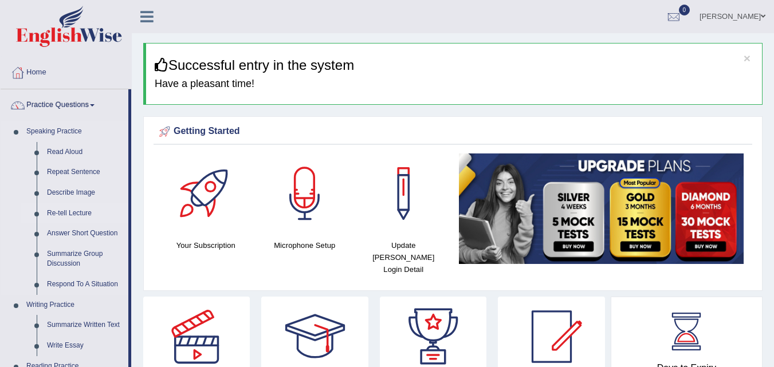
click at [79, 214] on link "Re-tell Lecture" at bounding box center [85, 213] width 87 height 21
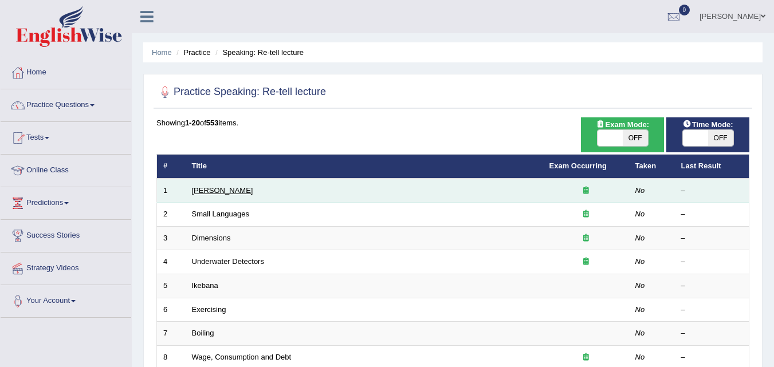
click at [215, 191] on link "[PERSON_NAME]" at bounding box center [222, 190] width 61 height 9
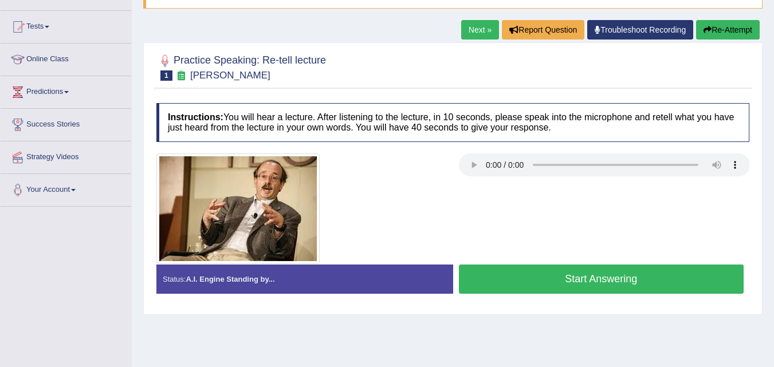
click at [512, 271] on button "Start Answering" at bounding box center [601, 279] width 285 height 29
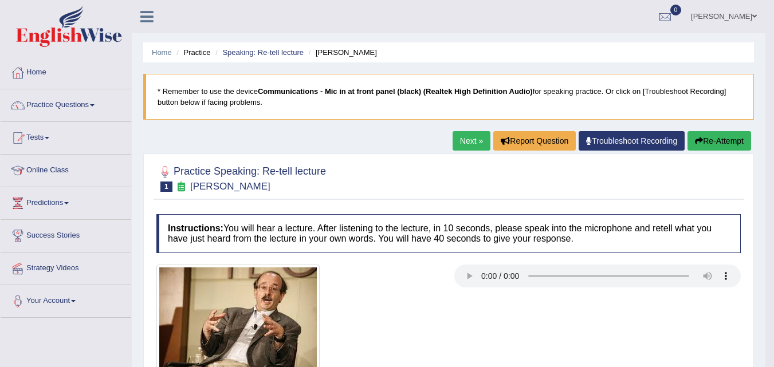
click at [465, 137] on link "Next »" at bounding box center [472, 140] width 38 height 19
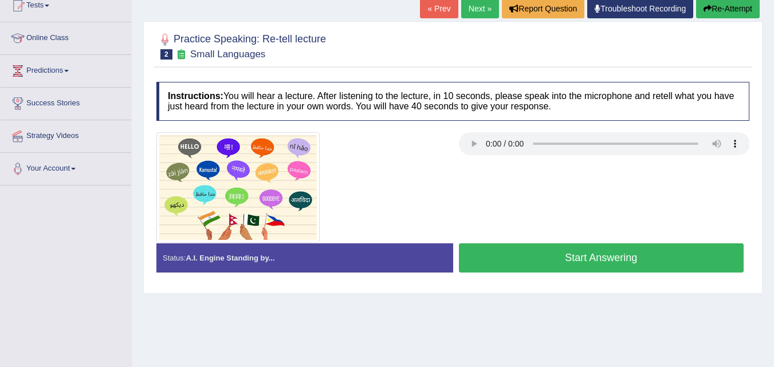
scroll to position [145, 0]
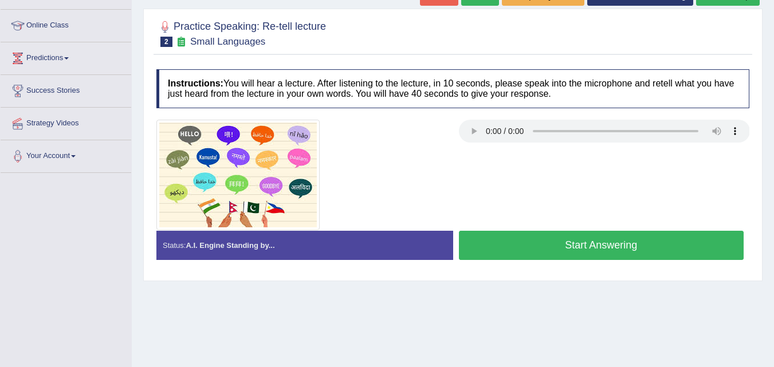
click at [478, 249] on button "Start Answering" at bounding box center [601, 245] width 285 height 29
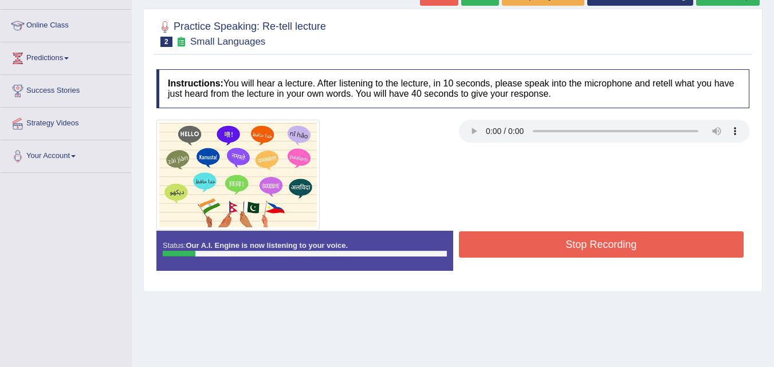
click at [478, 249] on button "Stop Recording" at bounding box center [601, 244] width 285 height 26
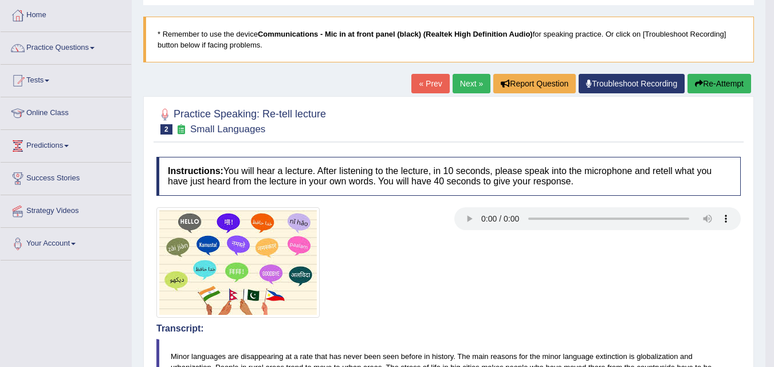
scroll to position [56, 0]
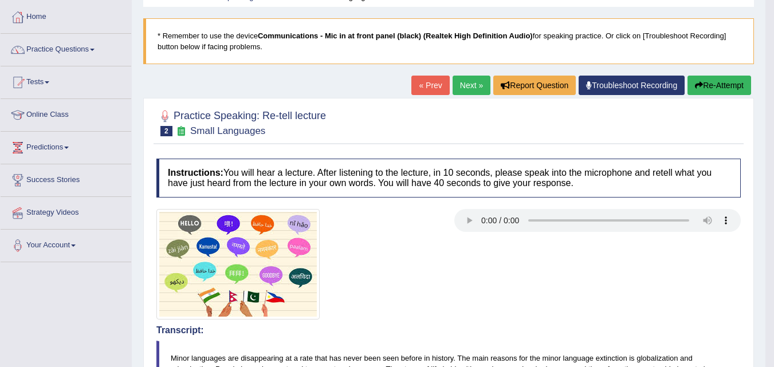
click at [737, 81] on button "Re-Attempt" at bounding box center [720, 85] width 64 height 19
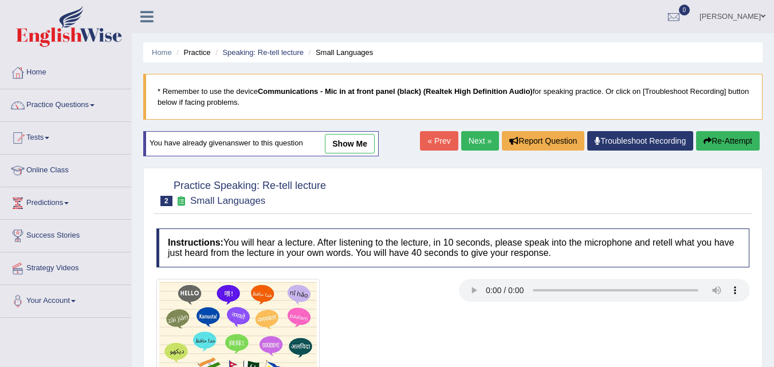
scroll to position [56, 0]
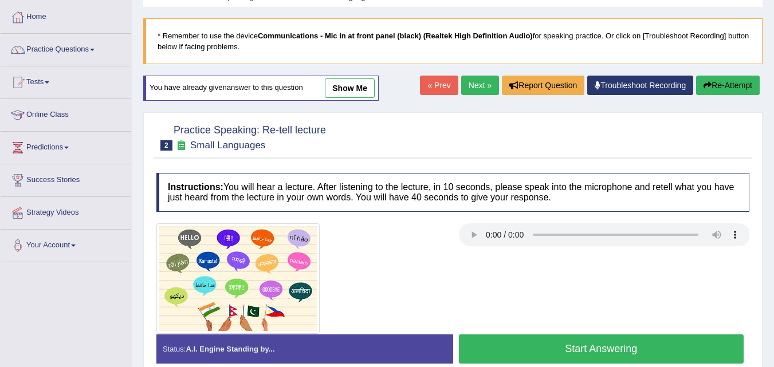
click at [473, 340] on button "Start Answering" at bounding box center [601, 349] width 285 height 29
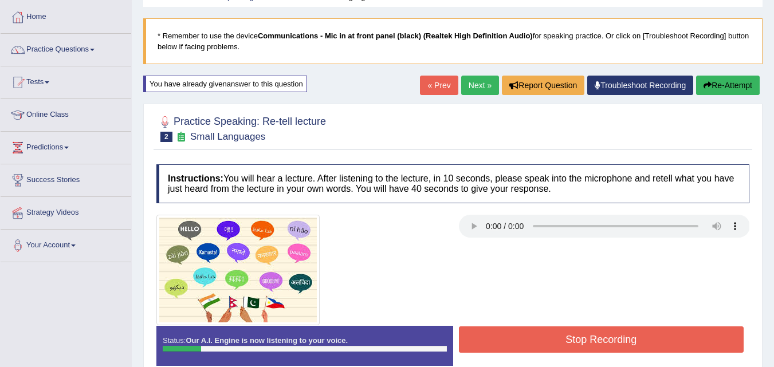
click at [473, 341] on button "Stop Recording" at bounding box center [601, 340] width 285 height 26
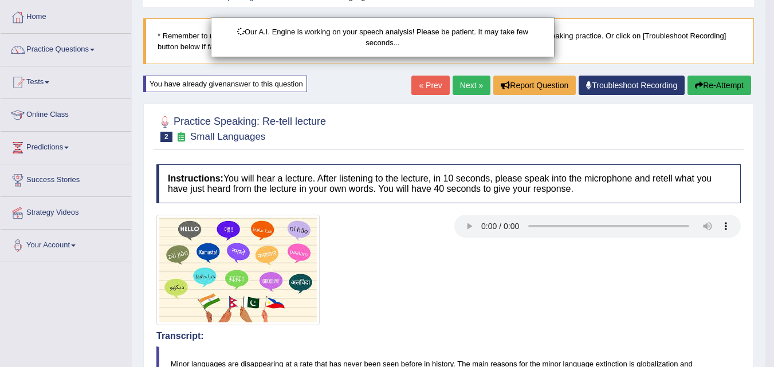
click at [713, 92] on div "Our A.I. Engine is working on your speech analysis! Please be patient. It may t…" at bounding box center [387, 183] width 774 height 367
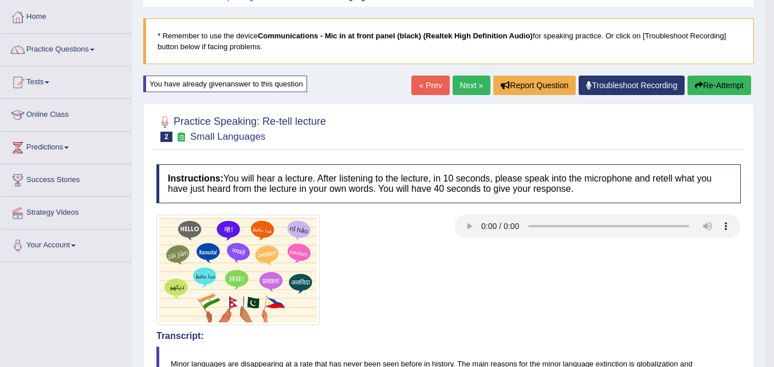
click at [720, 88] on button "Re-Attempt" at bounding box center [720, 85] width 64 height 19
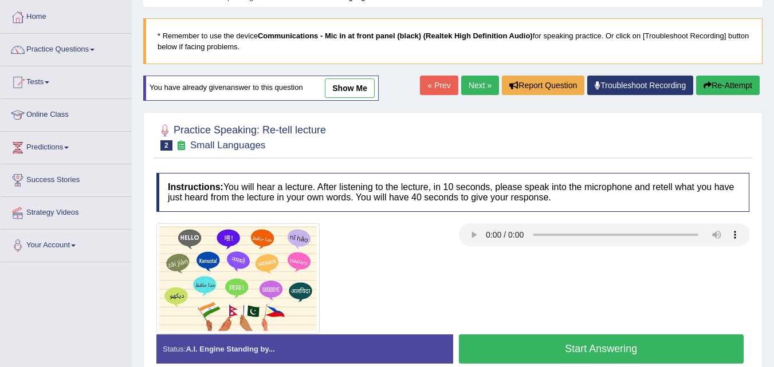
click at [474, 347] on button "Start Answering" at bounding box center [601, 349] width 285 height 29
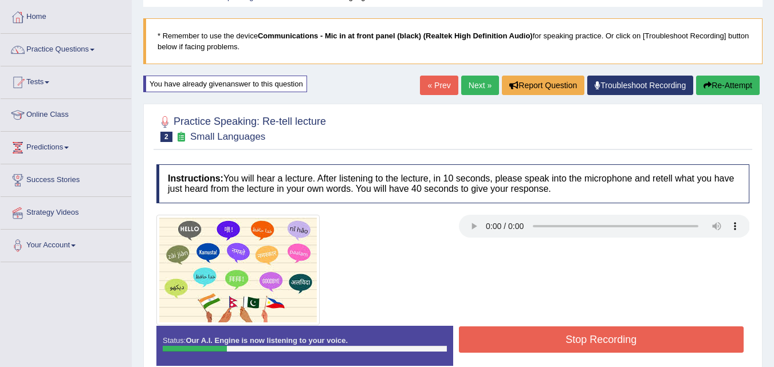
click at [474, 347] on button "Stop Recording" at bounding box center [601, 340] width 285 height 26
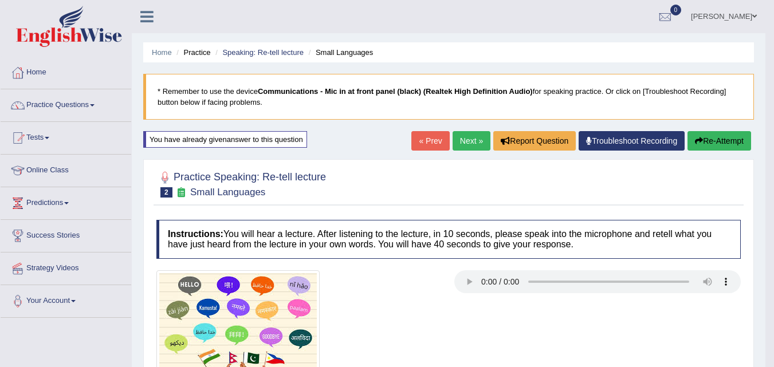
click at [695, 138] on icon "button" at bounding box center [699, 141] width 8 height 8
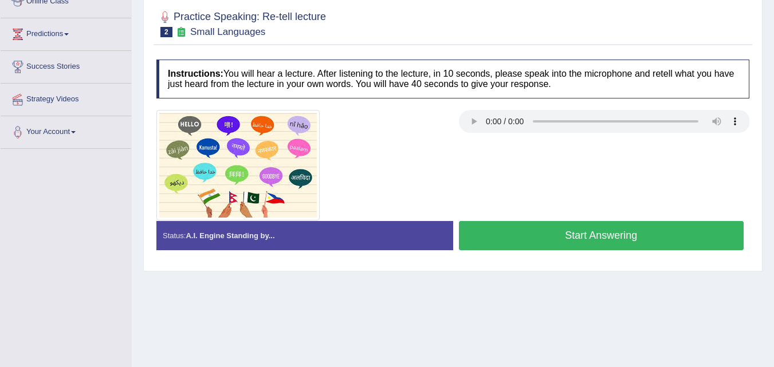
click at [546, 241] on button "Start Answering" at bounding box center [601, 235] width 285 height 29
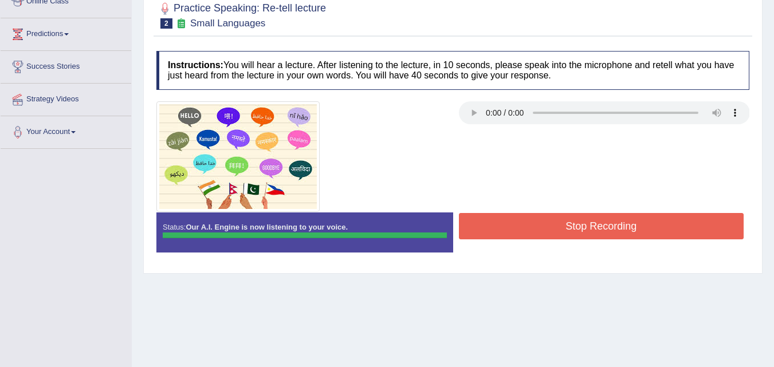
click at [552, 234] on button "Stop Recording" at bounding box center [601, 226] width 285 height 26
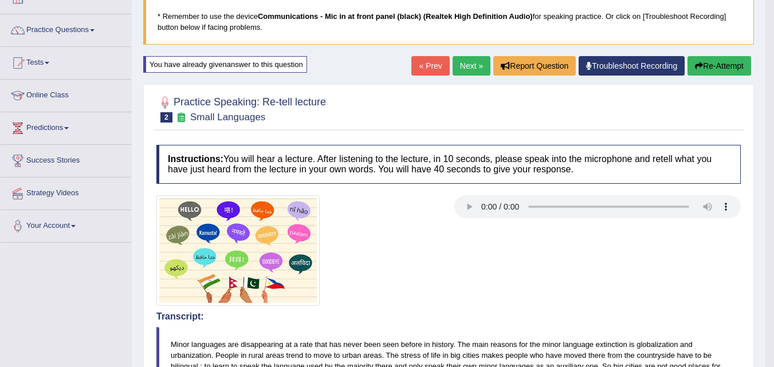
scroll to position [74, 0]
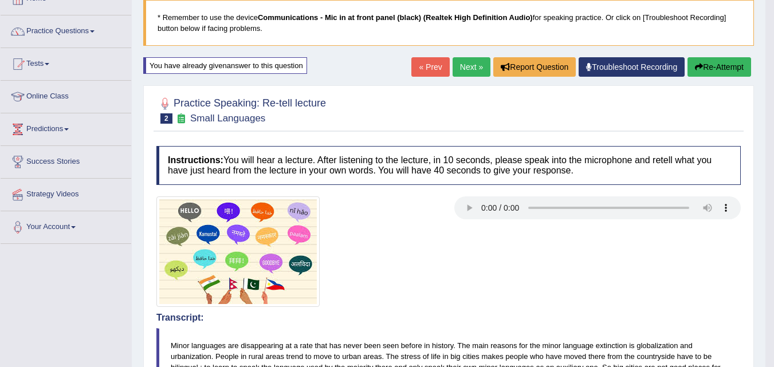
click at [702, 73] on button "Re-Attempt" at bounding box center [720, 66] width 64 height 19
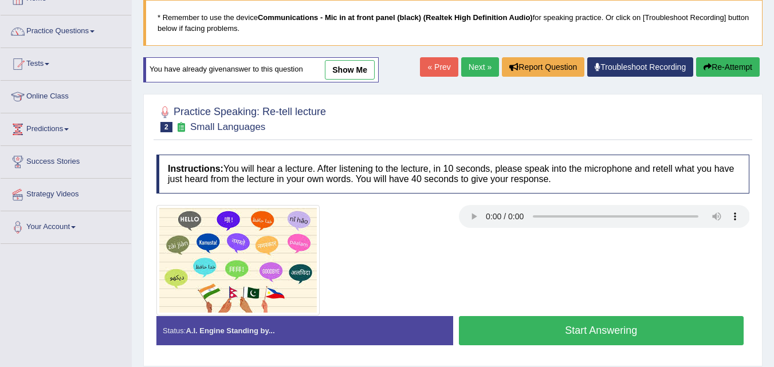
scroll to position [74, 0]
click at [531, 320] on button "Start Answering" at bounding box center [601, 330] width 285 height 29
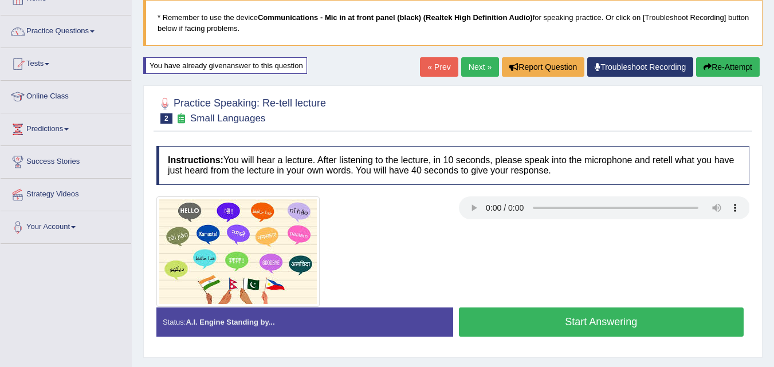
scroll to position [0, 0]
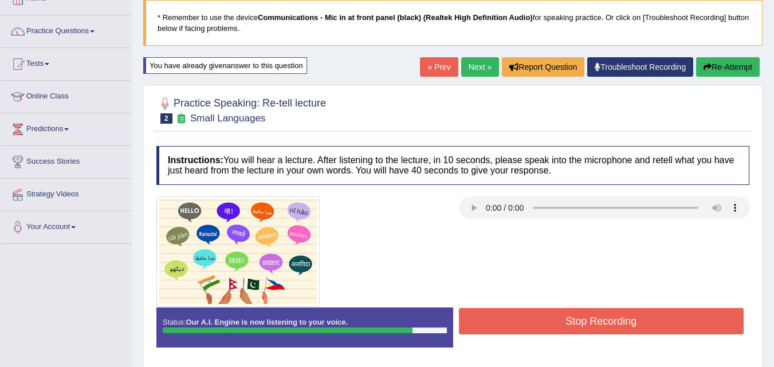
click at [531, 320] on button "Stop Recording" at bounding box center [601, 321] width 285 height 26
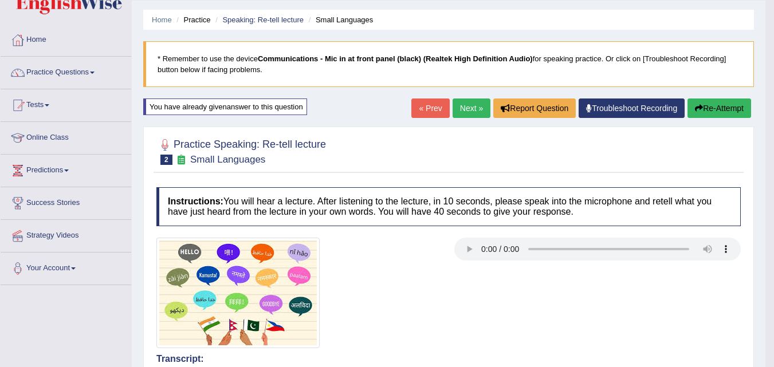
scroll to position [32, 0]
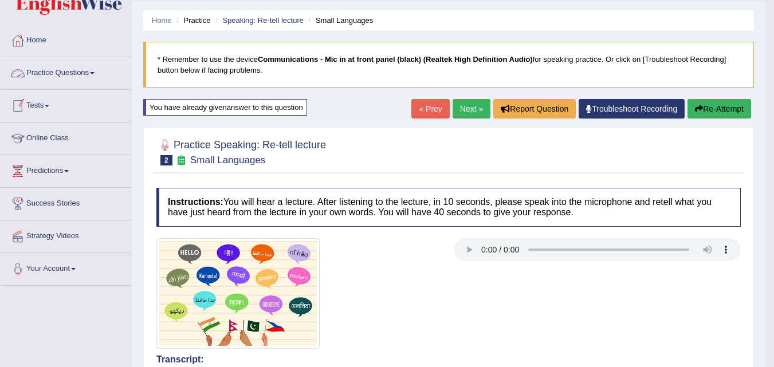
click at [91, 81] on link "Practice Questions" at bounding box center [66, 71] width 131 height 29
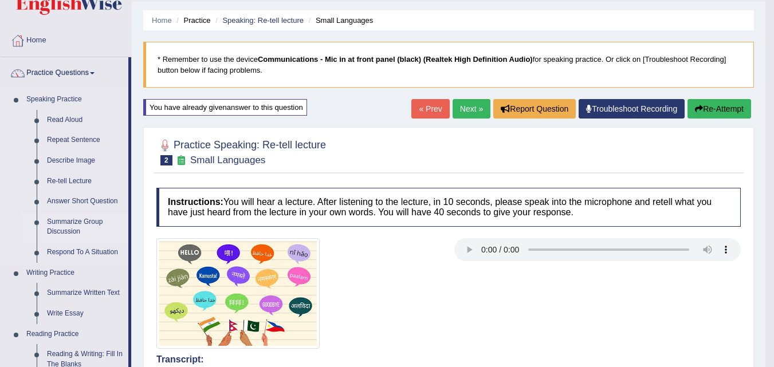
click at [56, 221] on link "Summarize Group Discussion" at bounding box center [85, 227] width 87 height 30
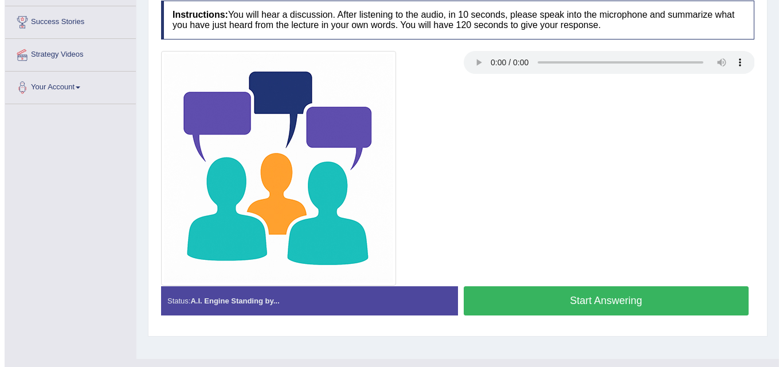
scroll to position [234, 0]
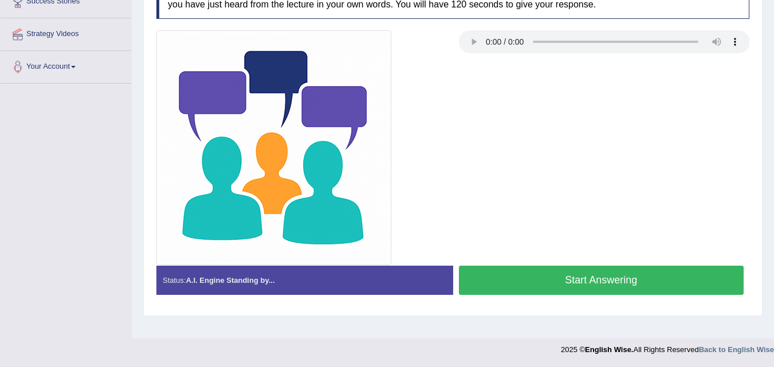
click at [528, 282] on button "Start Answering" at bounding box center [601, 280] width 285 height 29
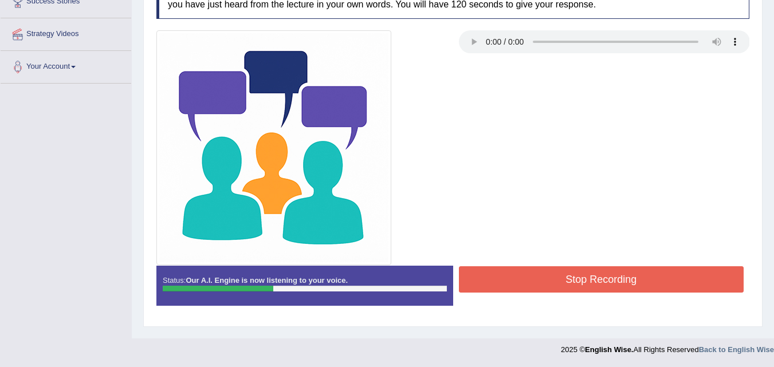
click at [528, 282] on button "Stop Recording" at bounding box center [601, 279] width 285 height 26
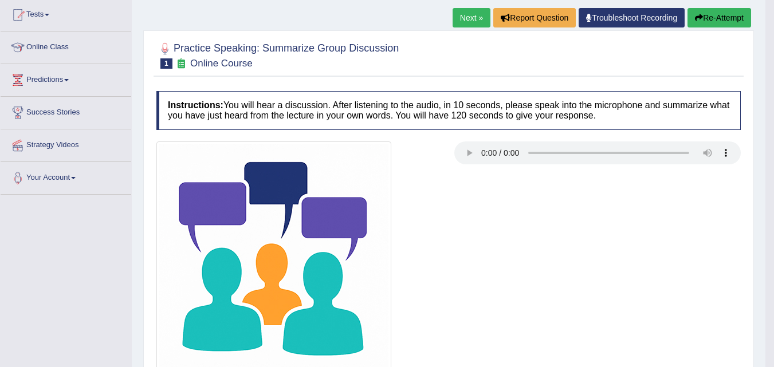
scroll to position [120, 0]
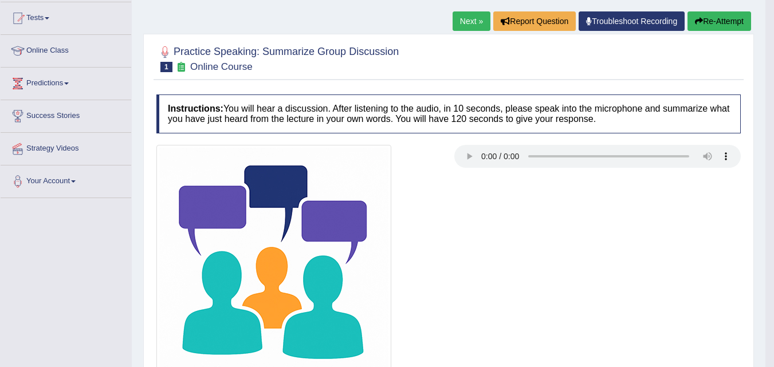
click at [720, 27] on button "Re-Attempt" at bounding box center [720, 20] width 64 height 19
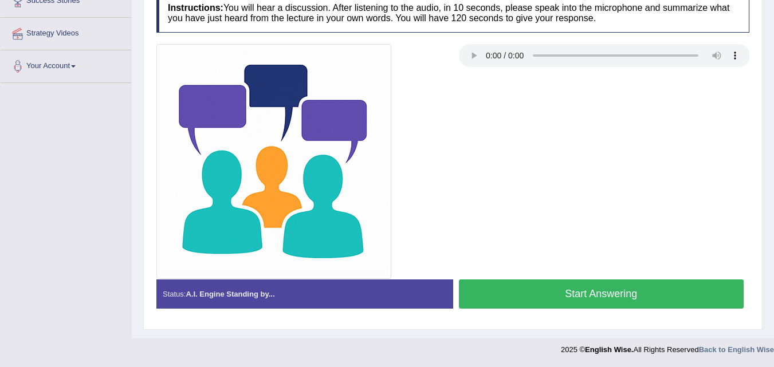
click at [495, 293] on button "Start Answering" at bounding box center [601, 294] width 285 height 29
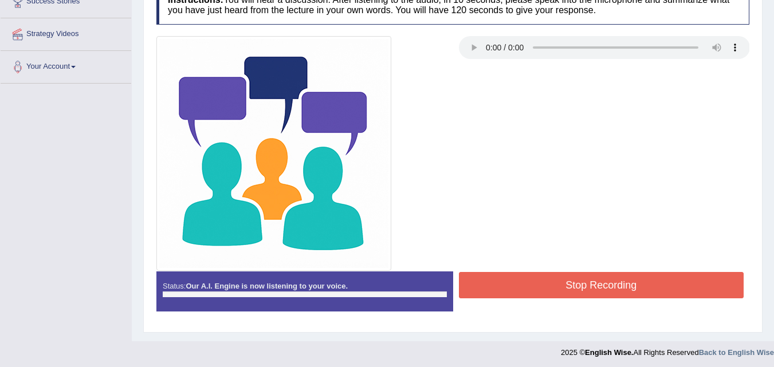
scroll to position [235, 0]
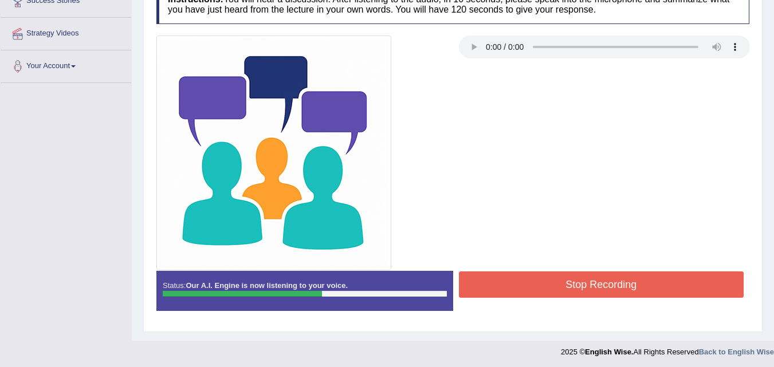
click at [495, 293] on button "Stop Recording" at bounding box center [601, 285] width 285 height 26
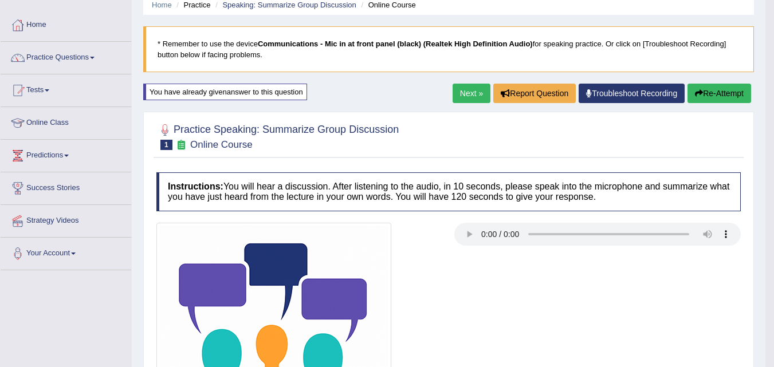
scroll to position [33, 0]
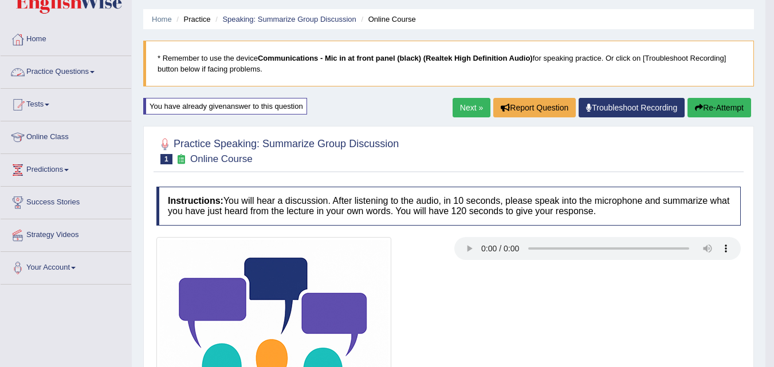
click at [81, 78] on link "Practice Questions" at bounding box center [66, 70] width 131 height 29
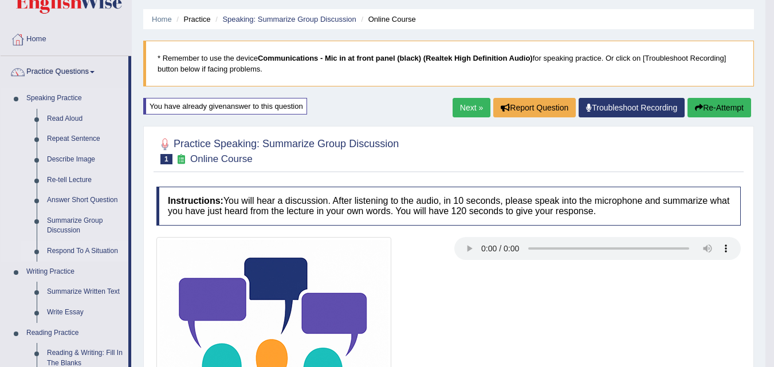
click at [83, 250] on link "Respond To A Situation" at bounding box center [85, 251] width 87 height 21
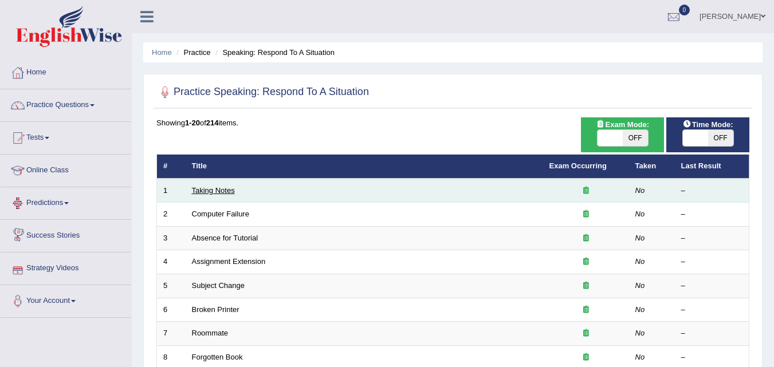
click at [201, 191] on link "Taking Notes" at bounding box center [213, 190] width 43 height 9
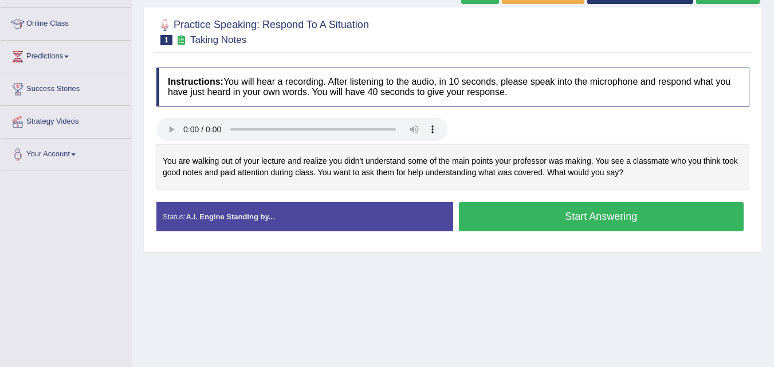
click at [501, 225] on button "Start Answering" at bounding box center [601, 216] width 285 height 29
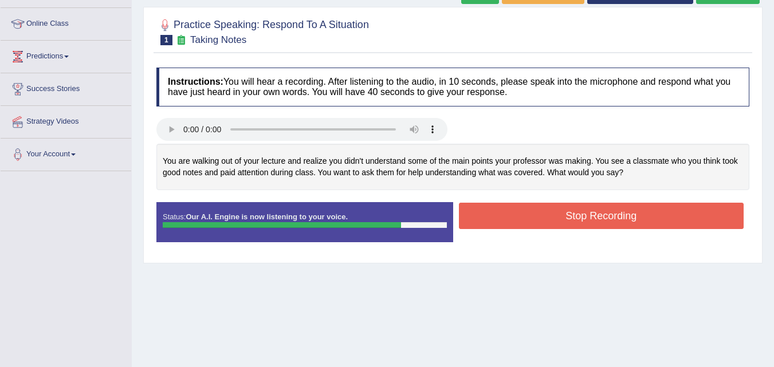
click at [501, 225] on button "Stop Recording" at bounding box center [601, 216] width 285 height 26
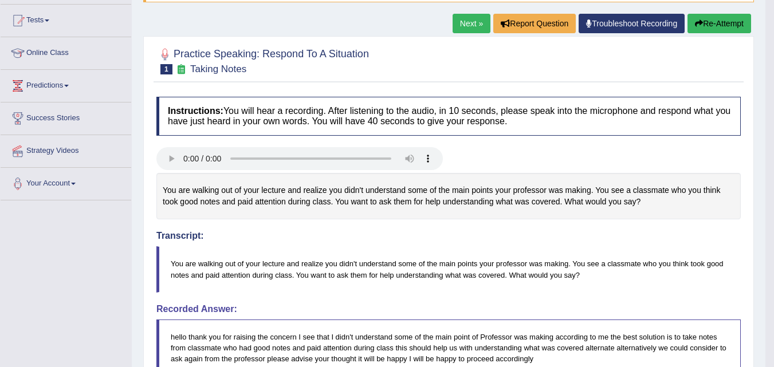
scroll to position [86, 0]
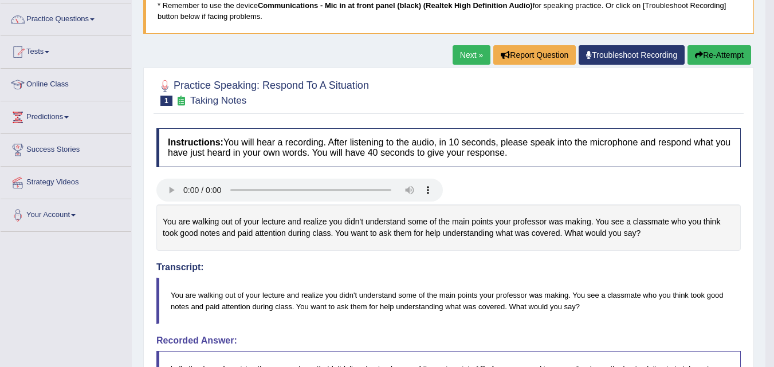
click at [460, 53] on link "Next »" at bounding box center [472, 54] width 38 height 19
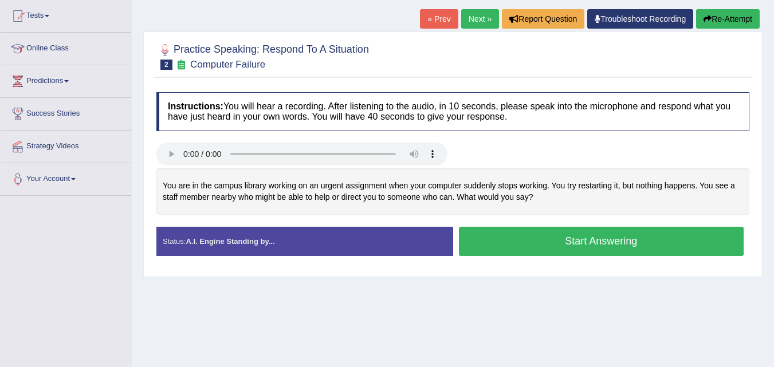
scroll to position [123, 0]
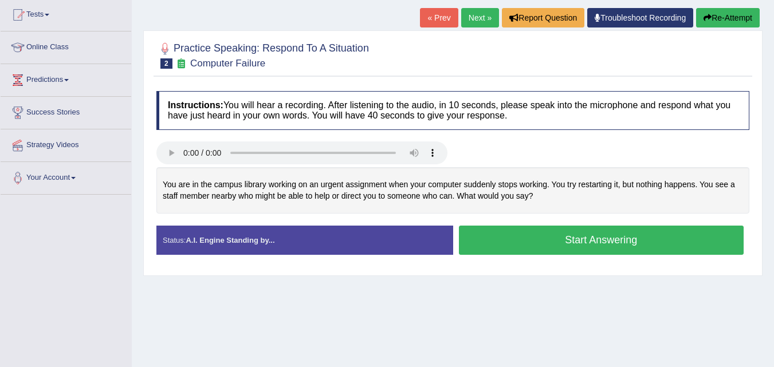
click at [526, 253] on button "Start Answering" at bounding box center [601, 240] width 285 height 29
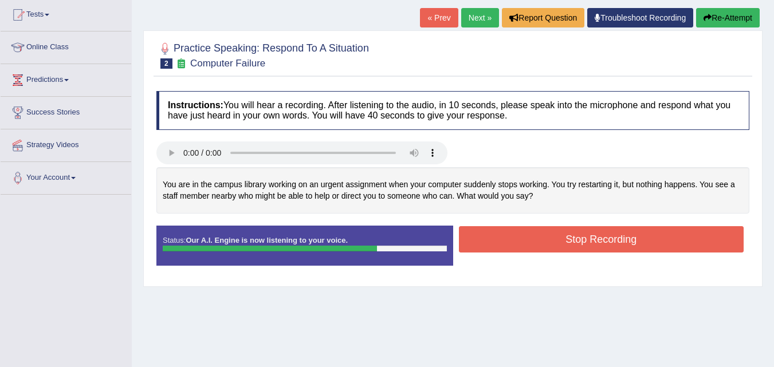
click at [528, 246] on button "Stop Recording" at bounding box center [601, 239] width 285 height 26
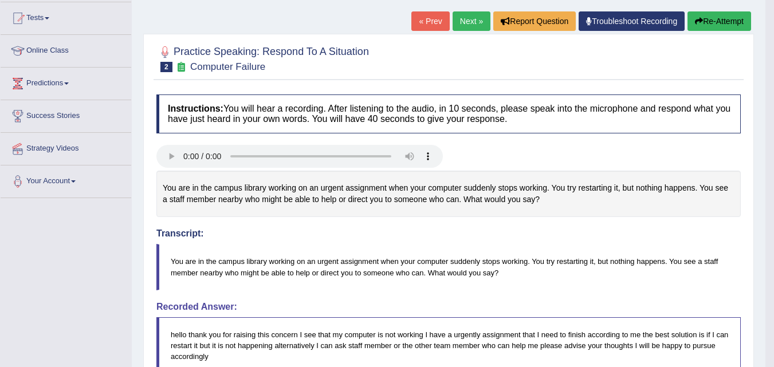
scroll to position [113, 0]
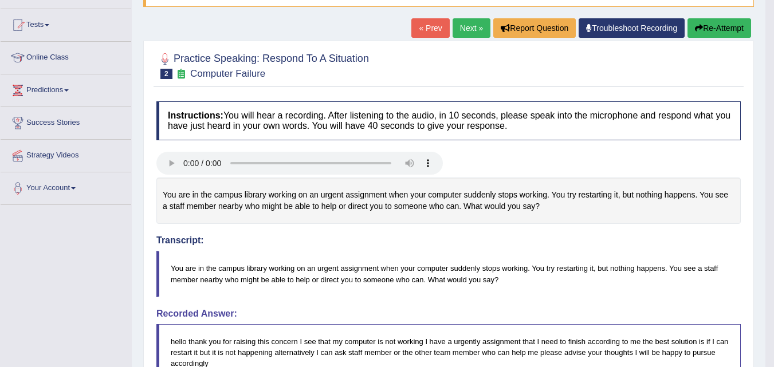
click at [705, 32] on button "Re-Attempt" at bounding box center [720, 27] width 64 height 19
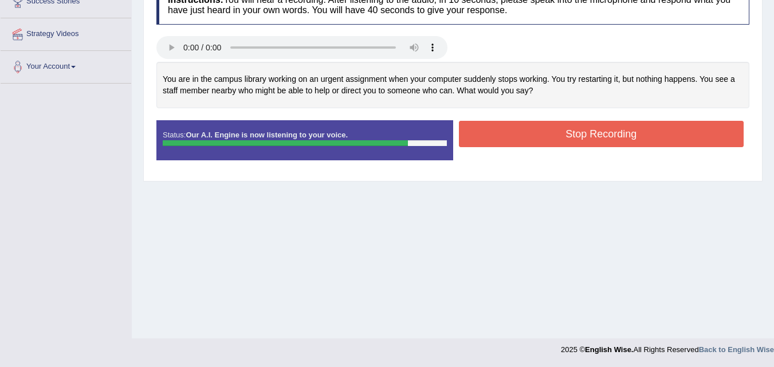
click at [493, 143] on button "Stop Recording" at bounding box center [601, 134] width 285 height 26
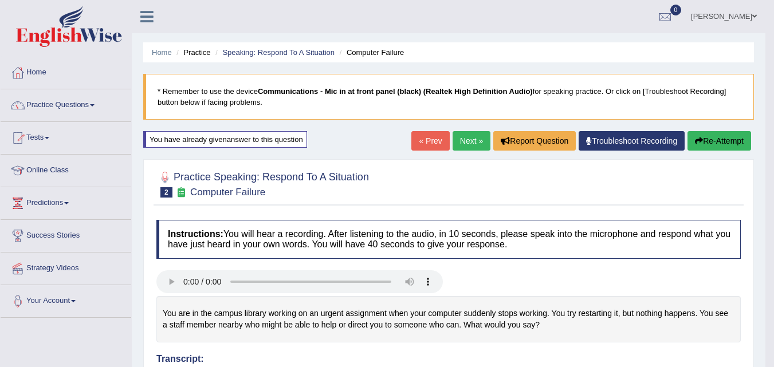
click at [470, 144] on link "Next »" at bounding box center [472, 140] width 38 height 19
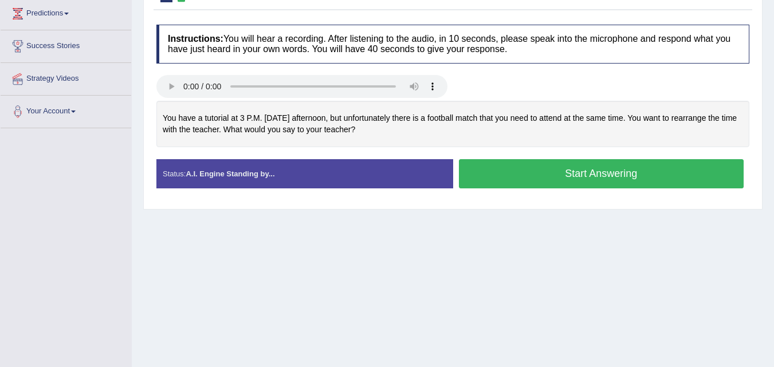
scroll to position [190, 0]
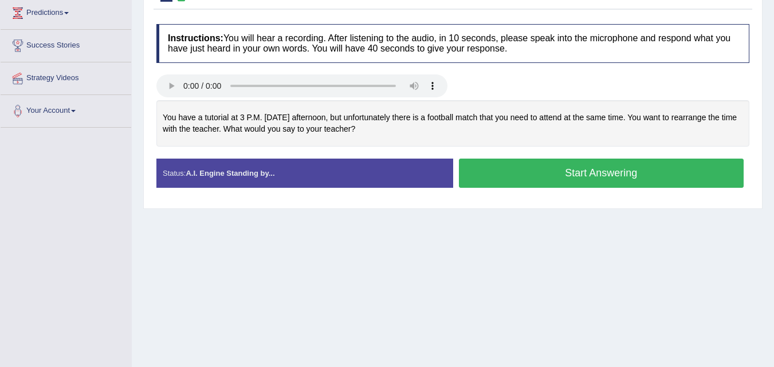
click at [493, 178] on button "Start Answering" at bounding box center [601, 173] width 285 height 29
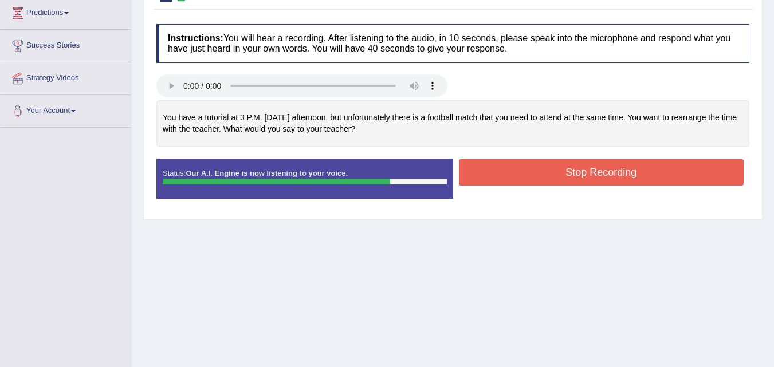
click at [493, 178] on button "Stop Recording" at bounding box center [601, 172] width 285 height 26
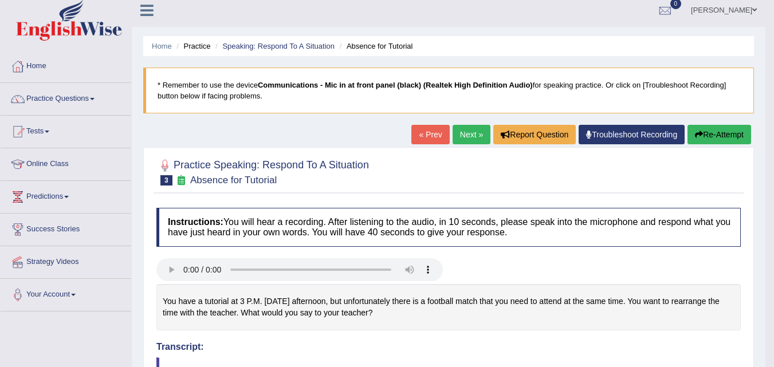
scroll to position [0, 0]
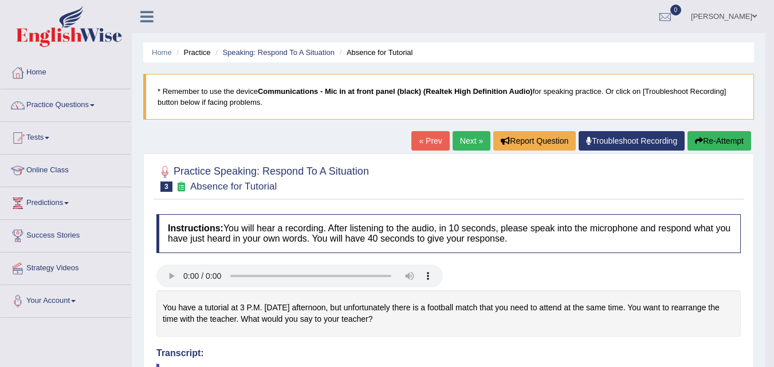
click at [465, 135] on link "Next »" at bounding box center [472, 140] width 38 height 19
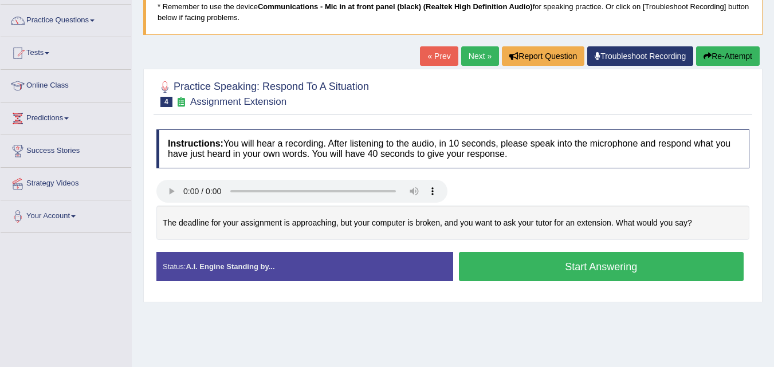
scroll to position [86, 0]
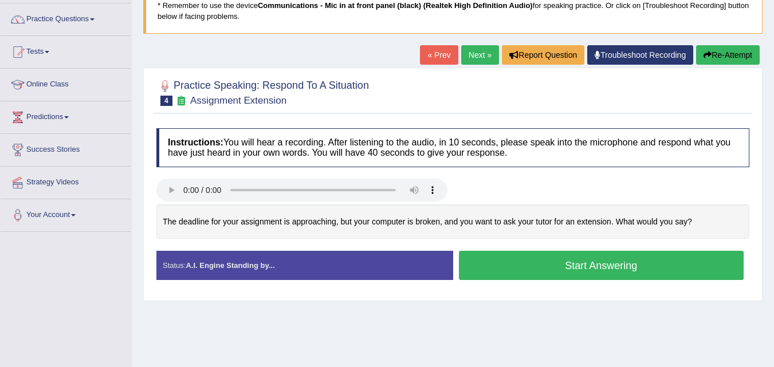
click at [501, 258] on button "Start Answering" at bounding box center [601, 265] width 285 height 29
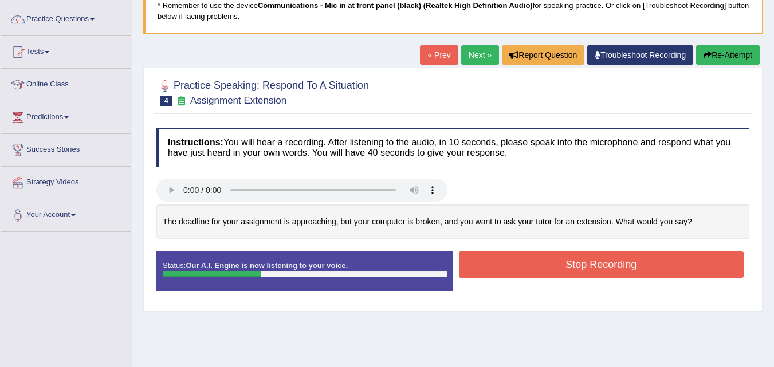
click at [501, 257] on button "Stop Recording" at bounding box center [601, 265] width 285 height 26
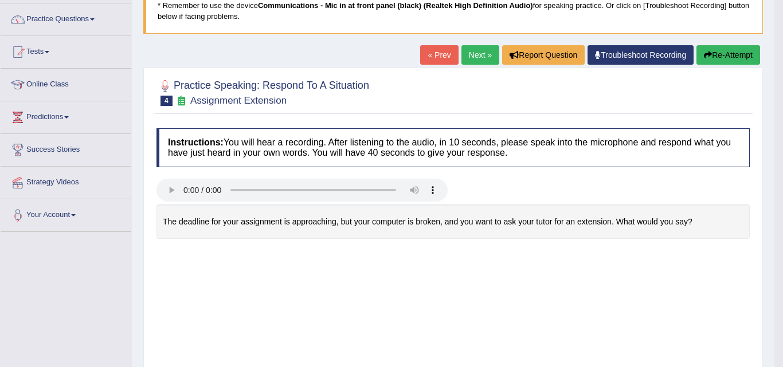
click at [501, 257] on body "Toggle navigation Home Practice Questions Speaking Practice Read Aloud Repeat S…" at bounding box center [391, 97] width 783 height 367
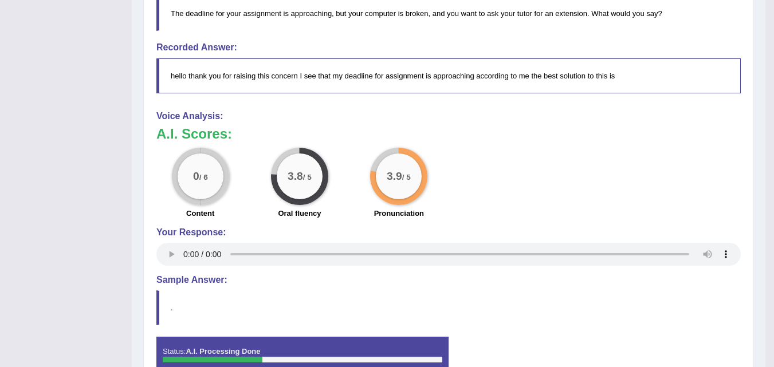
scroll to position [100, 0]
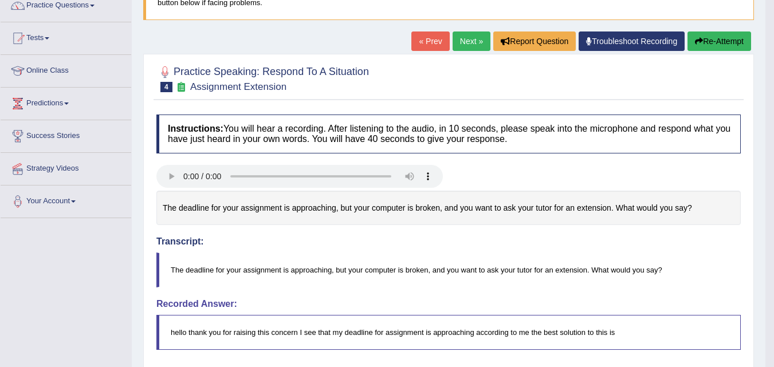
click at [709, 33] on button "Re-Attempt" at bounding box center [720, 41] width 64 height 19
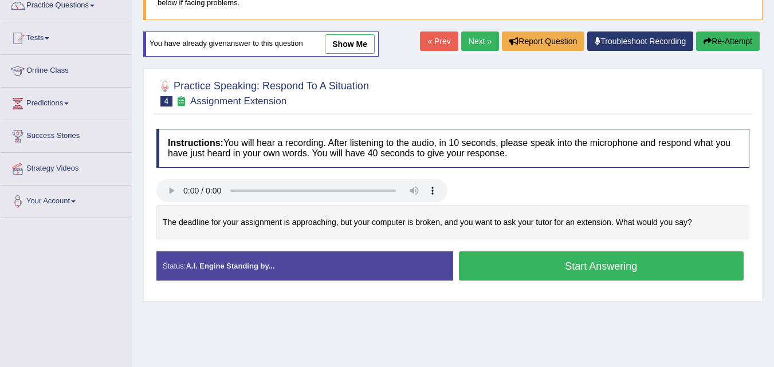
click at [467, 249] on div "Created with Highcharts 7.1.2 Too low Too high Time Pitch meter: 0 10 20 30 40 …" at bounding box center [453, 228] width 604 height 47
click at [467, 261] on button "Start Answering" at bounding box center [601, 266] width 285 height 29
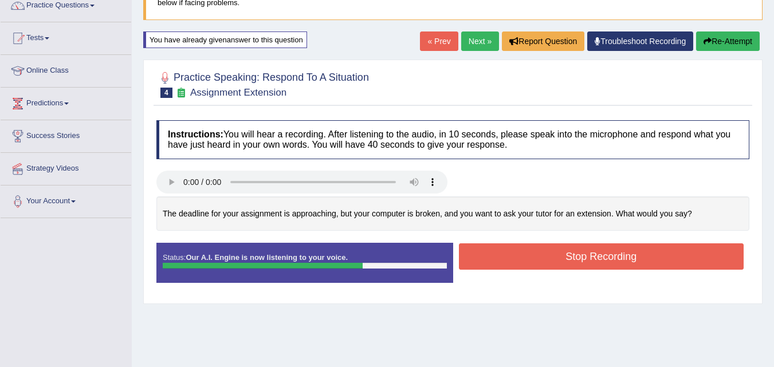
click at [467, 262] on button "Stop Recording" at bounding box center [601, 257] width 285 height 26
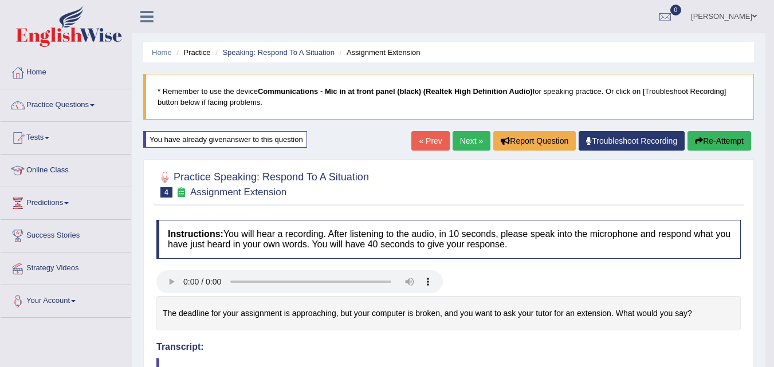
click at [464, 147] on link "Next »" at bounding box center [472, 140] width 38 height 19
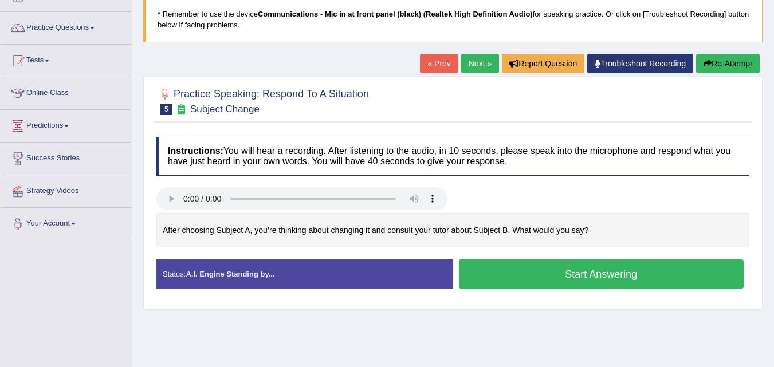
click at [492, 273] on button "Start Answering" at bounding box center [601, 274] width 285 height 29
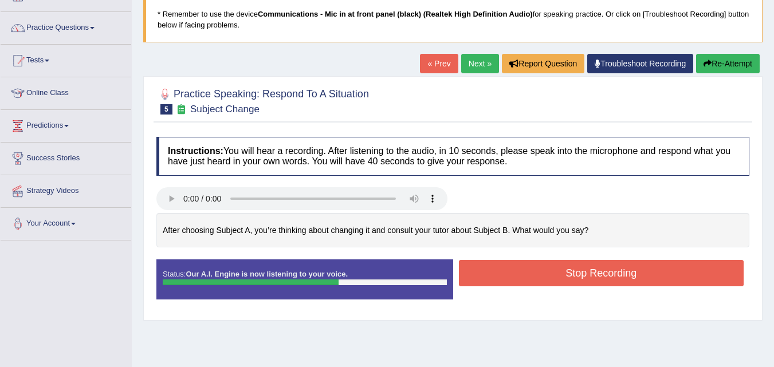
click at [492, 273] on button "Stop Recording" at bounding box center [601, 273] width 285 height 26
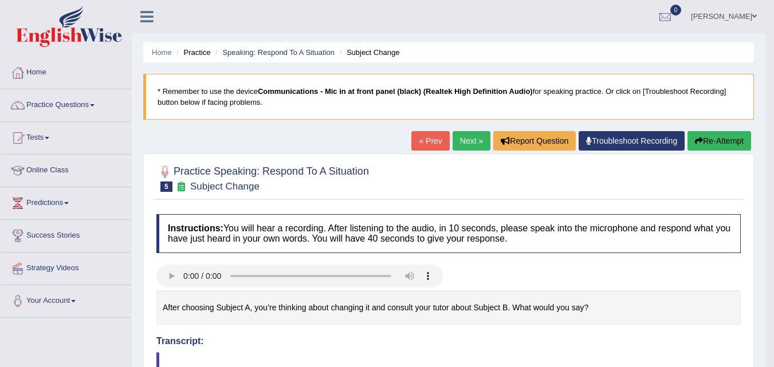
click at [697, 141] on icon "button" at bounding box center [699, 141] width 8 height 8
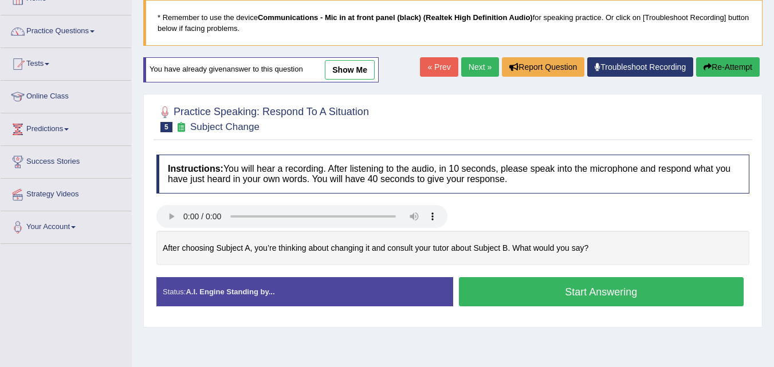
scroll to position [76, 0]
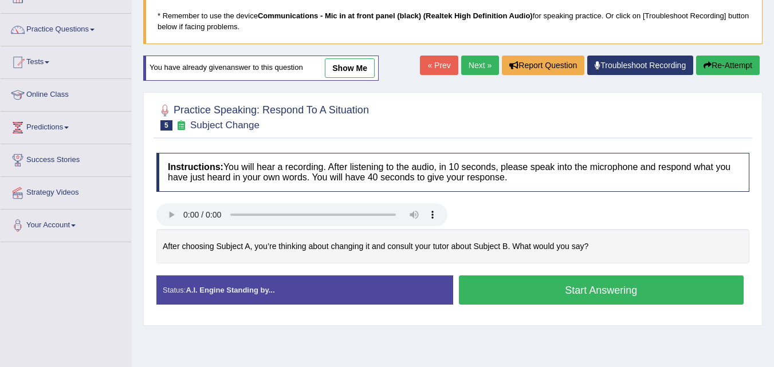
click at [520, 293] on button "Start Answering" at bounding box center [601, 290] width 285 height 29
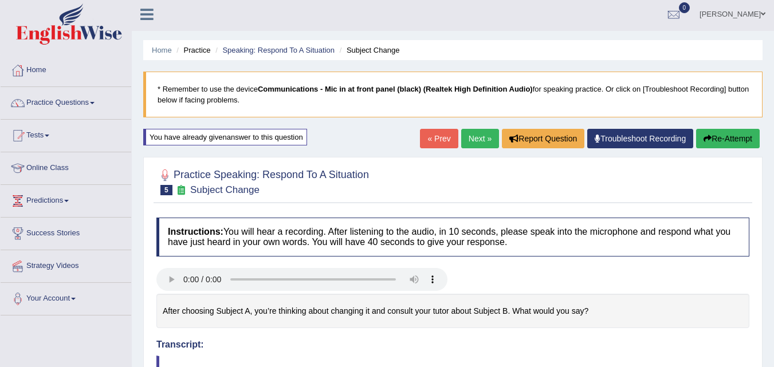
scroll to position [2, 0]
click at [727, 138] on button "Re-Attempt" at bounding box center [728, 138] width 64 height 19
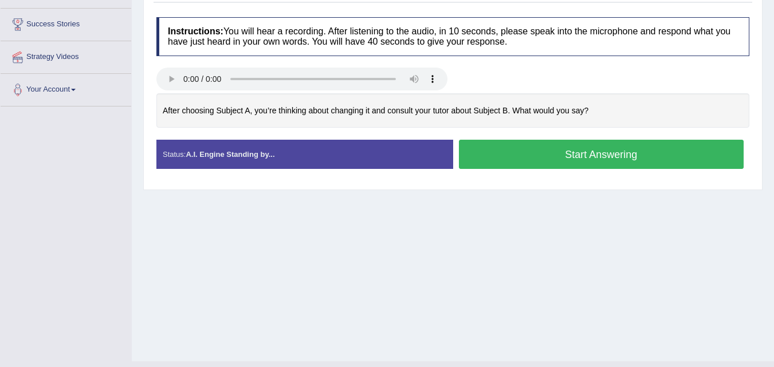
click at [501, 158] on button "Start Answering" at bounding box center [601, 154] width 285 height 29
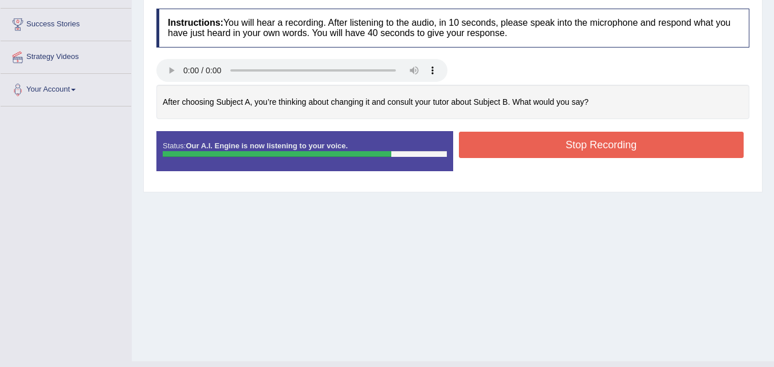
click at [508, 152] on button "Stop Recording" at bounding box center [601, 145] width 285 height 26
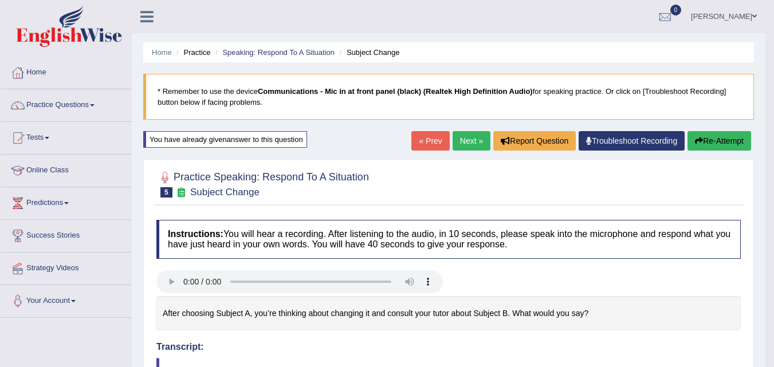
click at [472, 142] on link "Next »" at bounding box center [472, 140] width 38 height 19
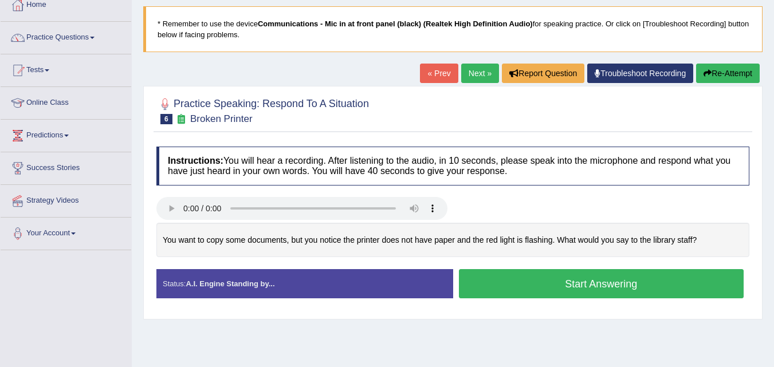
scroll to position [68, 0]
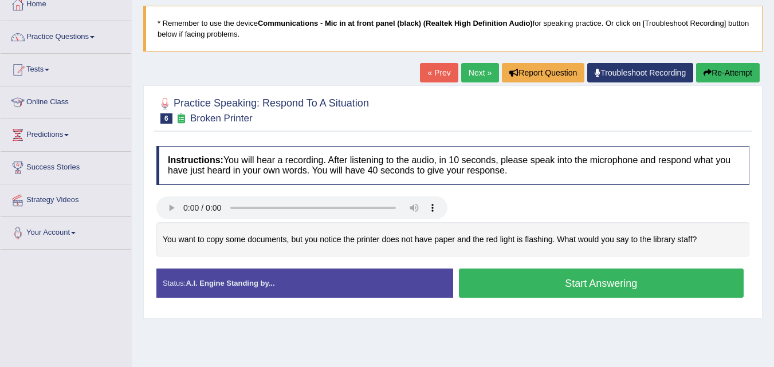
click at [495, 278] on button "Start Answering" at bounding box center [601, 283] width 285 height 29
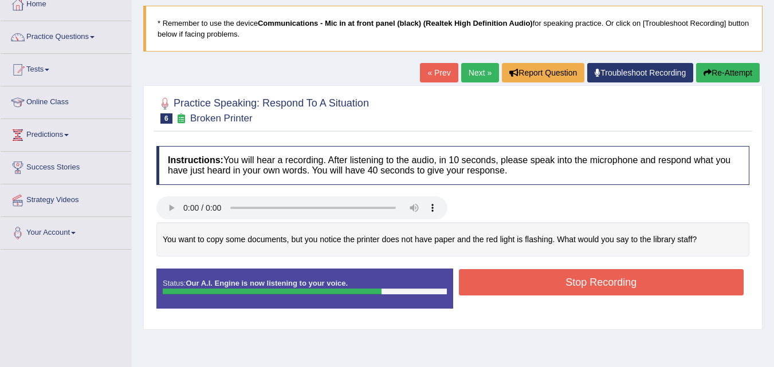
click at [495, 278] on button "Stop Recording" at bounding box center [601, 282] width 285 height 26
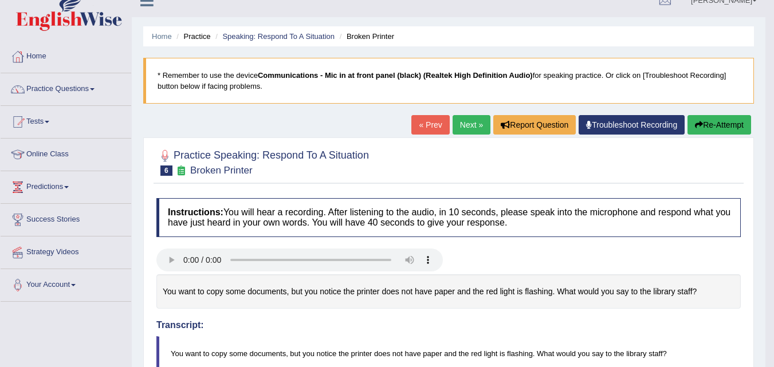
scroll to position [0, 0]
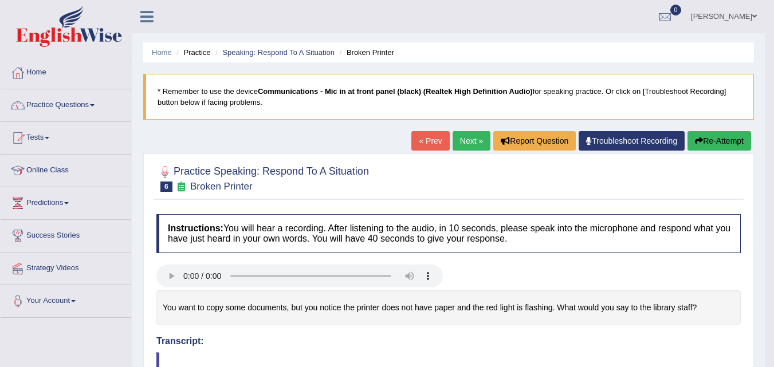
click at [76, 109] on link "Practice Questions" at bounding box center [66, 103] width 131 height 29
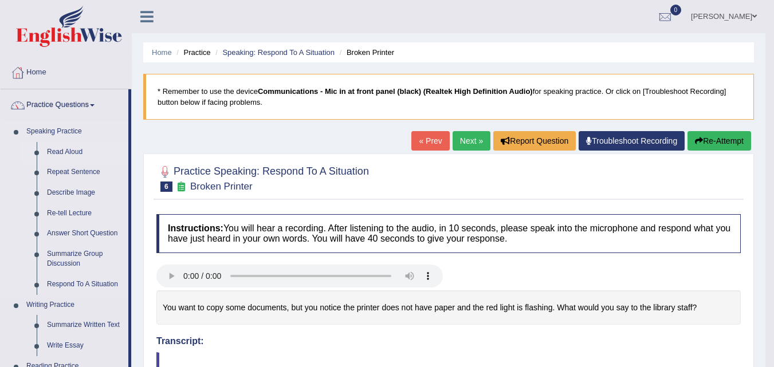
click at [74, 148] on link "Read Aloud" at bounding box center [85, 152] width 87 height 21
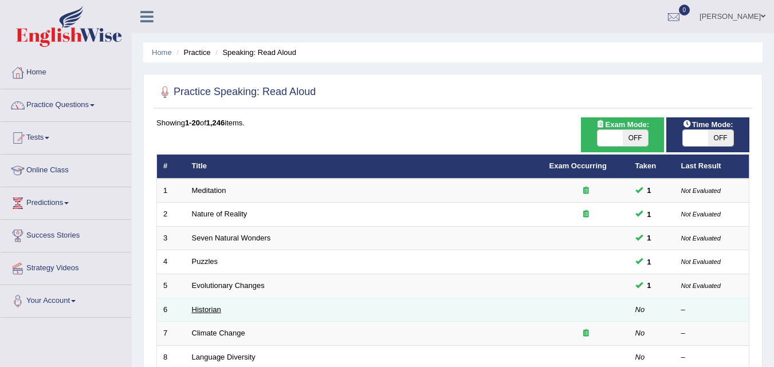
click at [204, 309] on link "Historian" at bounding box center [206, 309] width 29 height 9
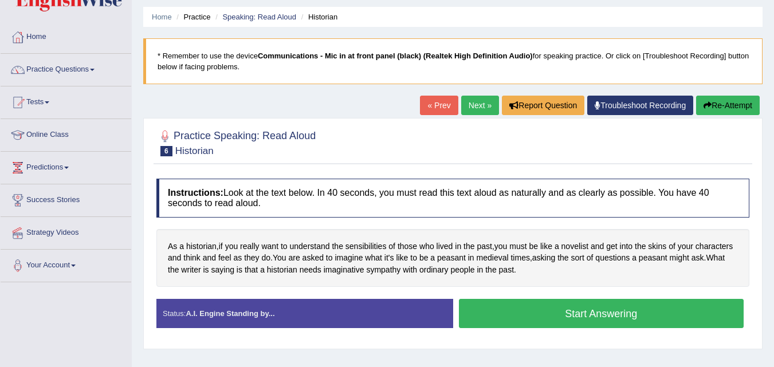
click at [517, 315] on button "Start Answering" at bounding box center [601, 313] width 285 height 29
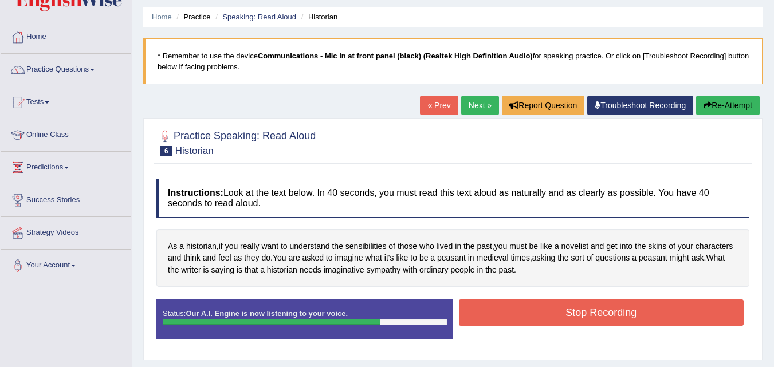
click at [517, 315] on button "Stop Recording" at bounding box center [601, 313] width 285 height 26
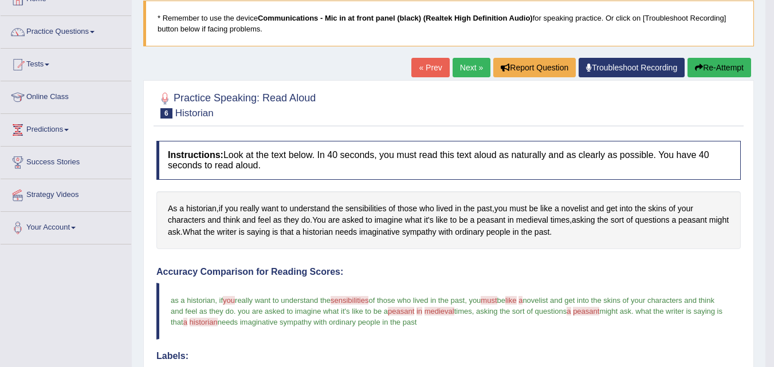
scroll to position [52, 0]
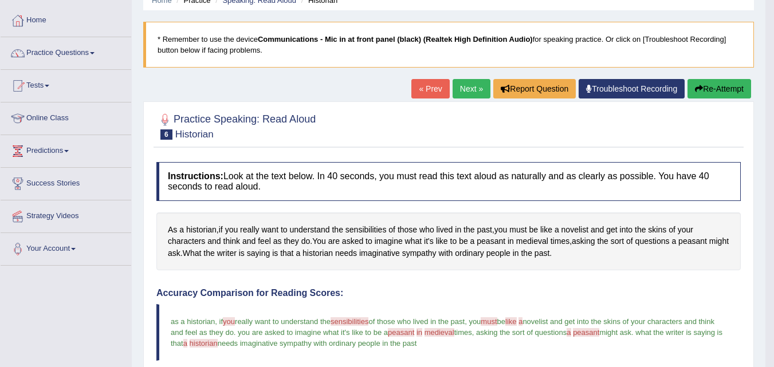
click at [465, 92] on link "Next »" at bounding box center [472, 88] width 38 height 19
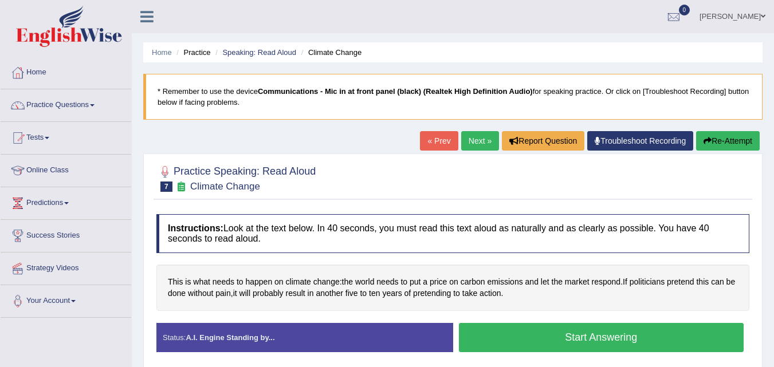
click at [492, 347] on button "Start Answering" at bounding box center [601, 337] width 285 height 29
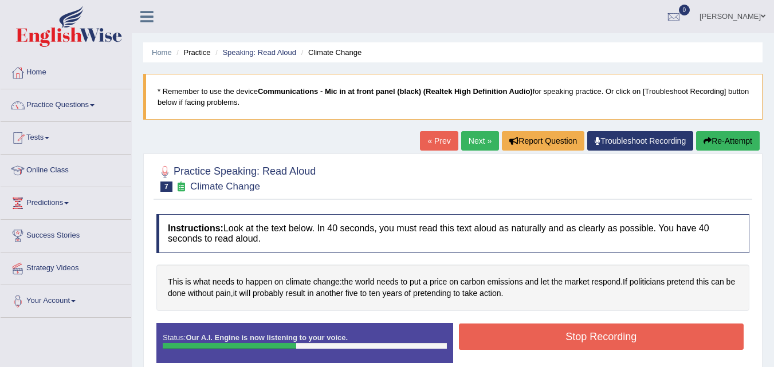
click at [492, 347] on button "Stop Recording" at bounding box center [601, 337] width 285 height 26
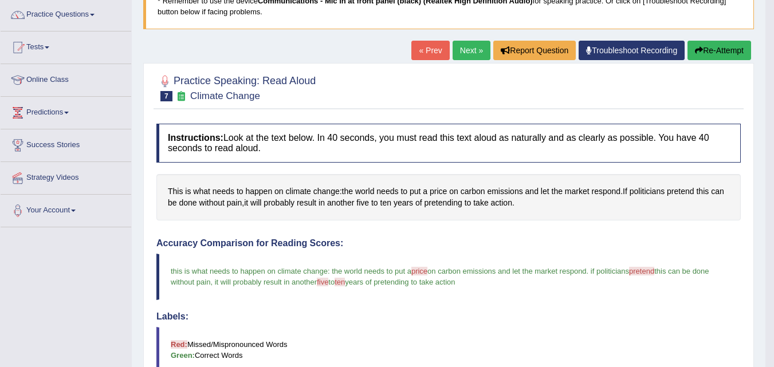
scroll to position [90, 0]
click at [464, 57] on link "Next »" at bounding box center [472, 50] width 38 height 19
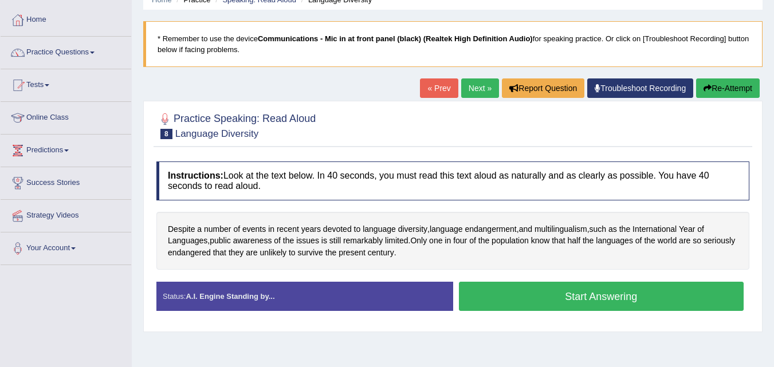
click at [488, 303] on button "Start Answering" at bounding box center [601, 296] width 285 height 29
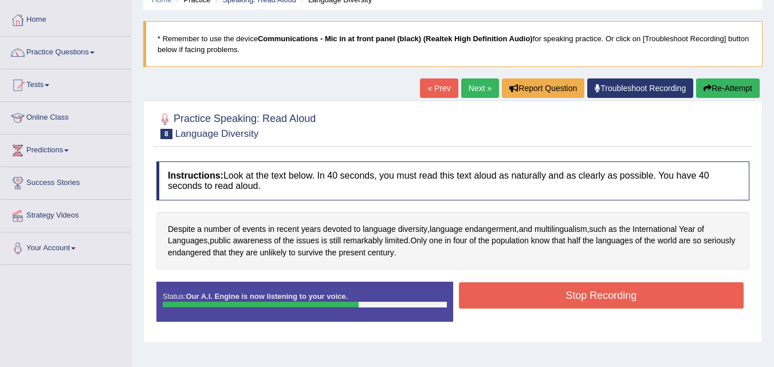
click at [489, 303] on button "Stop Recording" at bounding box center [601, 295] width 285 height 26
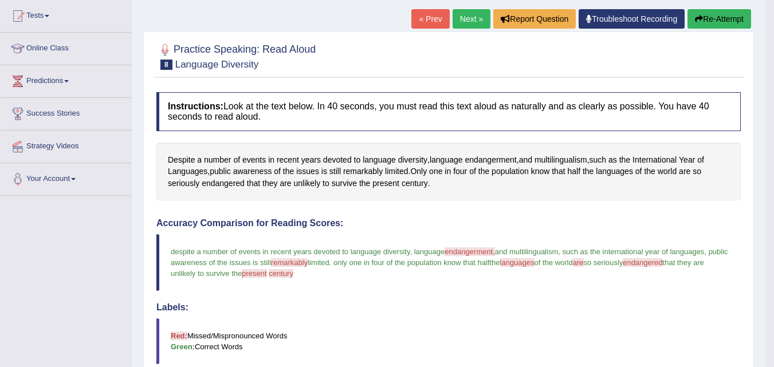
scroll to position [93, 0]
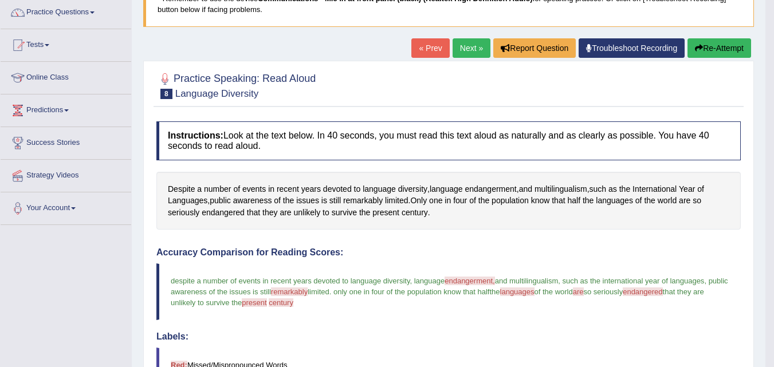
click at [461, 46] on link "Next »" at bounding box center [472, 47] width 38 height 19
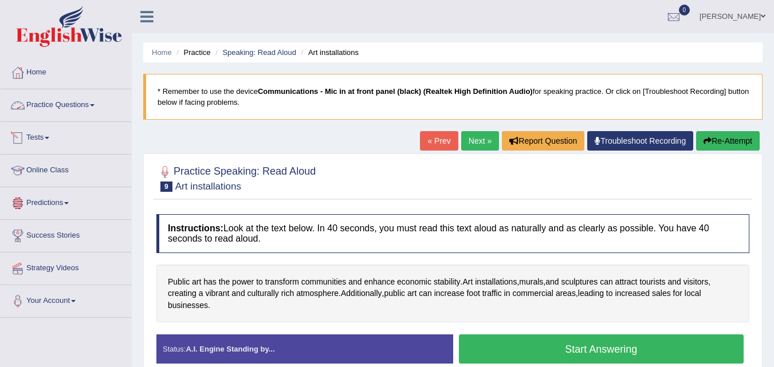
click at [91, 109] on link "Practice Questions" at bounding box center [66, 103] width 131 height 29
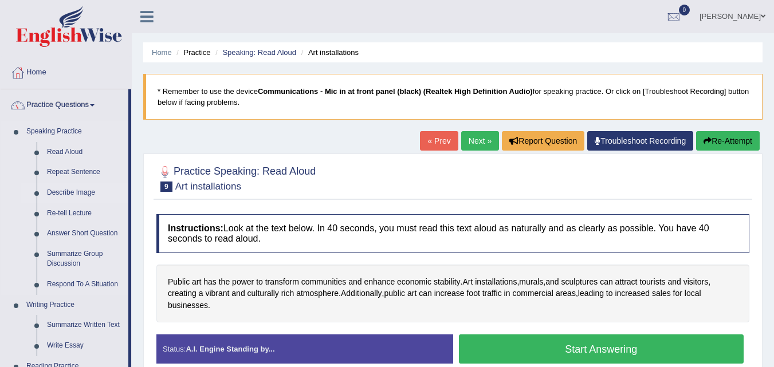
click at [71, 189] on link "Describe Image" at bounding box center [85, 193] width 87 height 21
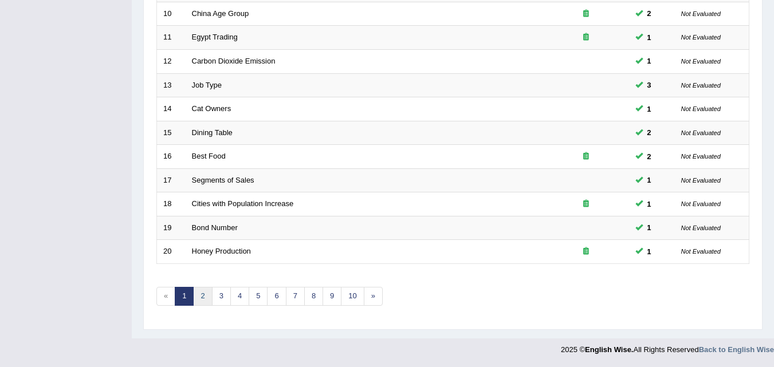
click at [205, 297] on link "2" at bounding box center [202, 296] width 19 height 19
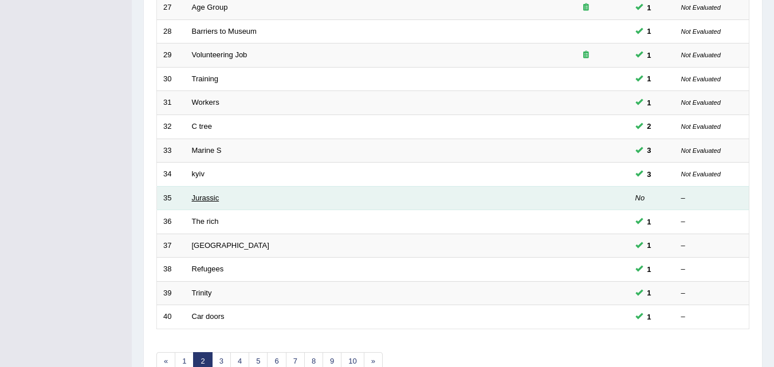
click at [212, 201] on link "Jurassic" at bounding box center [206, 198] width 28 height 9
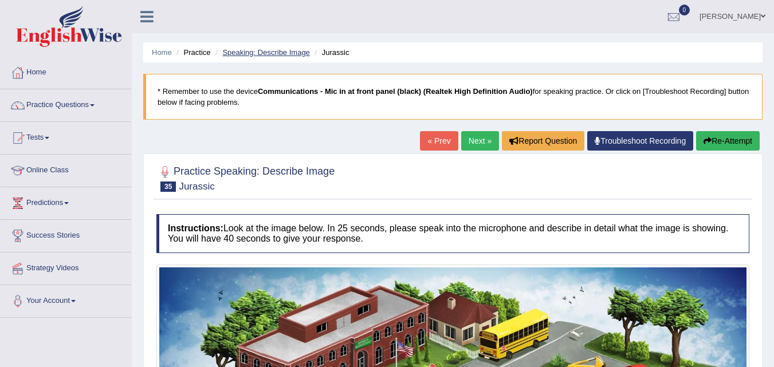
click at [292, 51] on link "Speaking: Describe Image" at bounding box center [265, 52] width 87 height 9
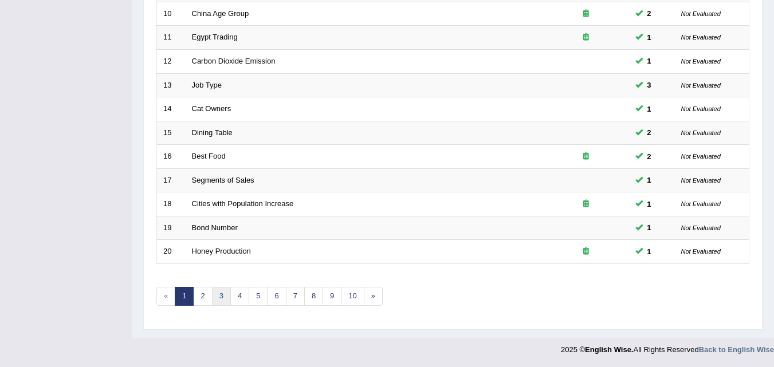
click at [226, 294] on link "3" at bounding box center [221, 296] width 19 height 19
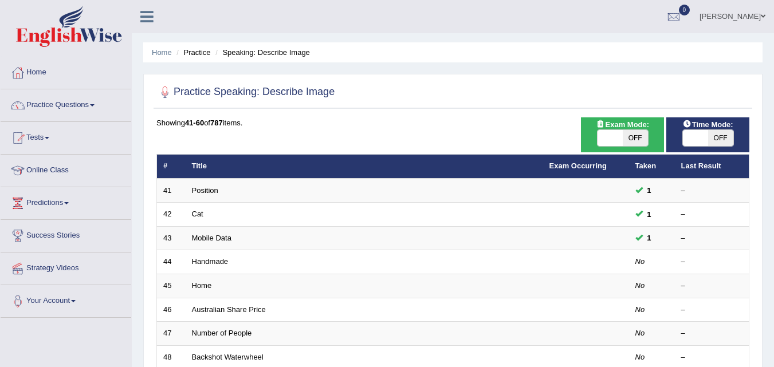
click at [210, 194] on link "Position" at bounding box center [205, 190] width 26 height 9
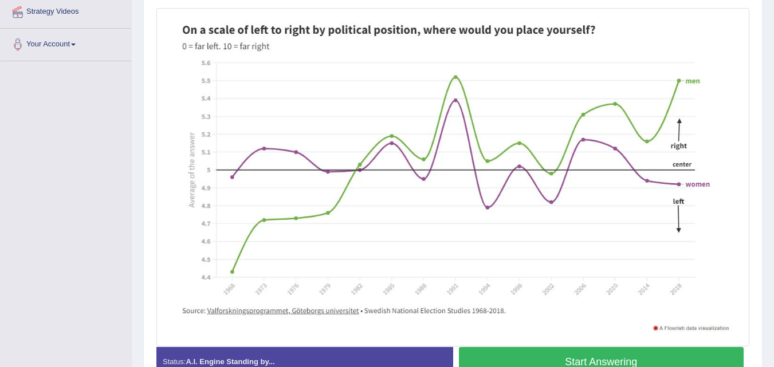
scroll to position [260, 0]
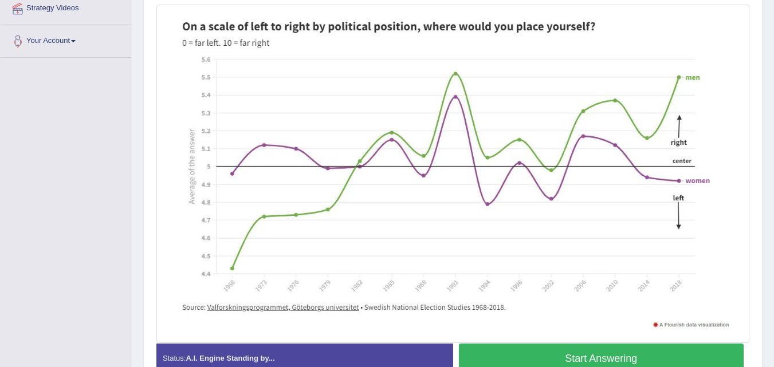
click at [488, 356] on button "Start Answering" at bounding box center [601, 358] width 285 height 29
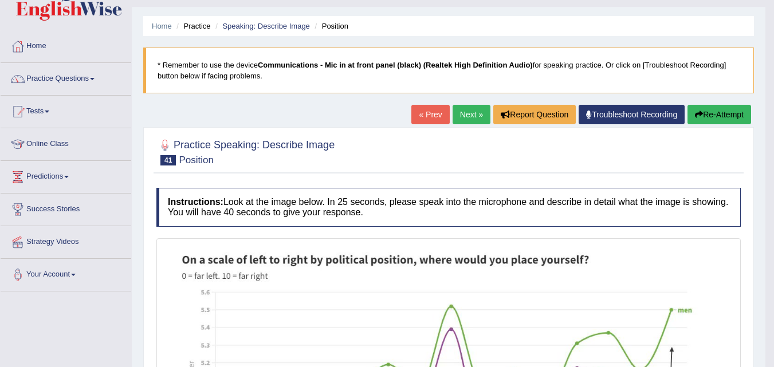
scroll to position [26, 0]
click at [459, 116] on link "Next »" at bounding box center [472, 114] width 38 height 19
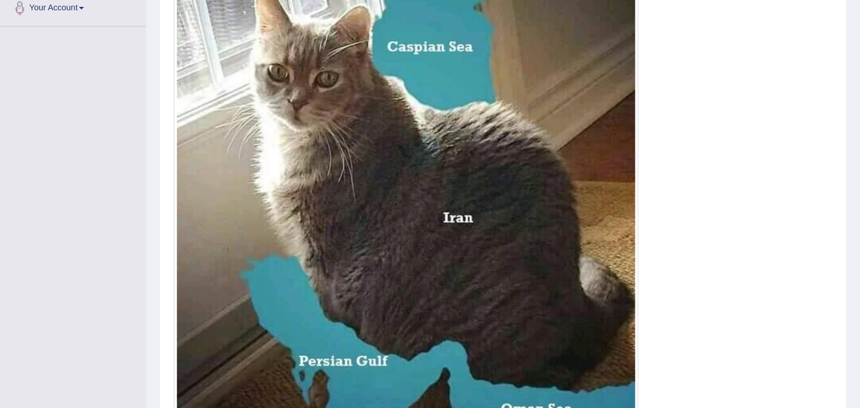
scroll to position [294, 0]
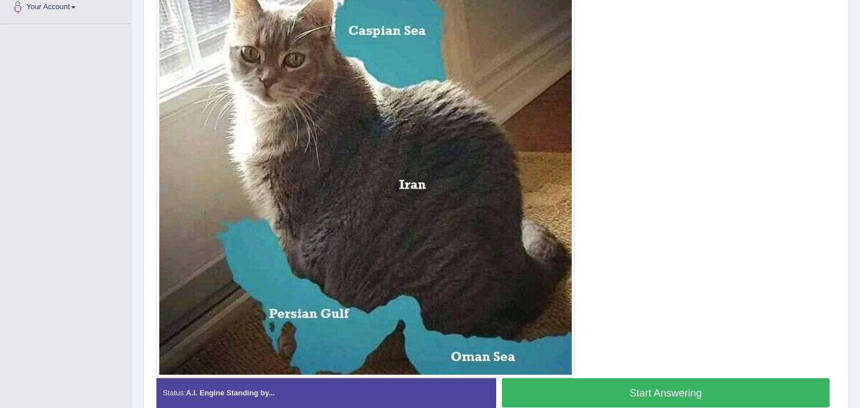
drag, startPoint x: 0, startPoint y: 0, endPoint x: 571, endPoint y: 121, distance: 584.0
click at [571, 121] on img at bounding box center [365, 168] width 413 height 413
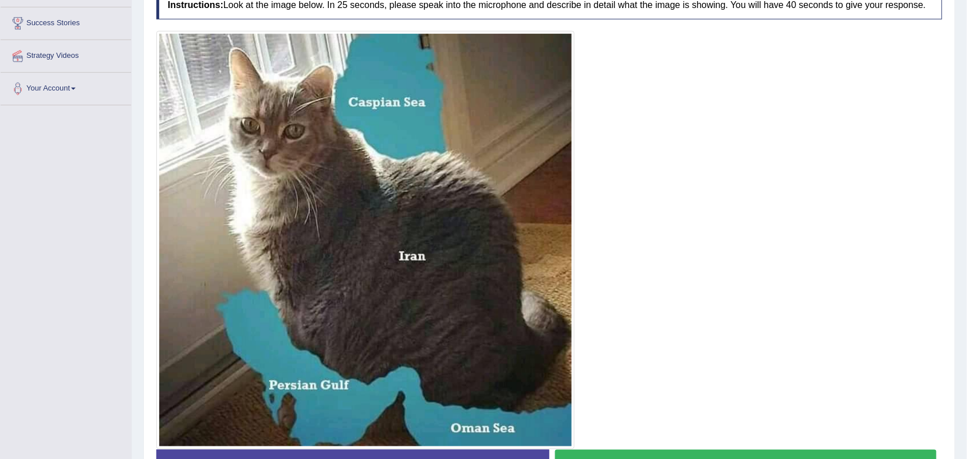
scroll to position [233, 0]
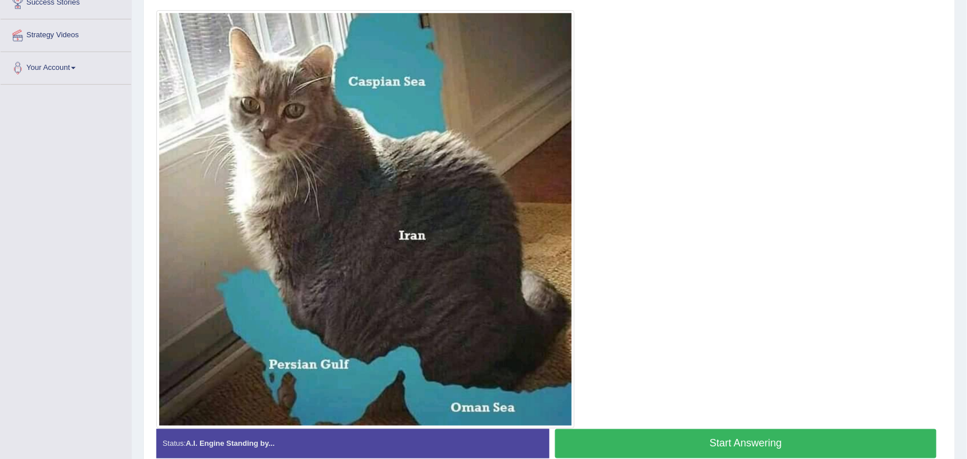
click at [611, 367] on button "Start Answering" at bounding box center [746, 443] width 382 height 29
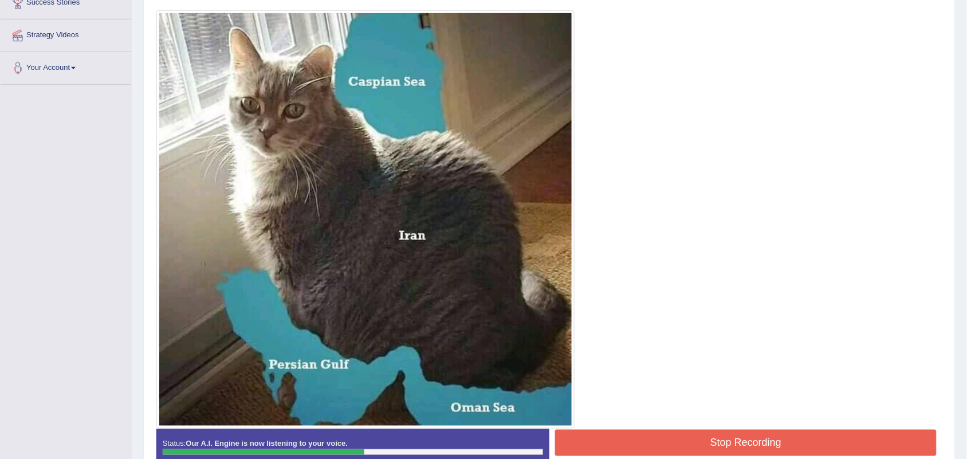
click at [611, 367] on button "Stop Recording" at bounding box center [746, 443] width 382 height 26
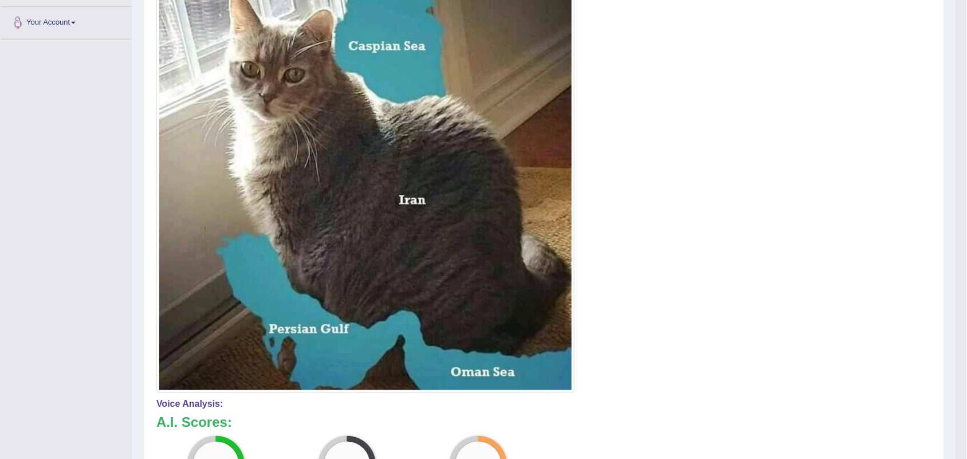
scroll to position [0, 0]
